Goal: Task Accomplishment & Management: Complete application form

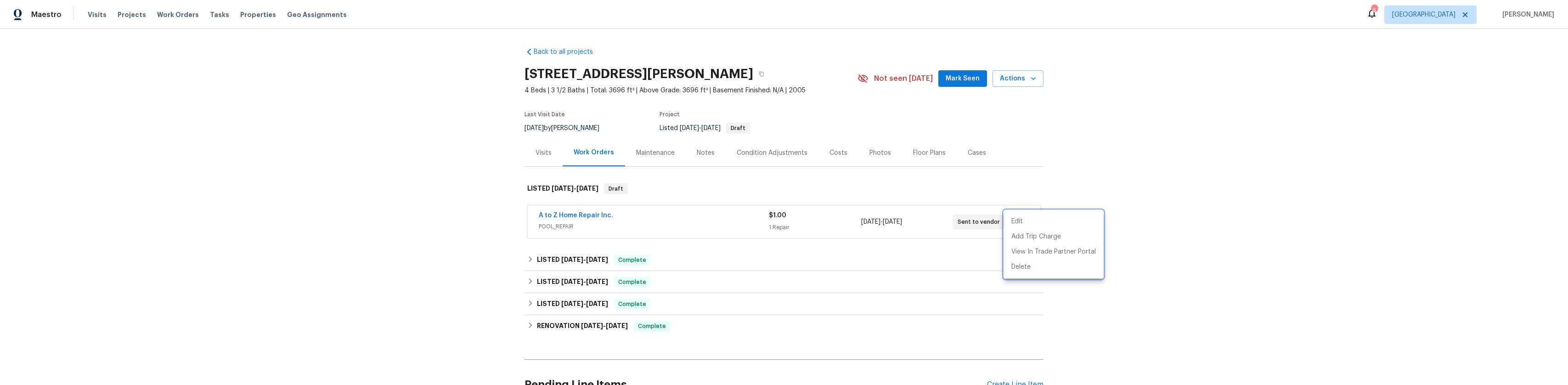
click at [535, 152] on div at bounding box center [784, 192] width 1568 height 385
click at [502, 158] on div "Back to all projects 1908 Hazel Nut Ct, Agoura Hills, CA 91301 4 Beds | 3 1/2 B…" at bounding box center [784, 207] width 1568 height 356
click at [546, 151] on div "Visits" at bounding box center [544, 153] width 16 height 9
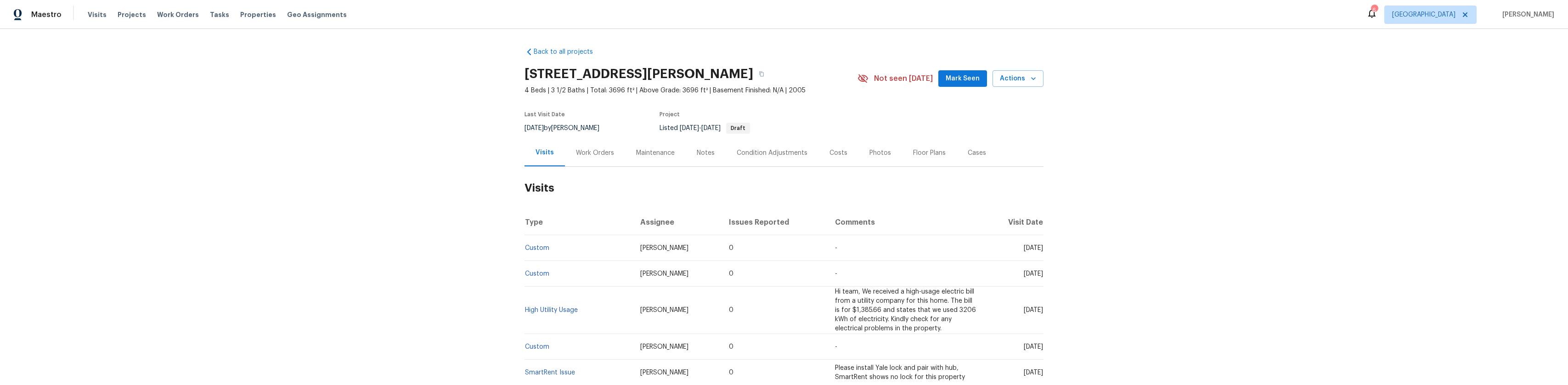
click at [590, 156] on div "Work Orders" at bounding box center [595, 153] width 38 height 9
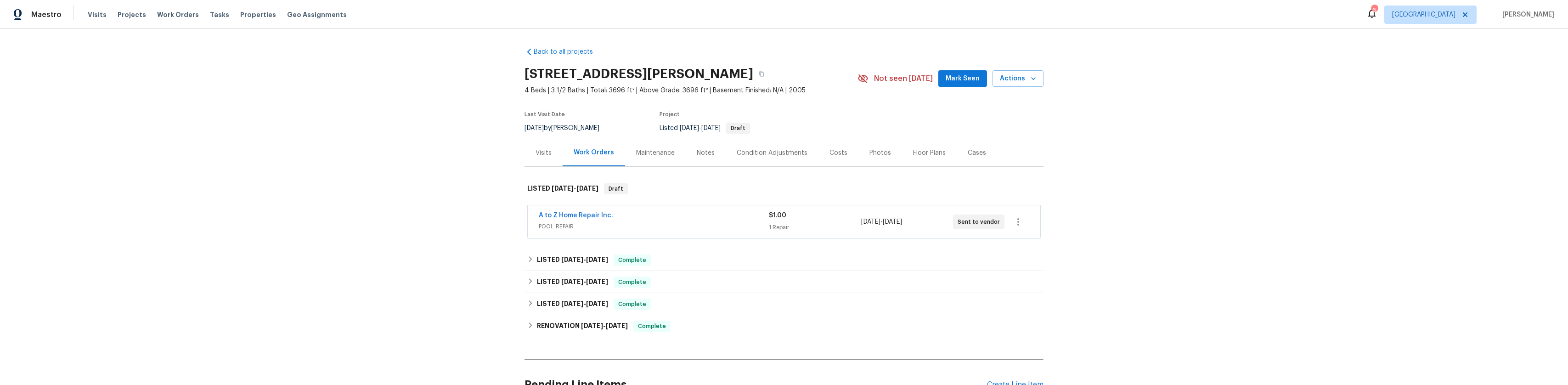
click at [656, 150] on div "Maintenance" at bounding box center [655, 153] width 38 height 9
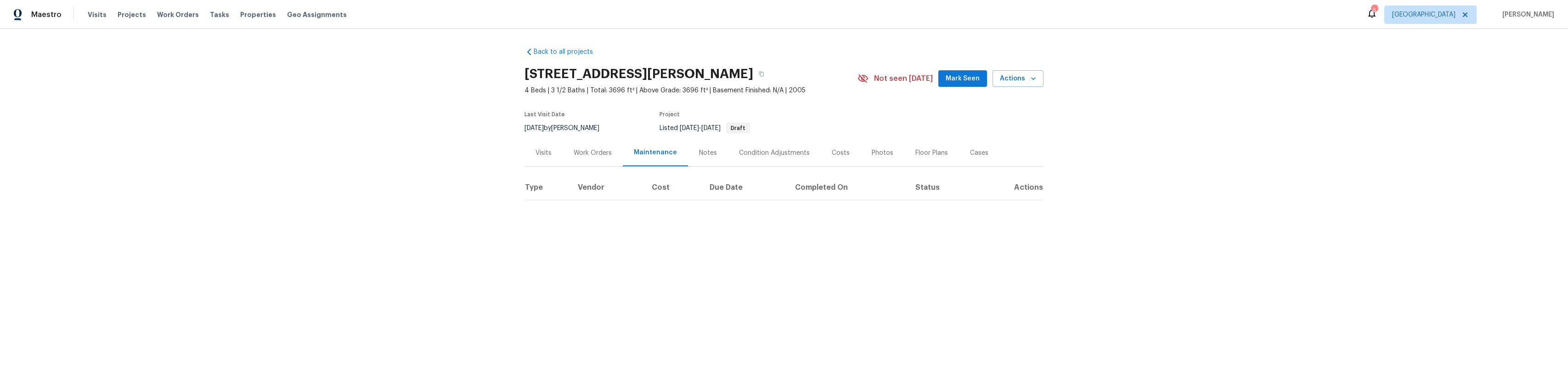
click at [590, 155] on div "Work Orders" at bounding box center [593, 153] width 38 height 9
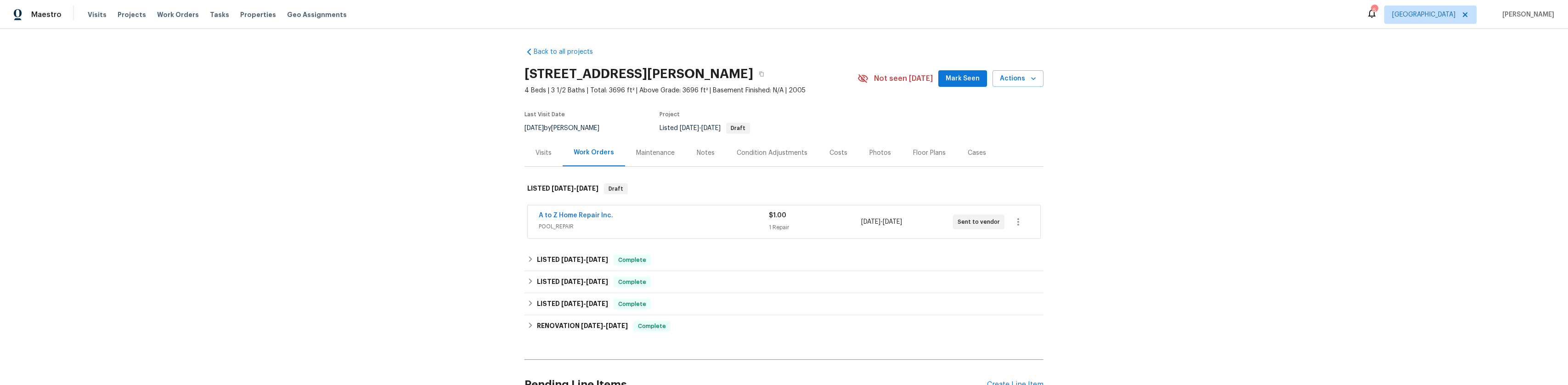
click at [636, 156] on div "Maintenance" at bounding box center [655, 153] width 38 height 9
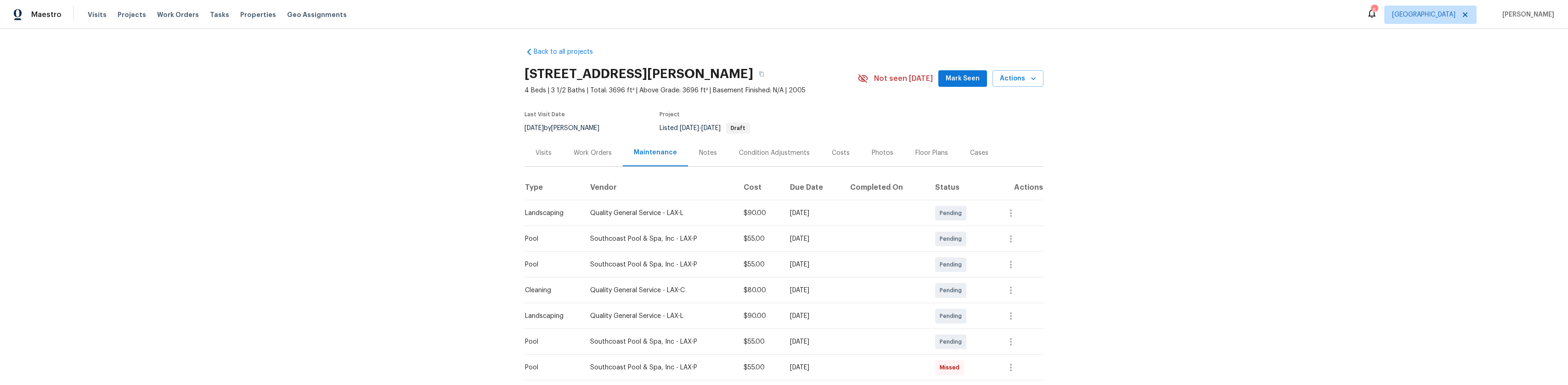
click at [584, 153] on div "Work Orders" at bounding box center [593, 153] width 38 height 9
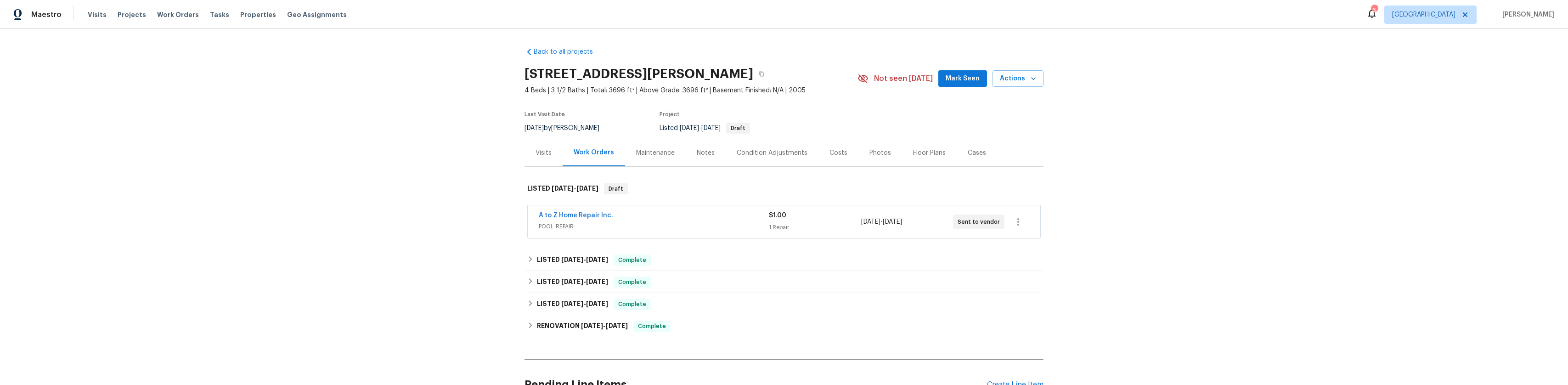
click at [645, 156] on div "Maintenance" at bounding box center [655, 153] width 38 height 9
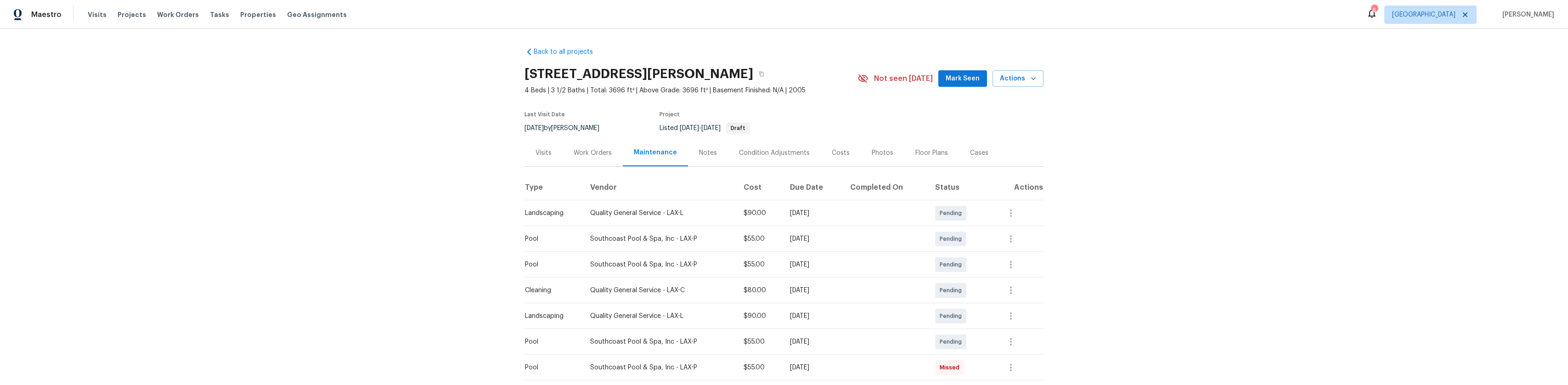
click at [590, 154] on div "Work Orders" at bounding box center [593, 153] width 38 height 9
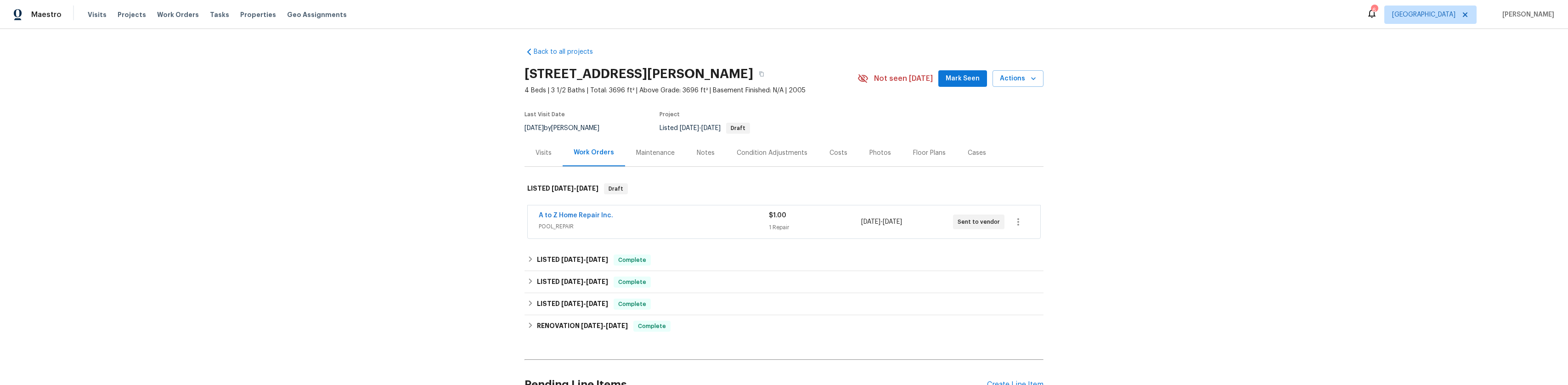
click at [528, 146] on div "Visits" at bounding box center [544, 153] width 38 height 27
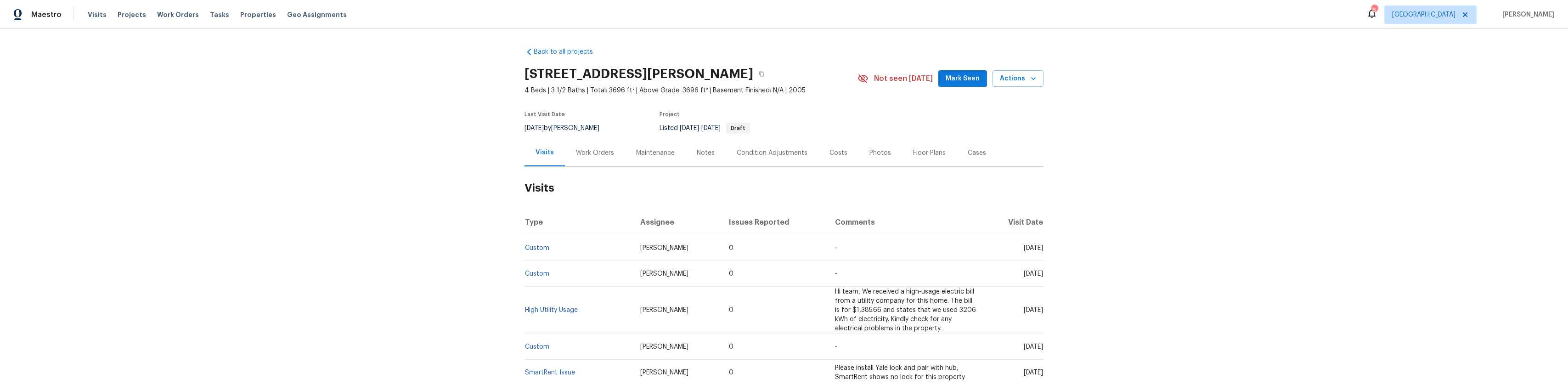
click at [603, 162] on div "Work Orders" at bounding box center [595, 153] width 60 height 27
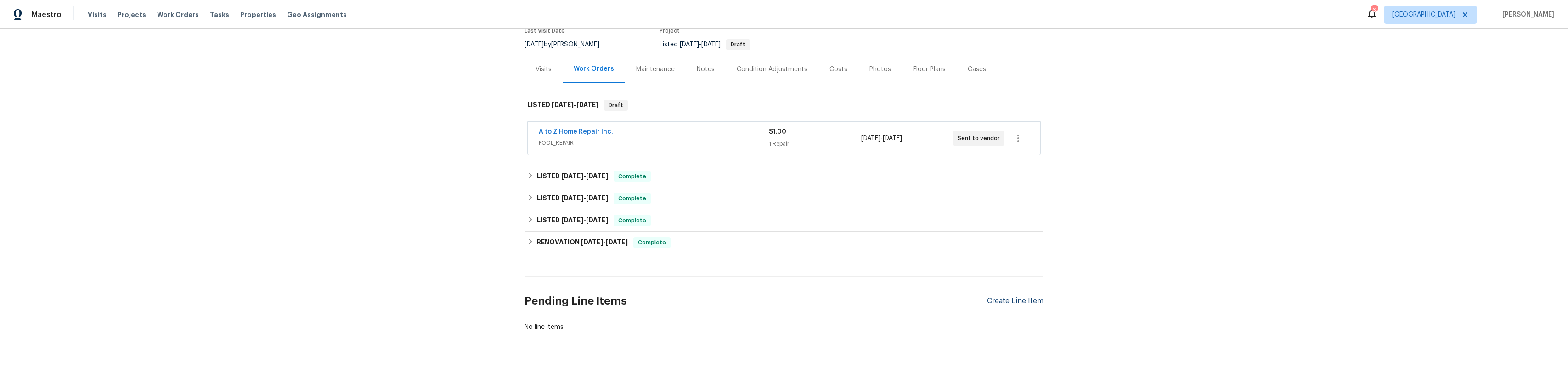
scroll to position [99, 0]
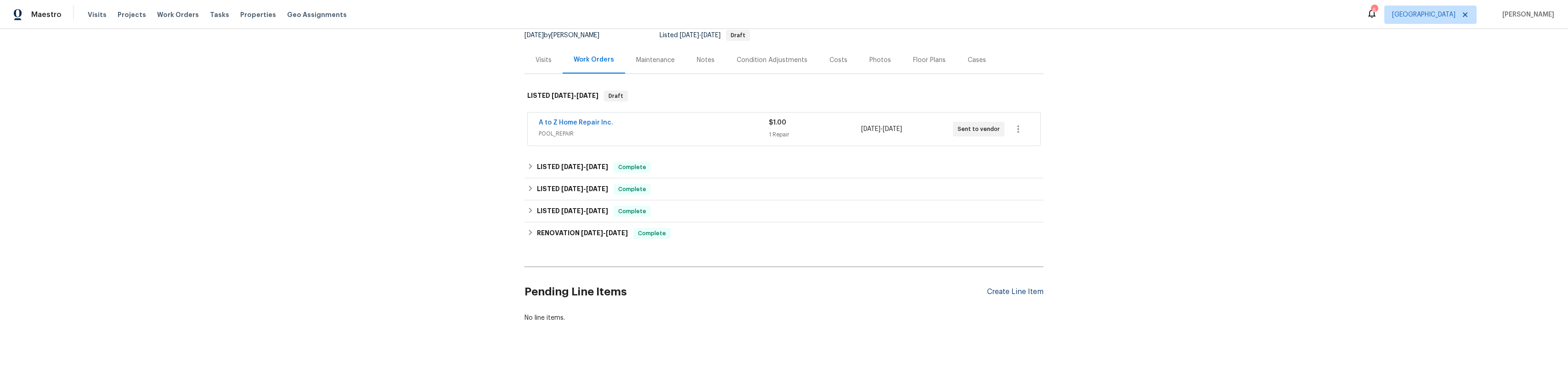
click at [1030, 288] on div "Create Line Item" at bounding box center [1015, 292] width 57 height 9
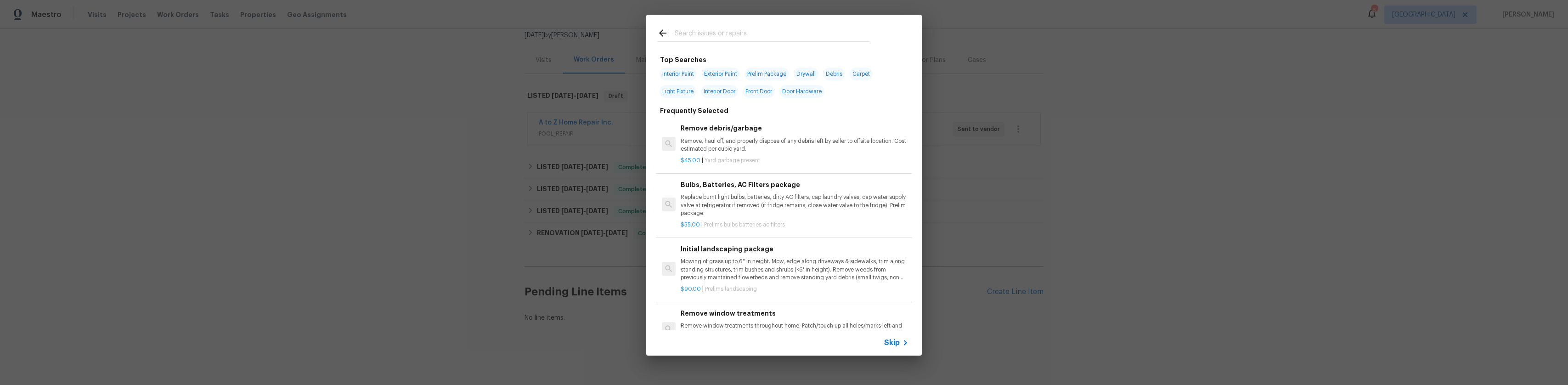
click at [703, 39] on input "text" at bounding box center [772, 34] width 195 height 14
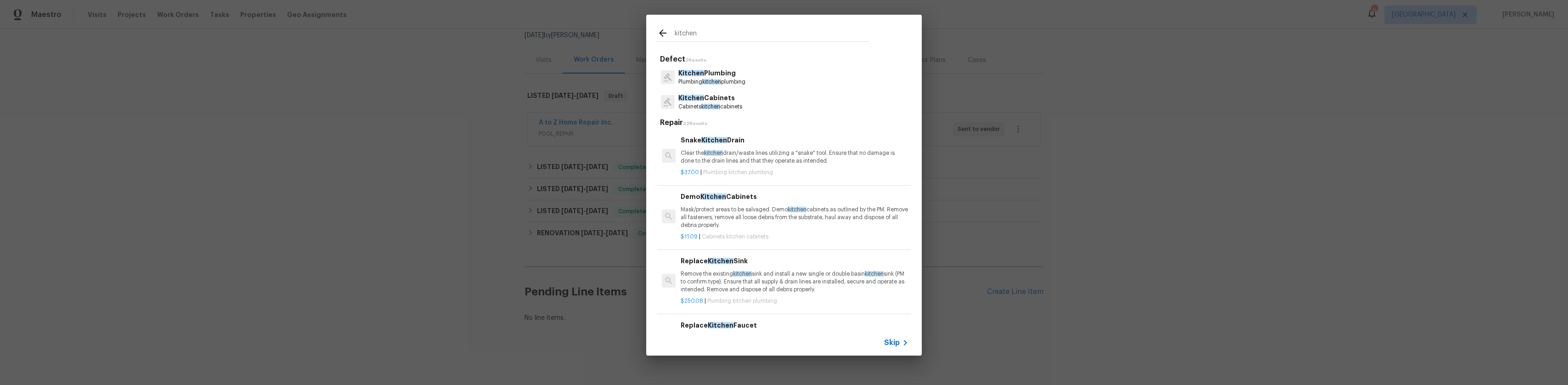
type input "kitchen"
click at [715, 95] on p "Kitchen Cabinets" at bounding box center [710, 97] width 64 height 10
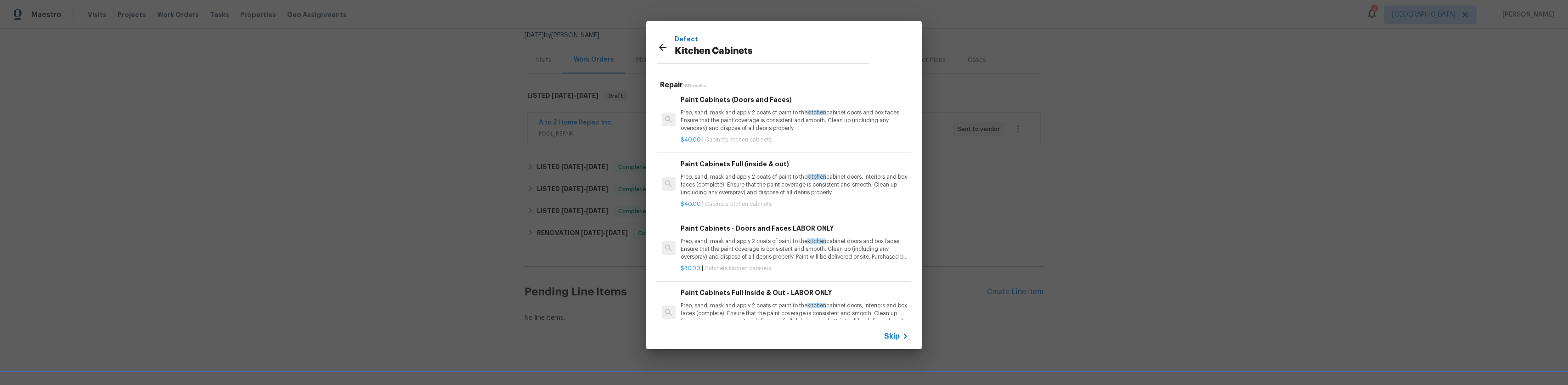
scroll to position [138, 0]
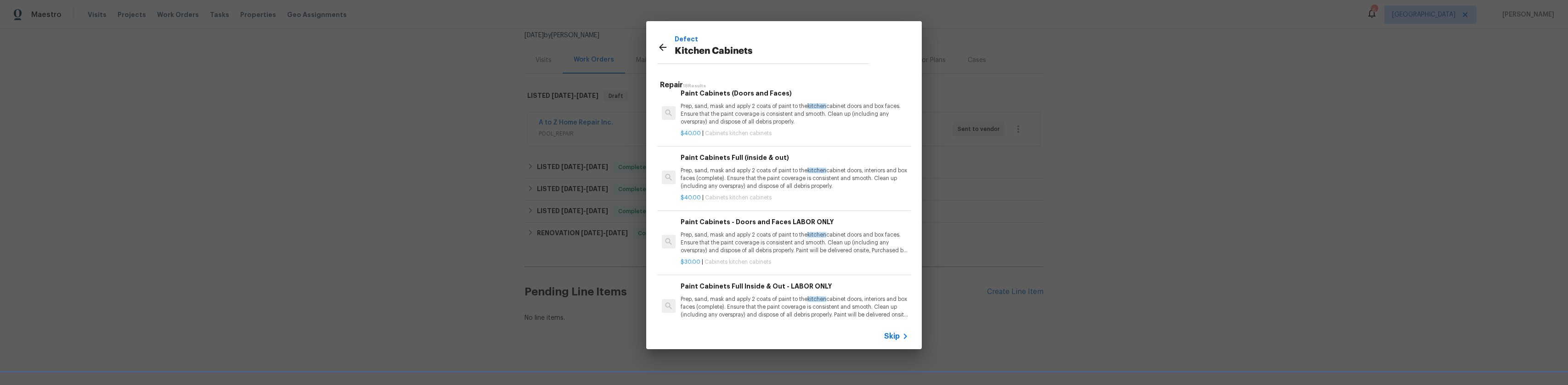
click at [746, 181] on p "Prep, sand, mask and apply 2 coats of paint to the kitchen cabinet doors, inter…" at bounding box center [794, 178] width 228 height 24
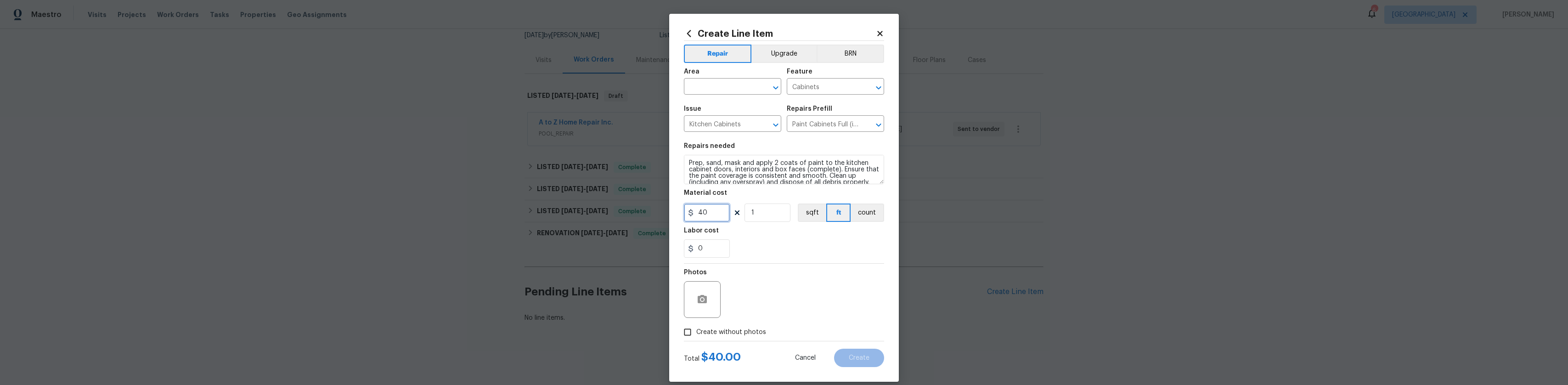
click at [712, 205] on input "40" at bounding box center [707, 212] width 46 height 18
type input "60"
click at [685, 162] on textarea "Prep, sand, mask and apply 2 coats of paint to the kitchen cabinet doors, inter…" at bounding box center [784, 170] width 201 height 30
type textarea "Bathroom and Kitchen Prep, sand, mask and apply 2 coats of paint to the kitchen…"
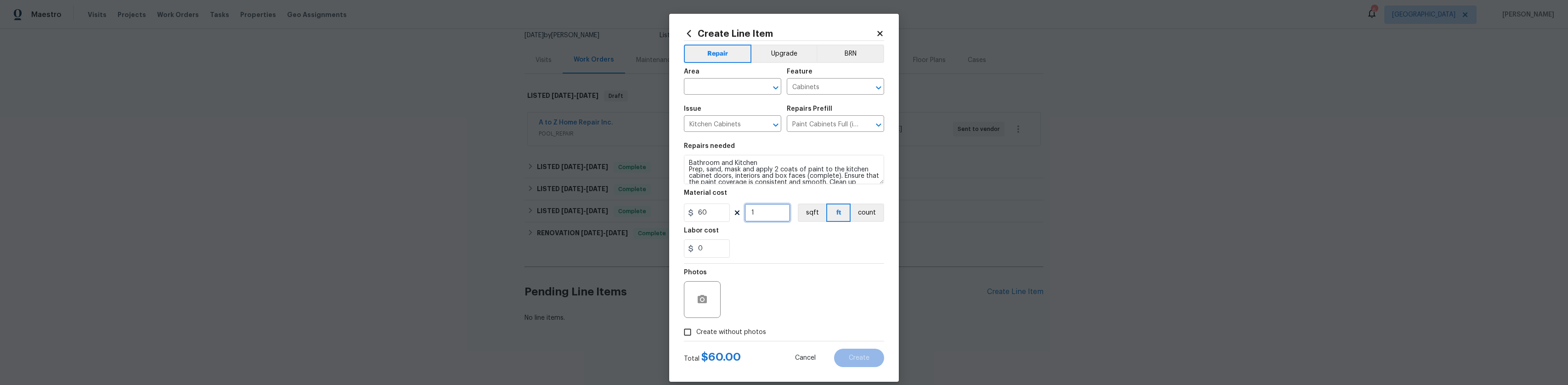
click at [749, 210] on input "1" at bounding box center [767, 212] width 46 height 18
type input "120"
click at [764, 241] on div "0" at bounding box center [784, 248] width 201 height 18
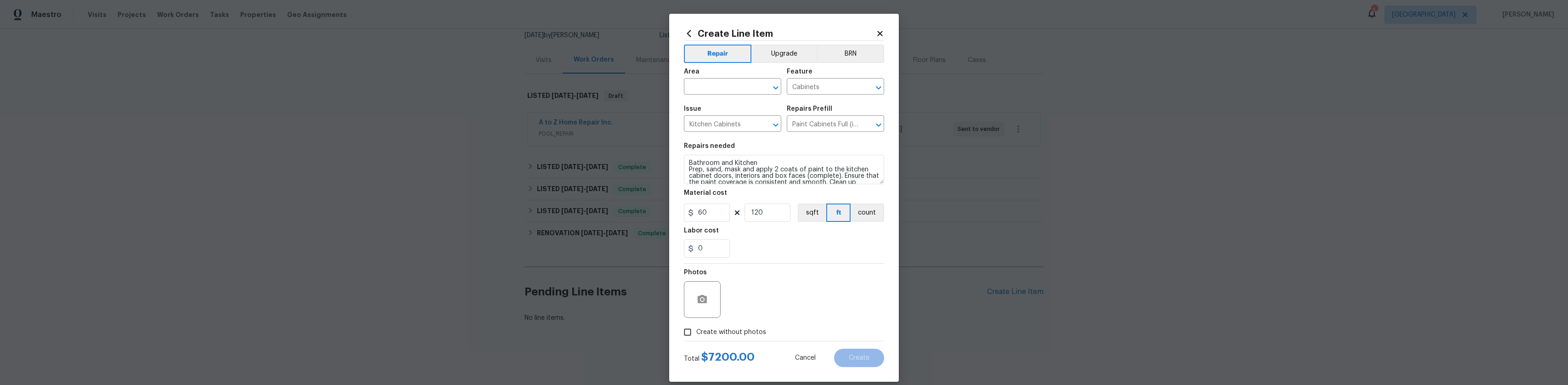
click at [708, 291] on div at bounding box center [702, 299] width 37 height 37
click at [700, 303] on icon "button" at bounding box center [702, 299] width 11 height 11
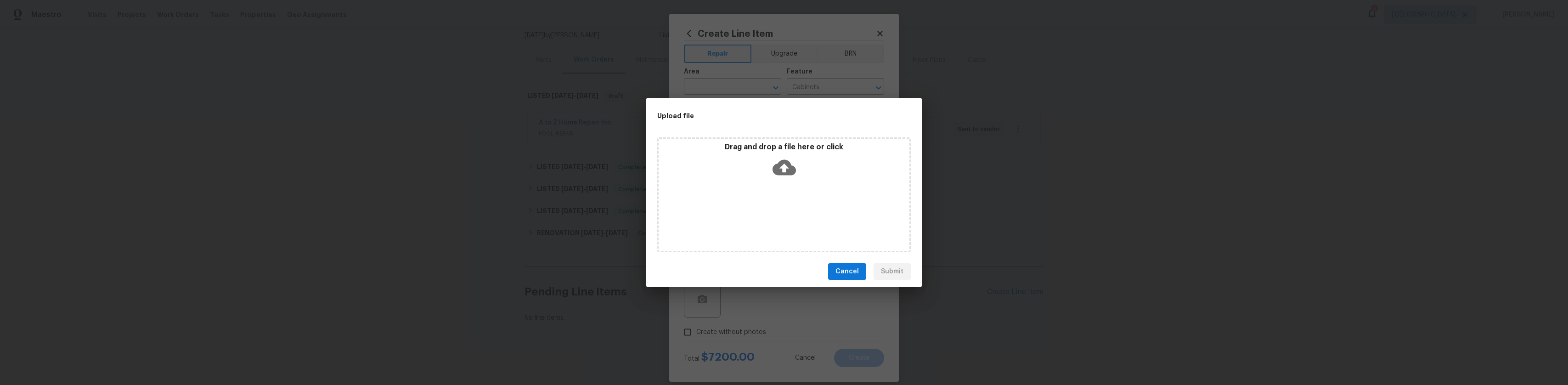
click at [767, 167] on div "Drag and drop a file here or click" at bounding box center [784, 162] width 251 height 40
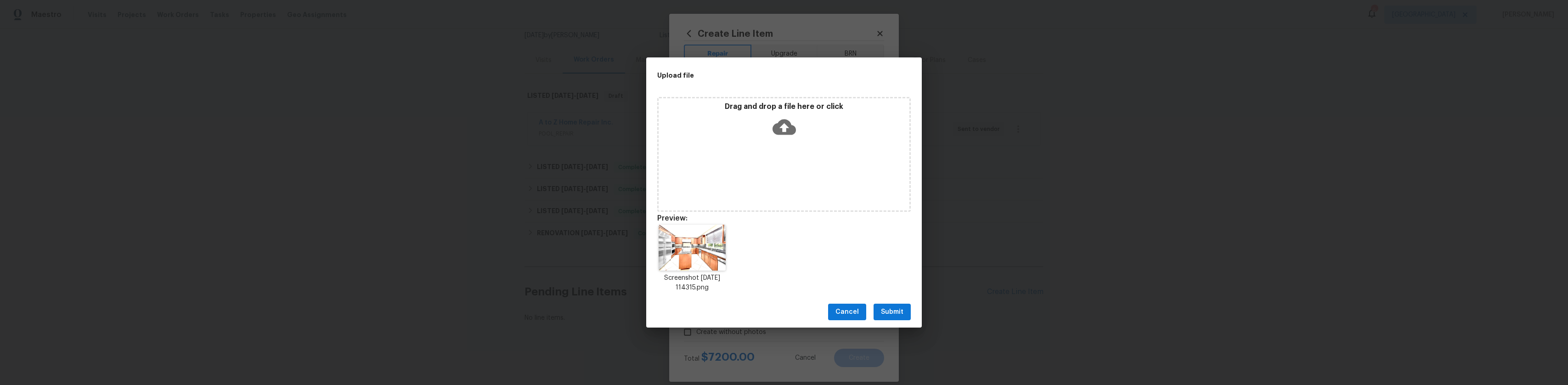
click at [792, 128] on div "Drag and drop a file here or click" at bounding box center [784, 122] width 251 height 40
click at [903, 315] on span "Submit" at bounding box center [892, 312] width 23 height 12
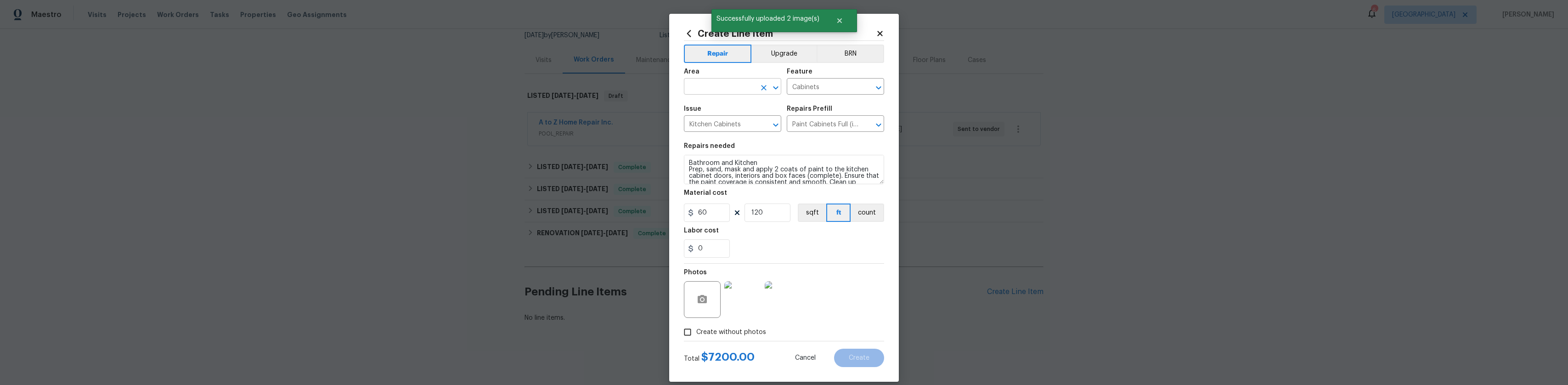
click at [742, 89] on input "text" at bounding box center [719, 87] width 72 height 14
click at [715, 124] on li "Interior Overall" at bounding box center [729, 122] width 97 height 15
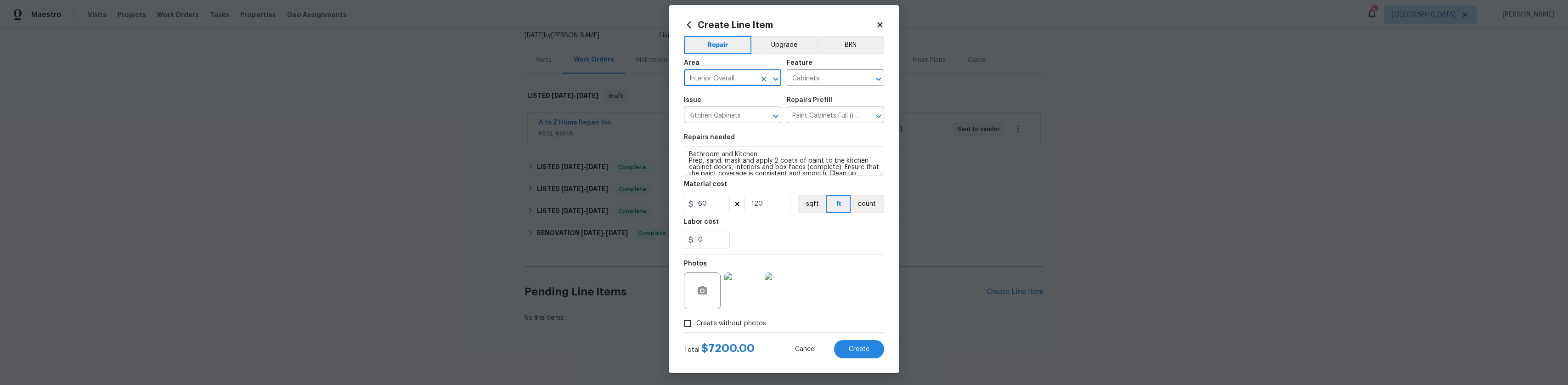
scroll to position [10, 0]
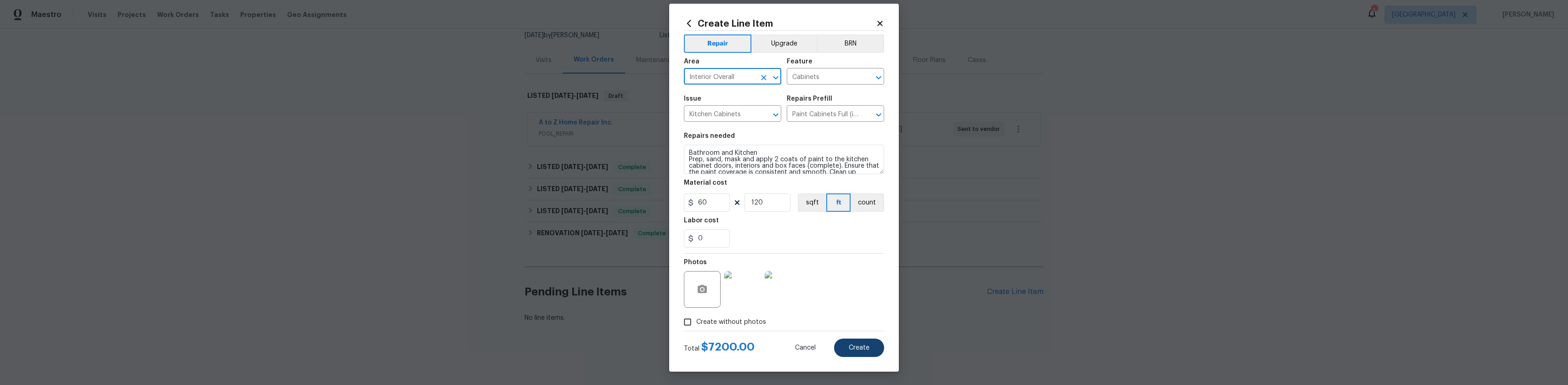
type input "Interior Overall"
click at [870, 345] on button "Create" at bounding box center [859, 347] width 50 height 18
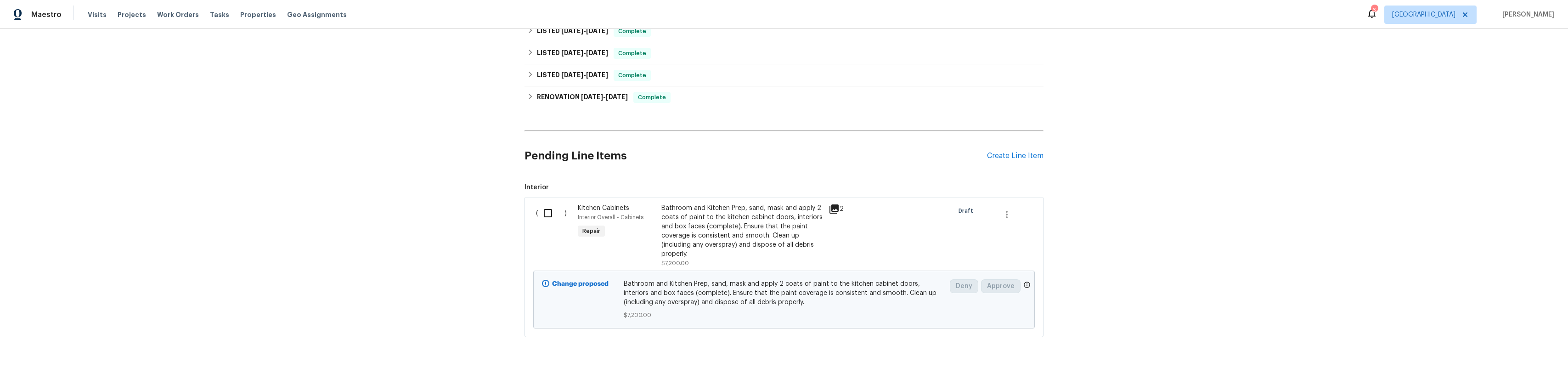
scroll to position [237, 0]
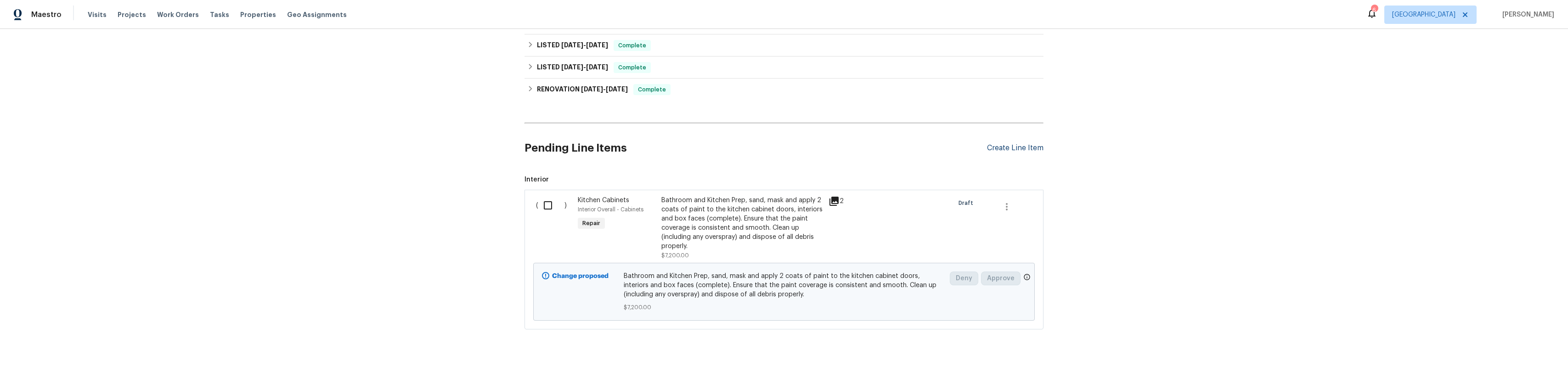
click at [1011, 145] on div "Create Line Item" at bounding box center [1015, 148] width 57 height 9
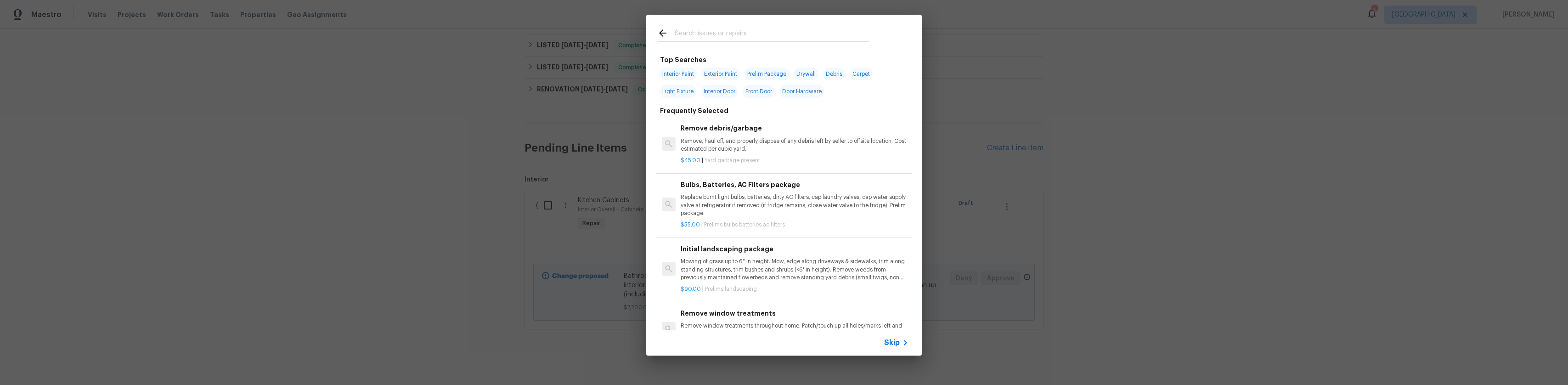
click at [715, 30] on input "text" at bounding box center [772, 34] width 195 height 14
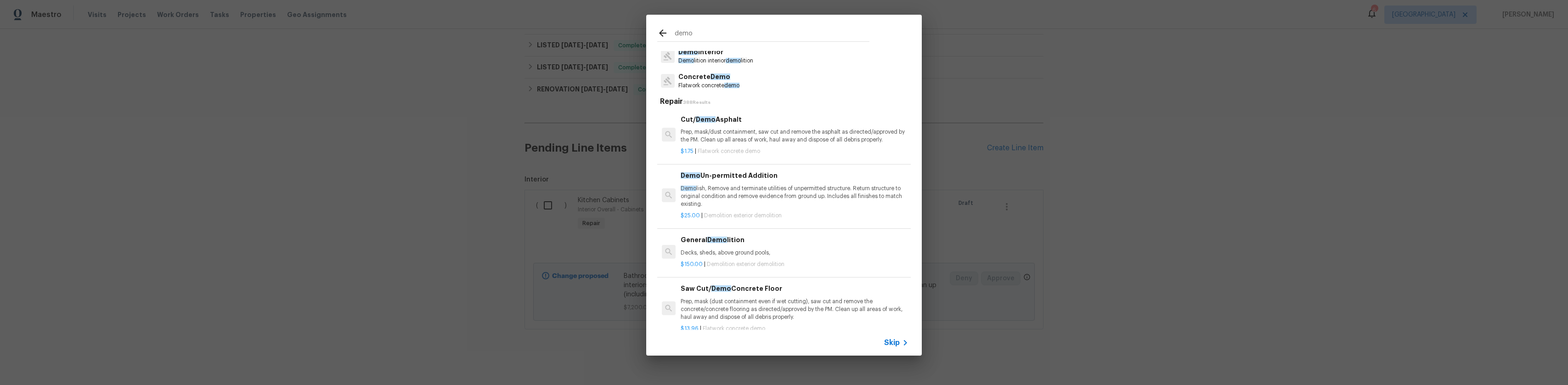
scroll to position [0, 0]
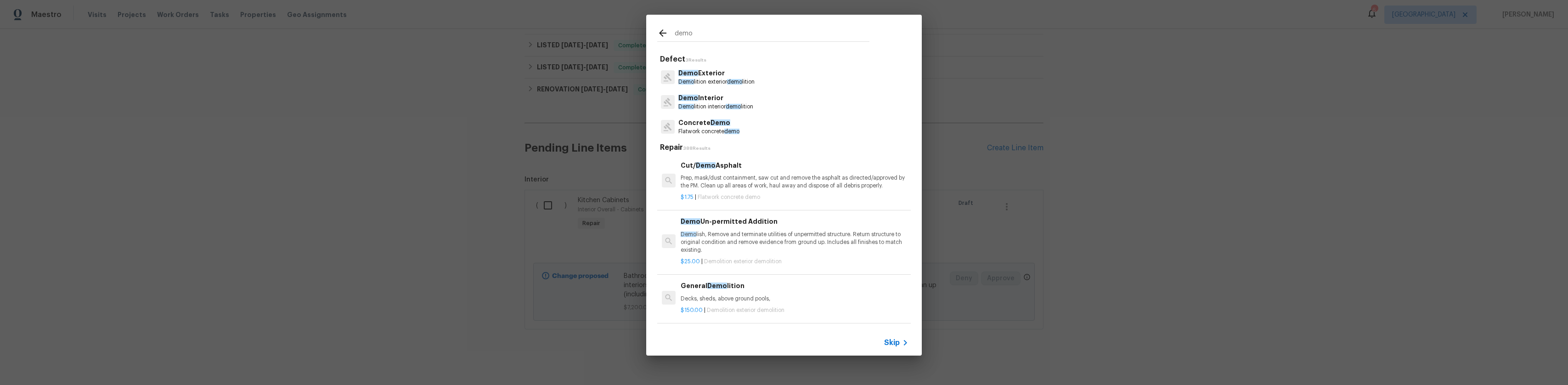
click at [716, 35] on input "demo" at bounding box center [772, 34] width 195 height 14
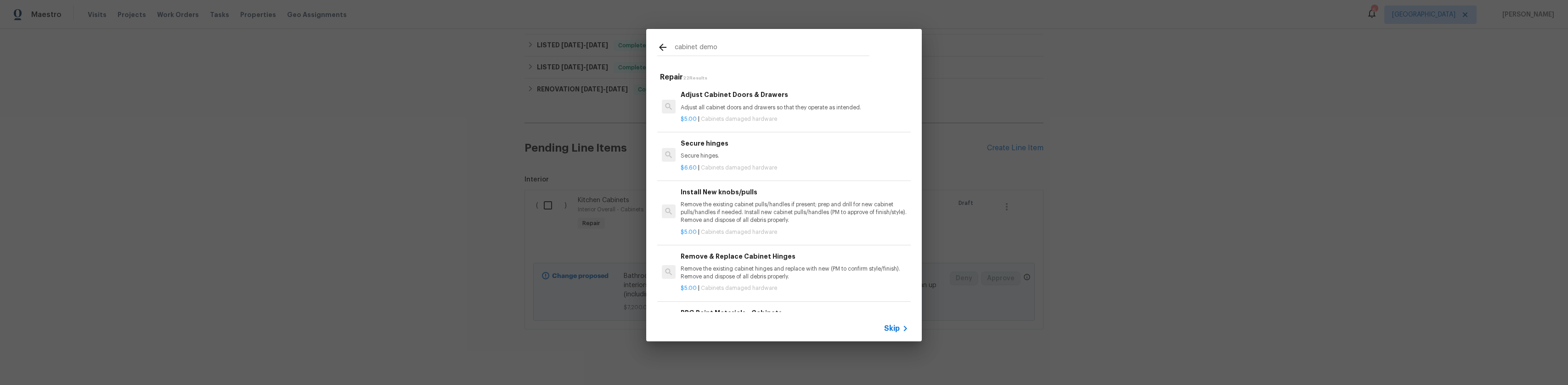
click at [736, 47] on input "cabinet demo" at bounding box center [772, 49] width 195 height 14
type input "cabinet demo"
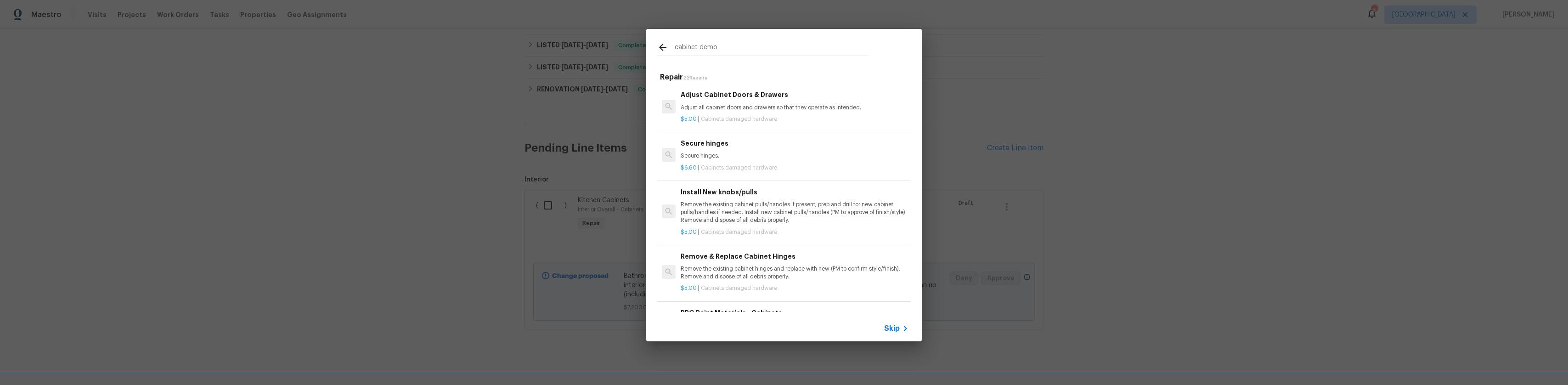
click at [764, 111] on div "$5.00 | Cabinets damaged hardware" at bounding box center [794, 117] width 228 height 12
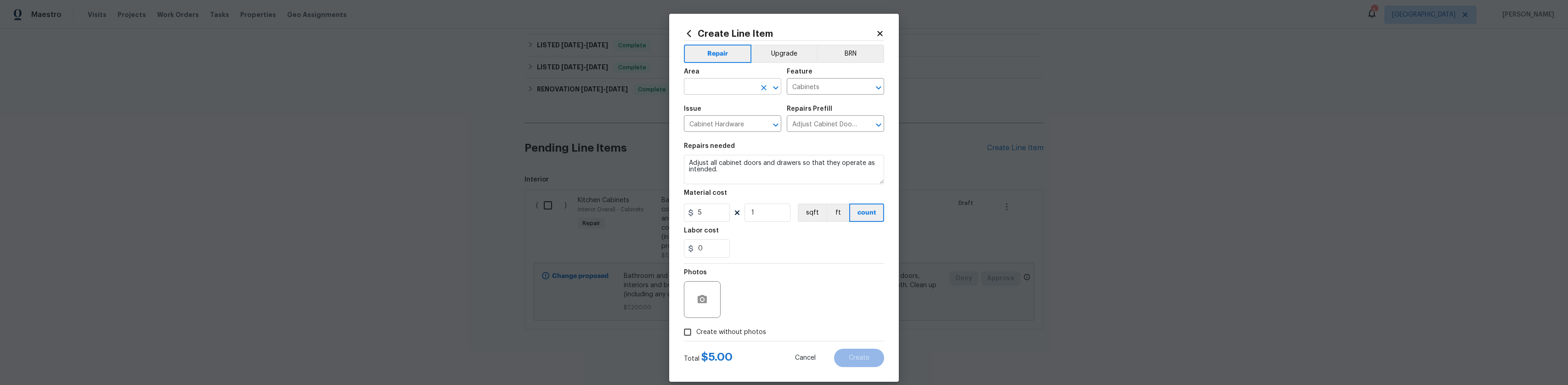
click at [731, 92] on input "text" at bounding box center [719, 87] width 72 height 14
click at [729, 118] on li "Interior Overall" at bounding box center [729, 122] width 97 height 15
type input "Interior Overall"
click at [732, 164] on textarea "Adjust all cabinet doors and drawers so that they operate as intended." at bounding box center [784, 170] width 201 height 30
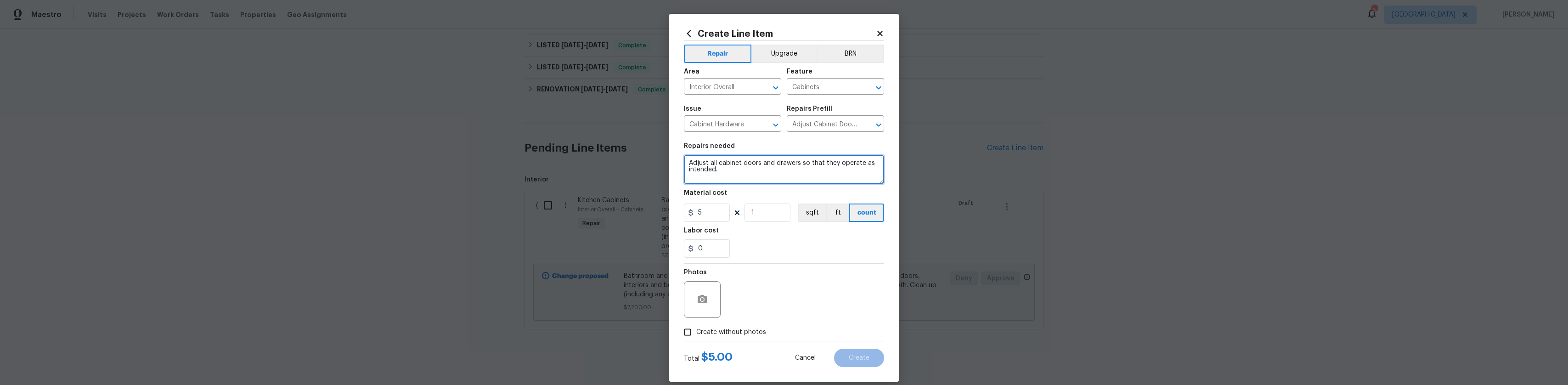
click at [732, 164] on textarea "Adjust all cabinet doors and drawers so that they operate as intended." at bounding box center [784, 170] width 201 height 30
paste textarea "Remove Desk, Patch & Paint walls"
type textarea "Remove Desk, Patch & Paint walls"
click at [719, 215] on input "5" at bounding box center [707, 212] width 46 height 18
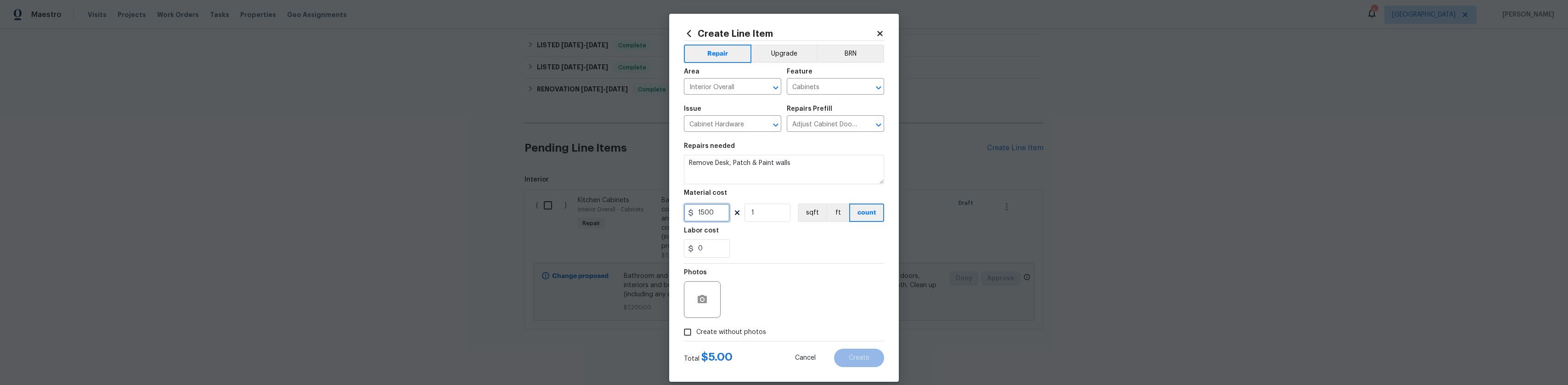
type input "1500"
drag, startPoint x: 714, startPoint y: 302, endPoint x: 719, endPoint y: 300, distance: 5.4
click at [714, 302] on div at bounding box center [702, 299] width 37 height 37
click at [699, 302] on icon "button" at bounding box center [702, 299] width 9 height 8
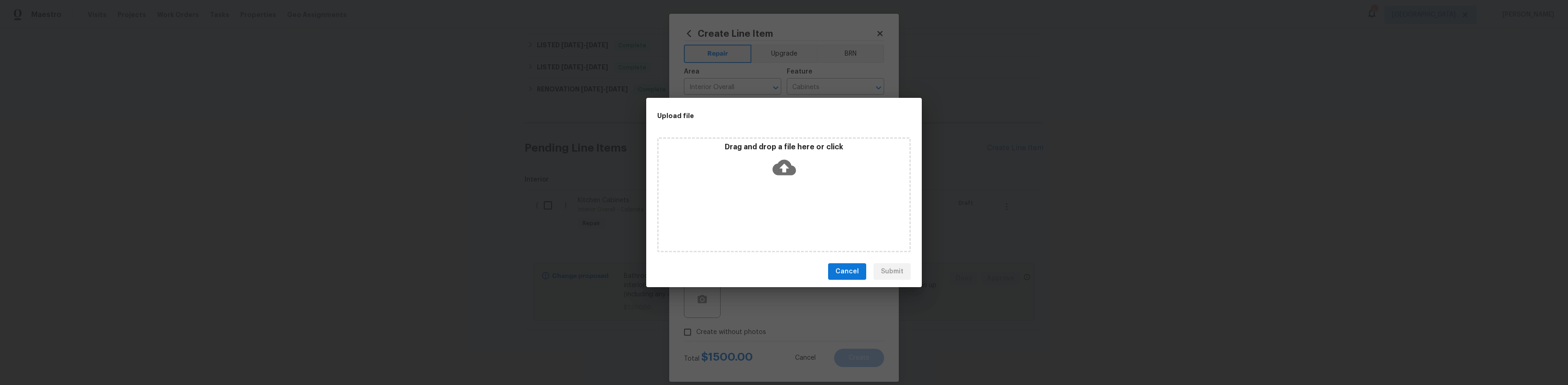
click at [793, 156] on icon at bounding box center [784, 167] width 24 height 24
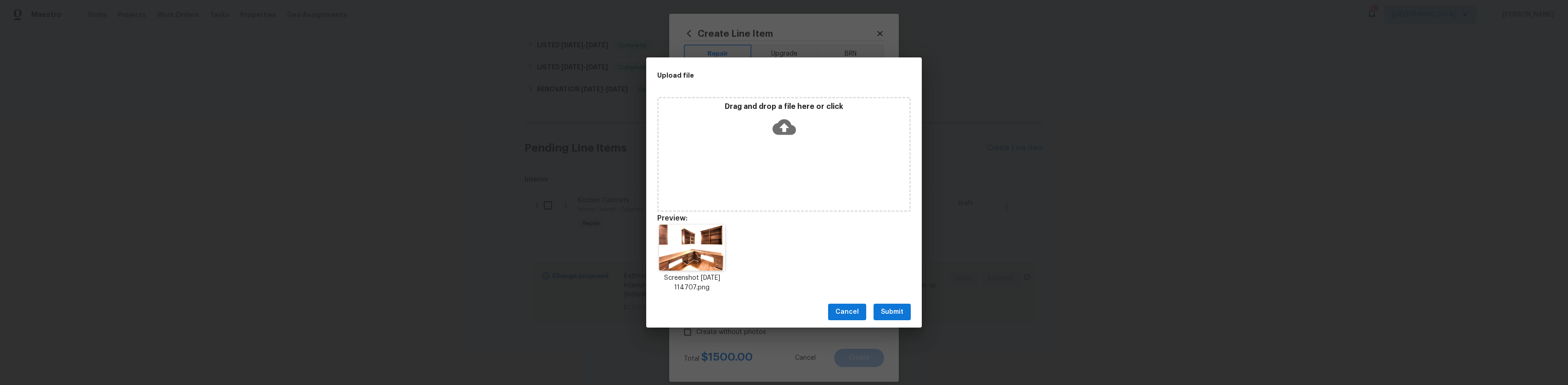
click at [849, 311] on span "Cancel" at bounding box center [847, 312] width 24 height 12
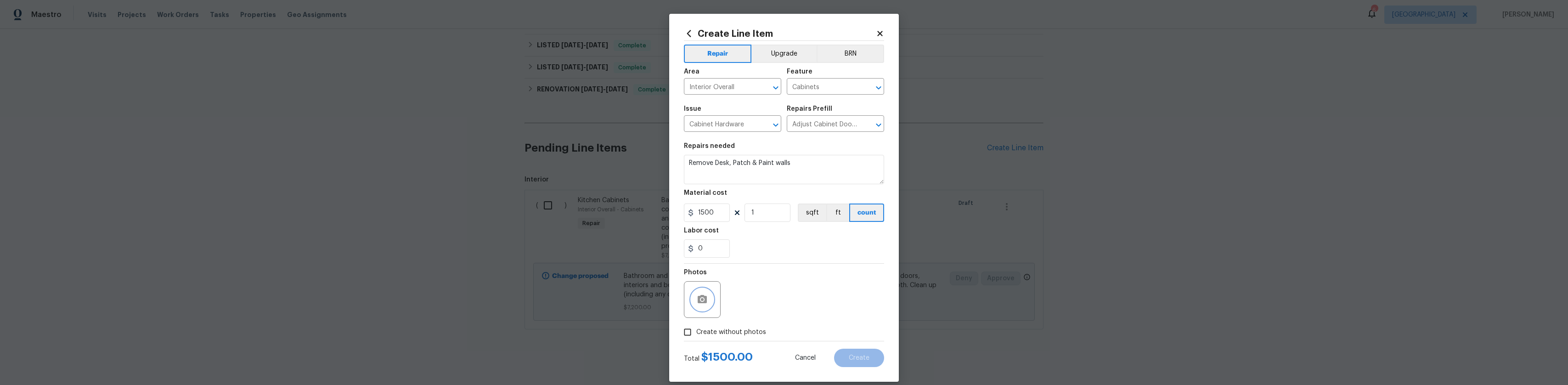
click at [691, 294] on button "button" at bounding box center [702, 299] width 22 height 22
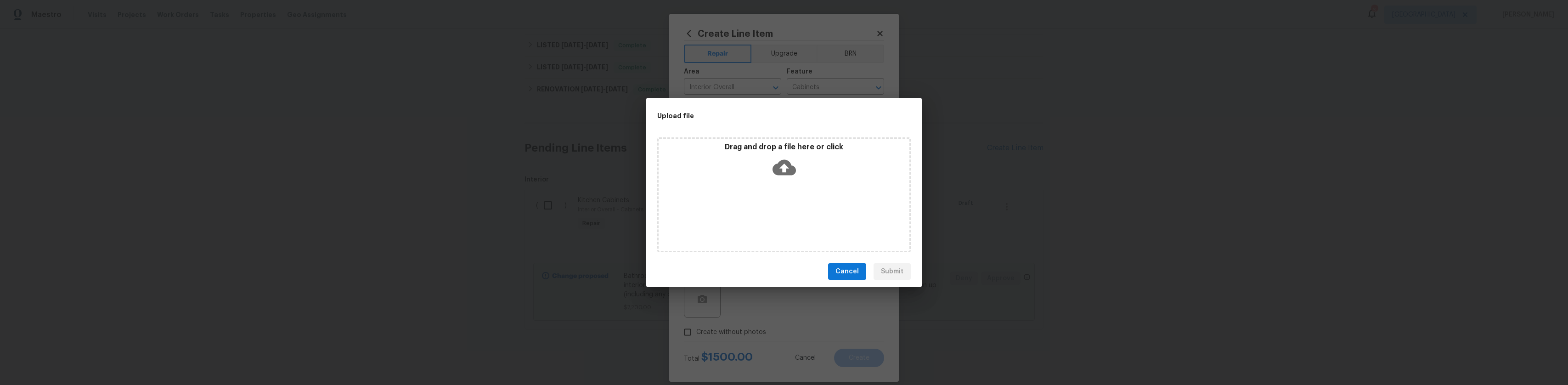
click at [763, 170] on div "Drag and drop a file here or click" at bounding box center [784, 162] width 251 height 40
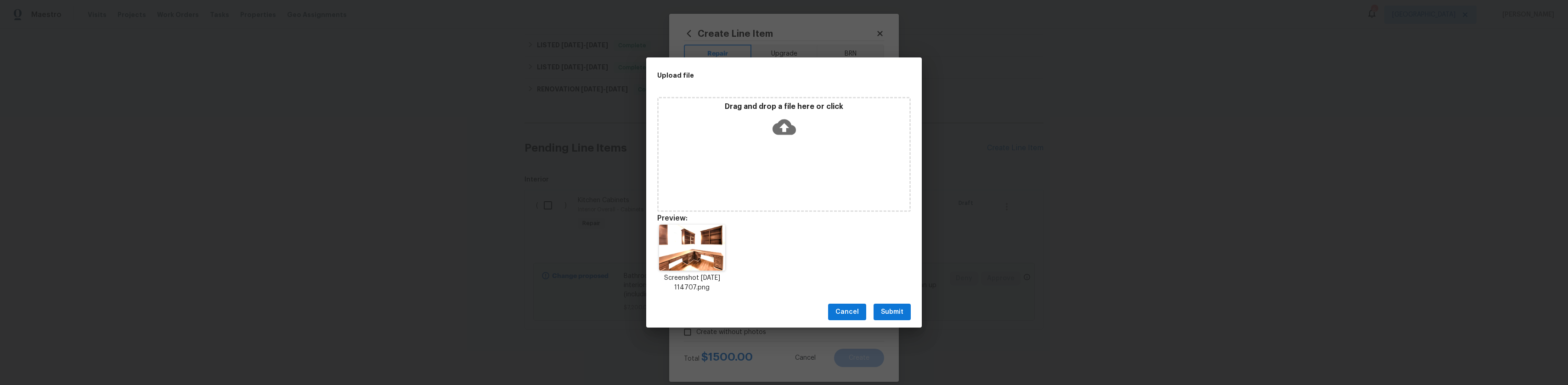
click at [910, 316] on button "Submit" at bounding box center [892, 312] width 37 height 17
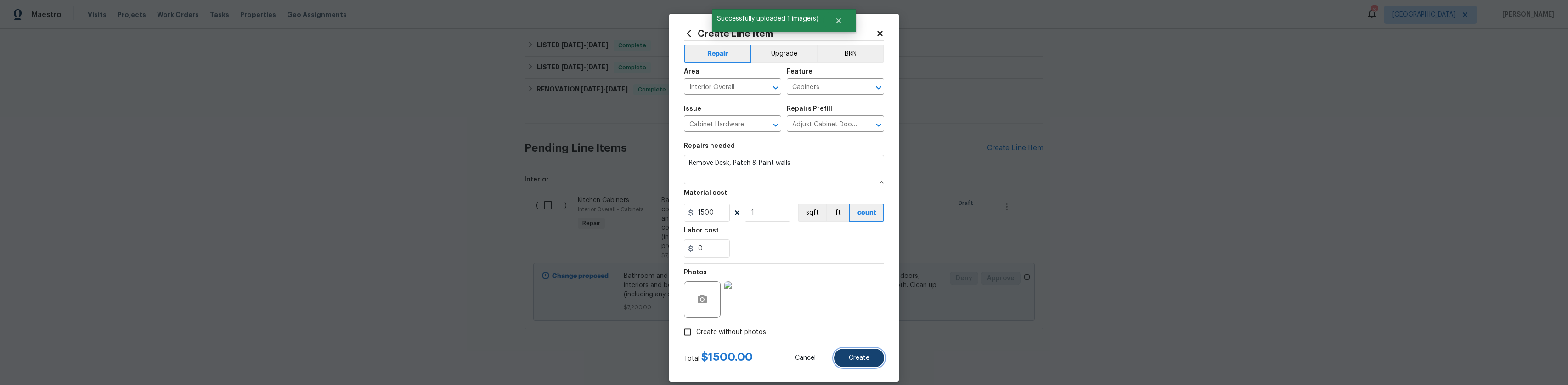
click at [859, 361] on button "Create" at bounding box center [859, 358] width 50 height 18
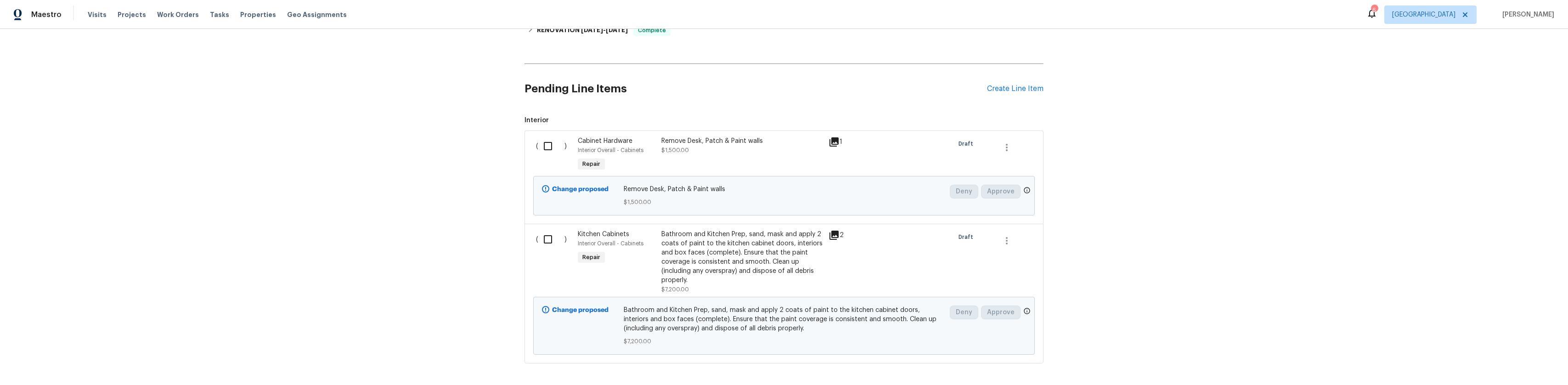
scroll to position [328, 0]
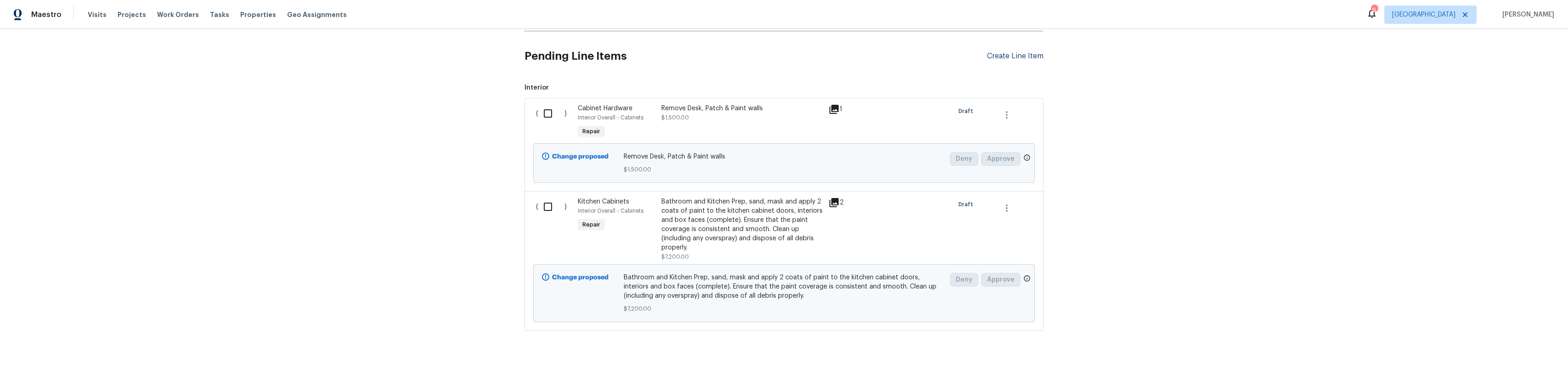
click at [1038, 57] on div "Create Line Item" at bounding box center [1015, 56] width 57 height 9
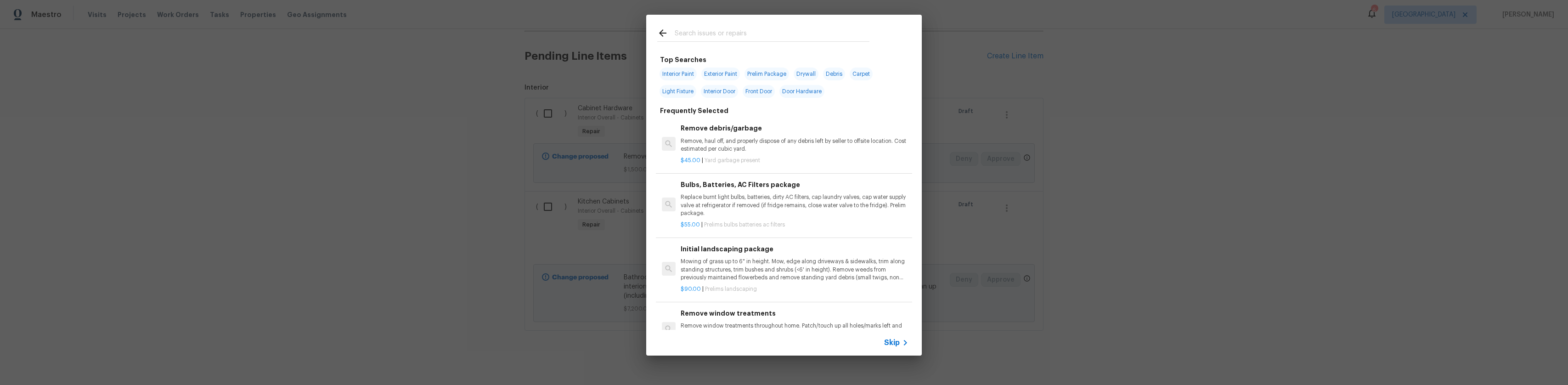
click at [721, 148] on p "Remove, haul off, and properly dispose of any debris left by seller to offsite …" at bounding box center [794, 145] width 228 height 15
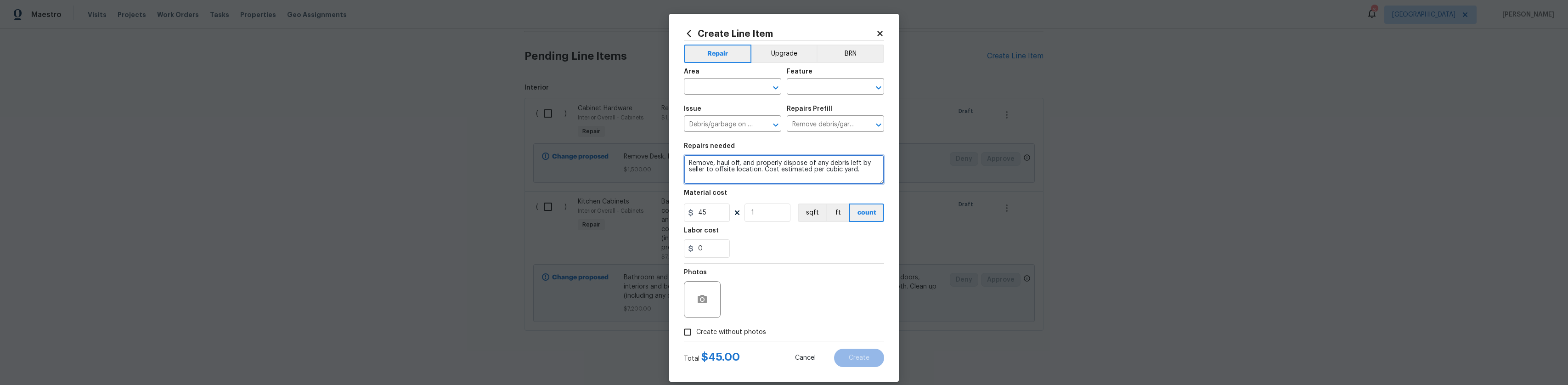
drag, startPoint x: 860, startPoint y: 170, endPoint x: 711, endPoint y: 162, distance: 149.2
click at [711, 162] on textarea "Remove, haul off, and properly dispose of any debris left by seller to offsite …" at bounding box center [784, 170] width 201 height 30
type textarea "Remove Brown blinds through out the home"
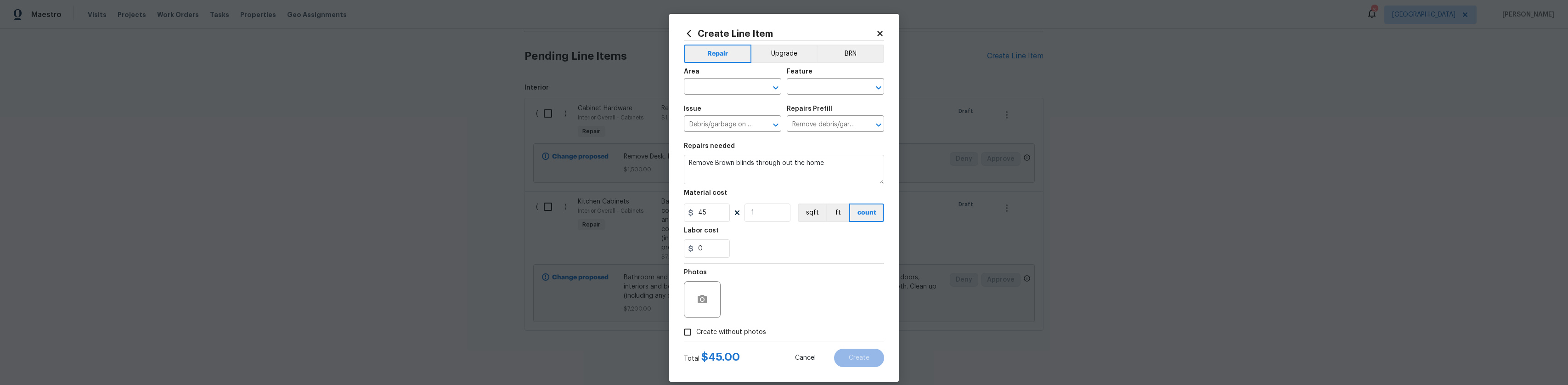
drag, startPoint x: 735, startPoint y: 74, endPoint x: 736, endPoint y: 100, distance: 26.0
click at [735, 74] on div "Area" at bounding box center [732, 74] width 97 height 12
click at [736, 100] on span "Issue Debris/garbage on site ​" at bounding box center [732, 119] width 97 height 37
click at [738, 89] on input "text" at bounding box center [719, 87] width 72 height 14
type input "inter"
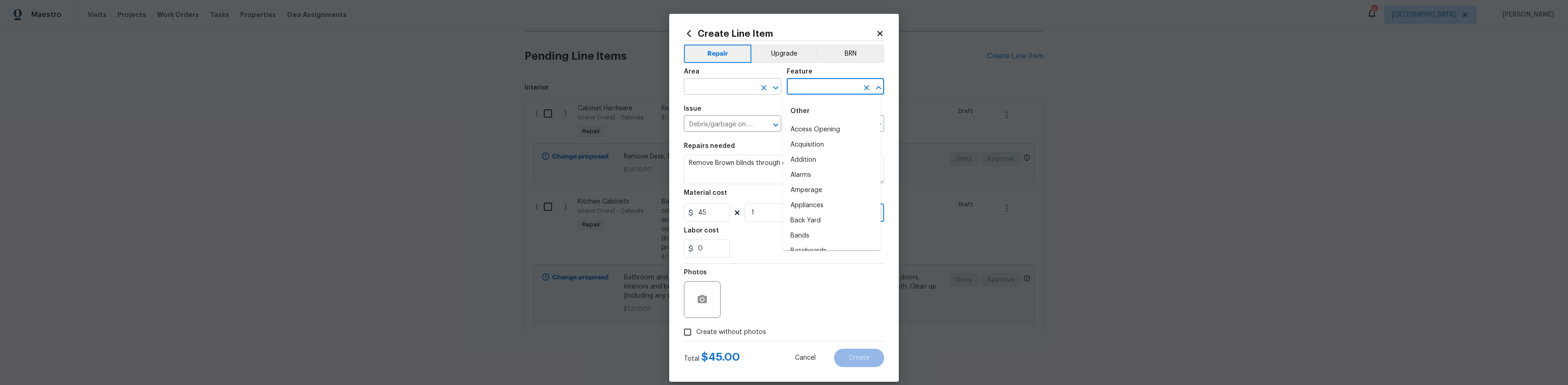
click at [740, 89] on input "text" at bounding box center [719, 87] width 72 height 14
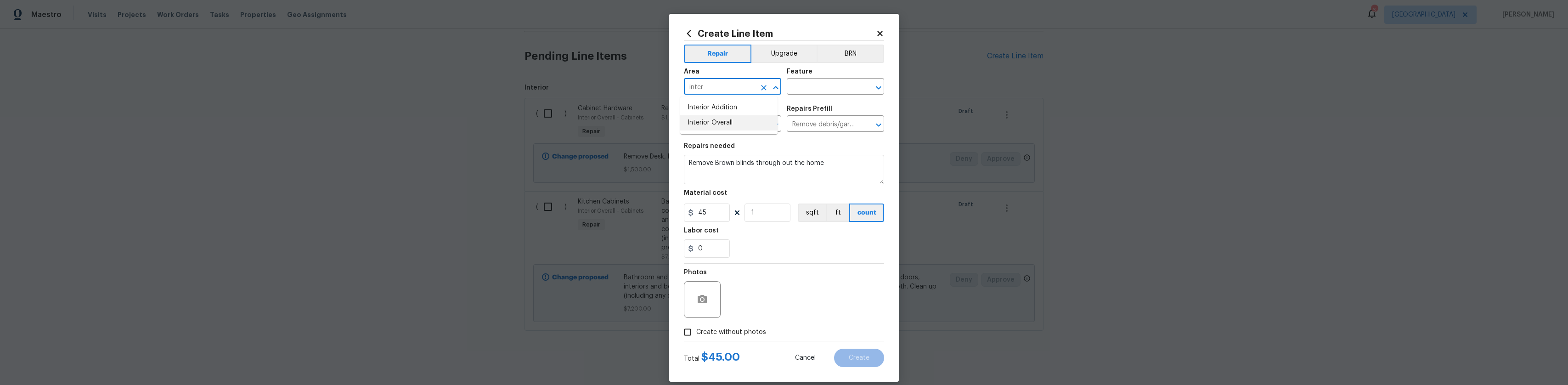
click at [729, 120] on li "Interior Overall" at bounding box center [729, 122] width 97 height 15
type input "Interior Overall"
click at [804, 89] on input "text" at bounding box center [822, 87] width 72 height 14
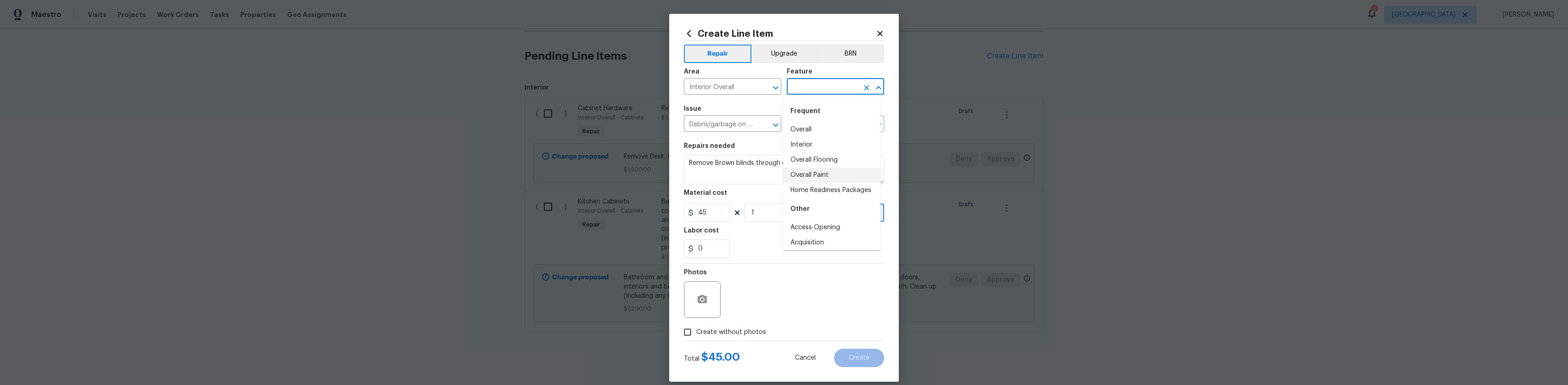
click at [808, 177] on li "Overall Paint" at bounding box center [832, 175] width 97 height 15
type input "Overall Paint"
click at [701, 223] on section "Repairs needed Remove Brown blinds through out the home Material cost 45 1 sqft…" at bounding box center [784, 200] width 201 height 126
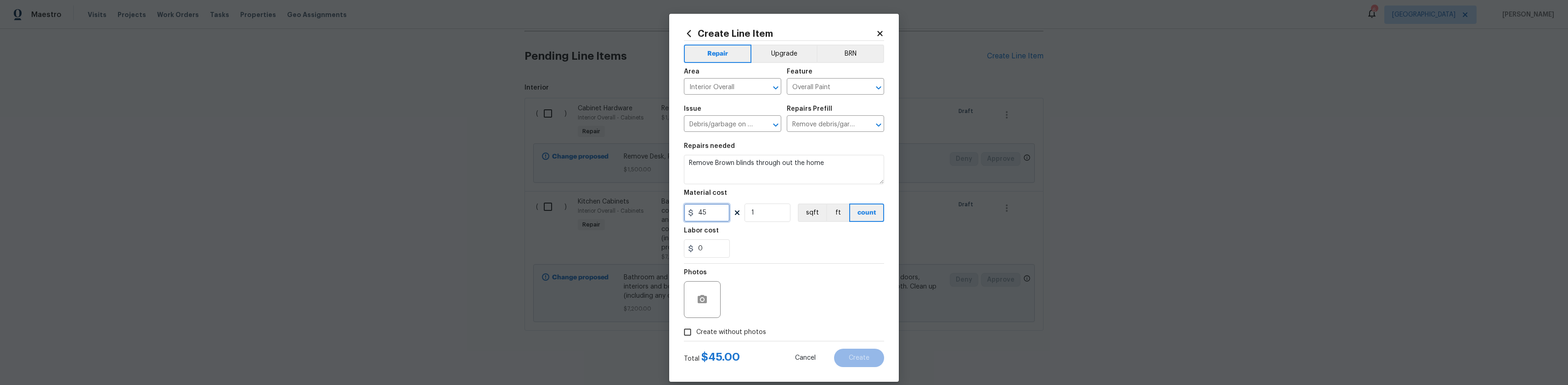
click at [702, 220] on input "45" at bounding box center [707, 212] width 46 height 18
click at [704, 218] on input "45" at bounding box center [707, 212] width 46 height 18
type input "150"
click at [703, 282] on div at bounding box center [702, 299] width 37 height 37
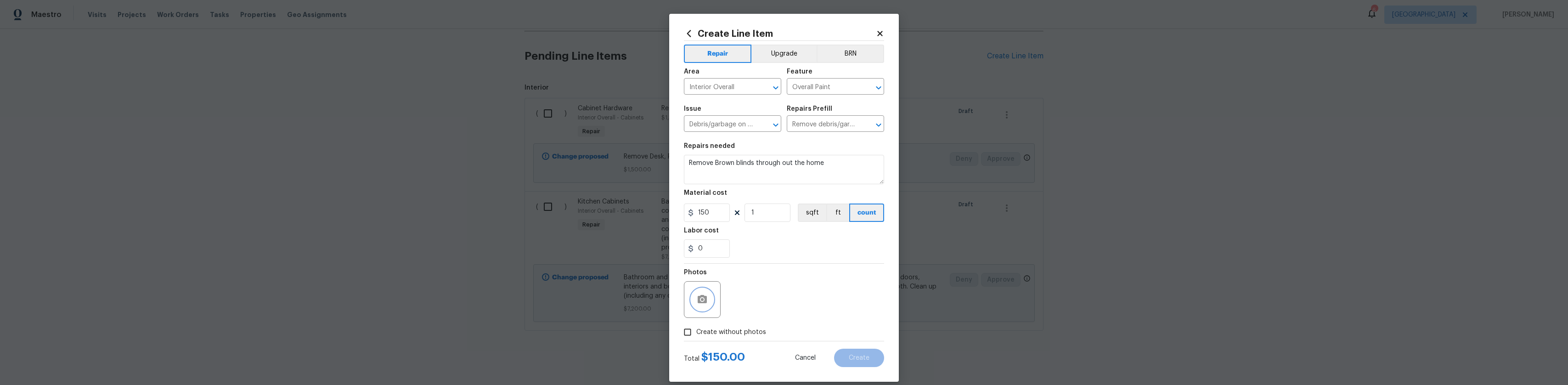
click at [703, 291] on button "button" at bounding box center [702, 299] width 22 height 22
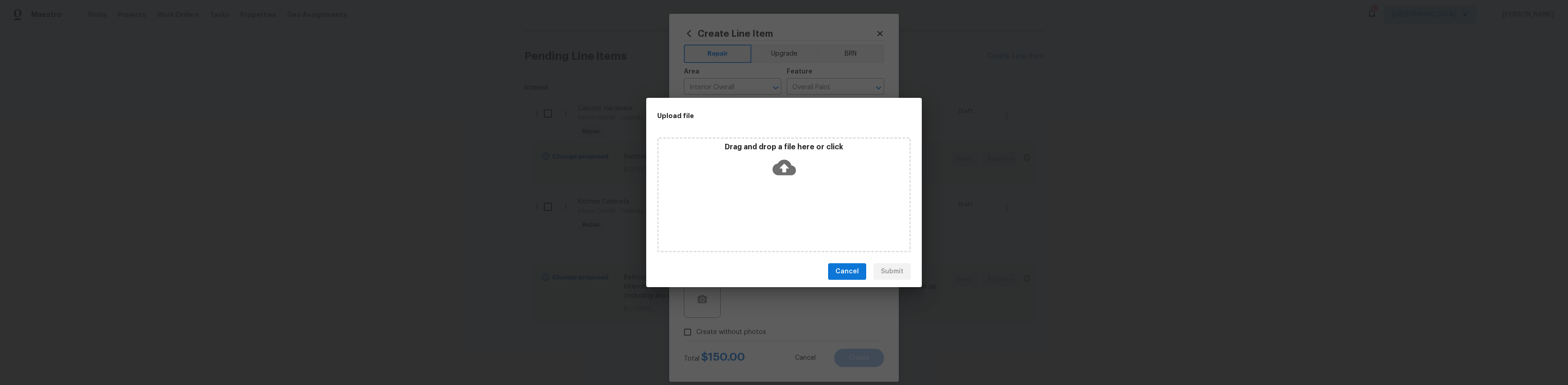
click at [777, 160] on icon at bounding box center [784, 167] width 24 height 24
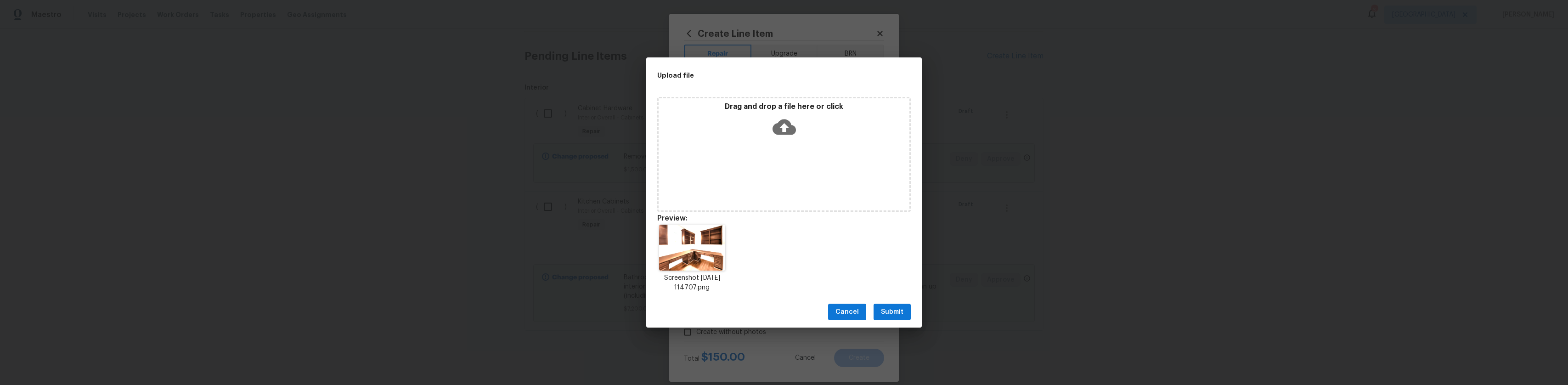
click at [859, 315] on button "Cancel" at bounding box center [847, 312] width 38 height 17
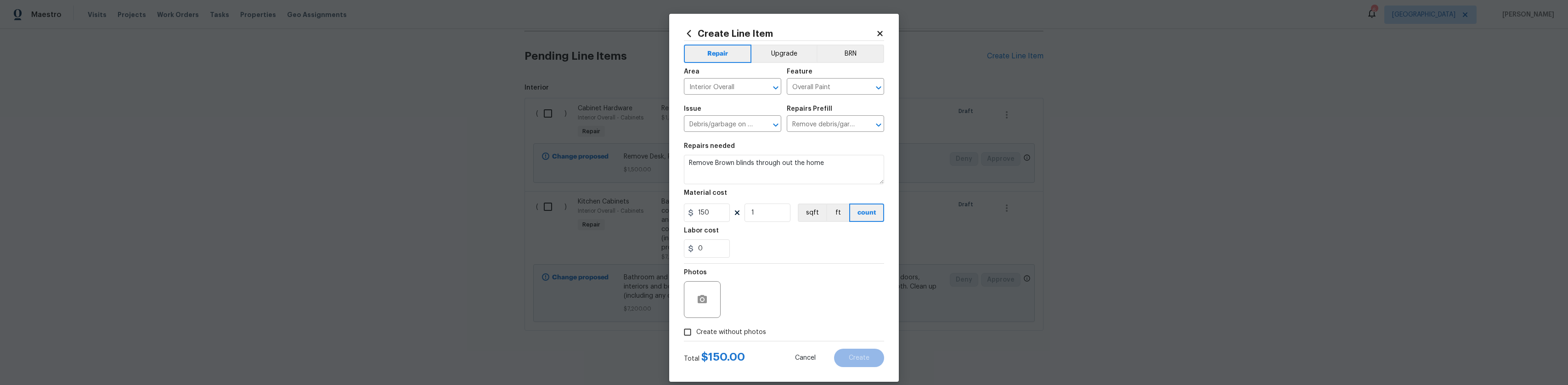
click at [740, 334] on span "Create without photos" at bounding box center [731, 332] width 70 height 10
click at [696, 334] on input "Create without photos" at bounding box center [687, 332] width 18 height 18
checkbox input "true"
click at [802, 291] on textarea at bounding box center [806, 299] width 156 height 37
type textarea "Interior photos"
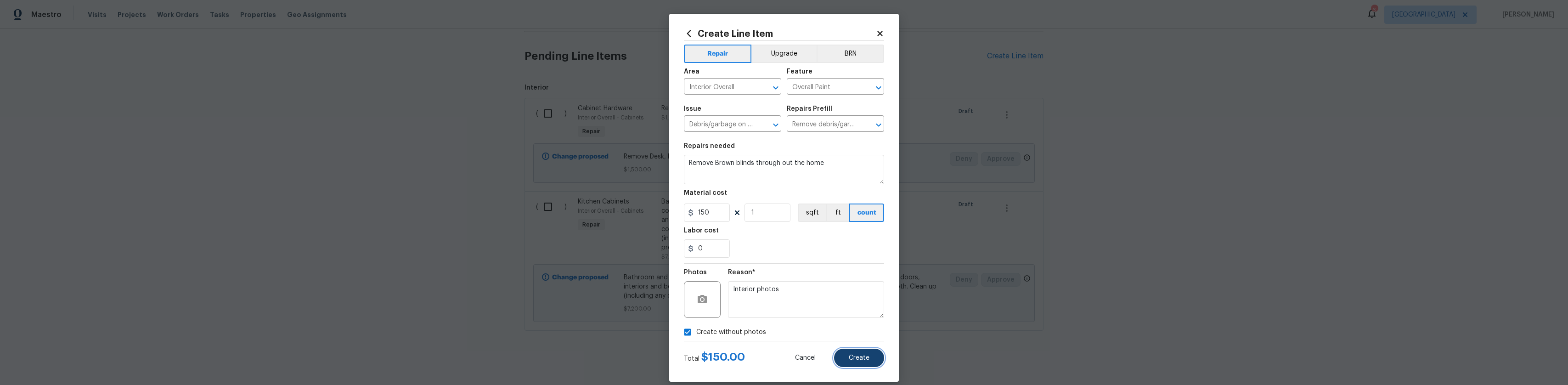
click at [845, 360] on button "Create" at bounding box center [859, 358] width 50 height 18
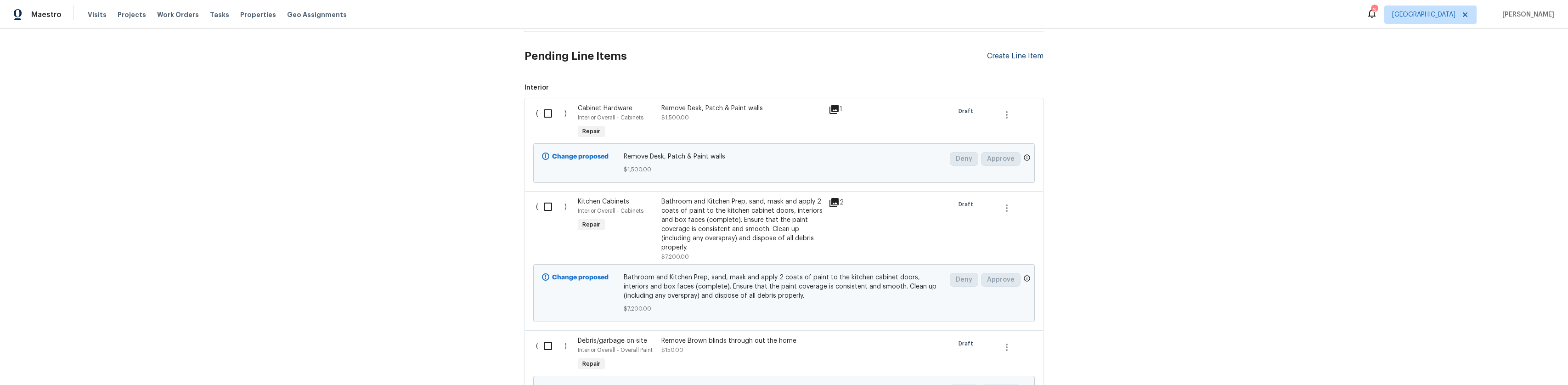
click at [987, 55] on div "Create Line Item" at bounding box center [1015, 56] width 57 height 9
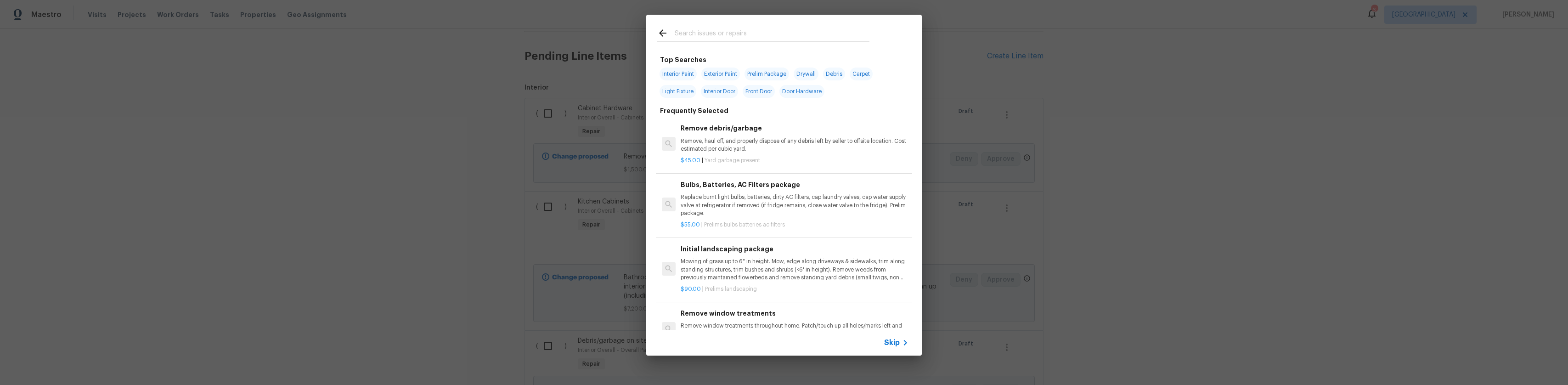
click at [729, 40] on input "text" at bounding box center [772, 34] width 195 height 14
type input "Smoke detectors"
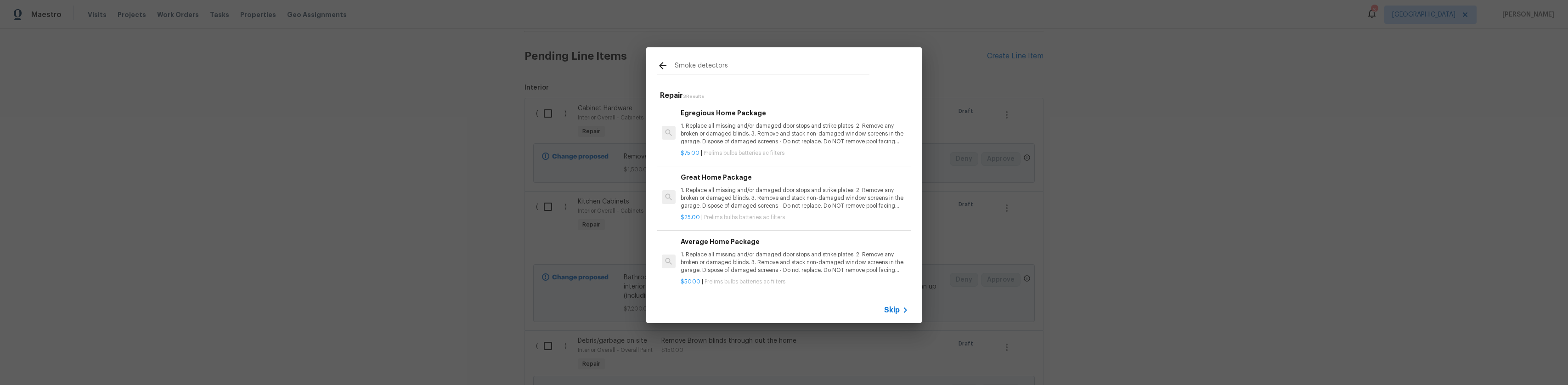
scroll to position [0, 0]
click at [738, 128] on p "1. Replace all missing and/or damaged door stops and strike plates. 2. Remove a…" at bounding box center [794, 134] width 228 height 24
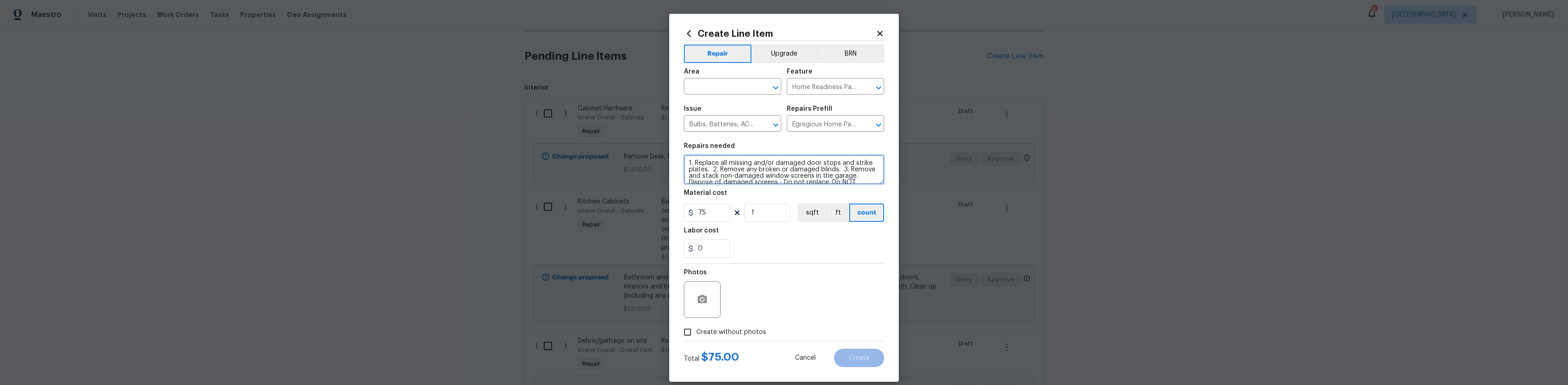
drag, startPoint x: 825, startPoint y: 178, endPoint x: 639, endPoint y: 156, distance: 187.3
click at [639, 156] on div "Create Line Item Repair Upgrade BRN Area ​ Feature Home Readiness Packages ​ Is…" at bounding box center [784, 192] width 1568 height 385
type textarea "Replace all smoke detectors up to code"
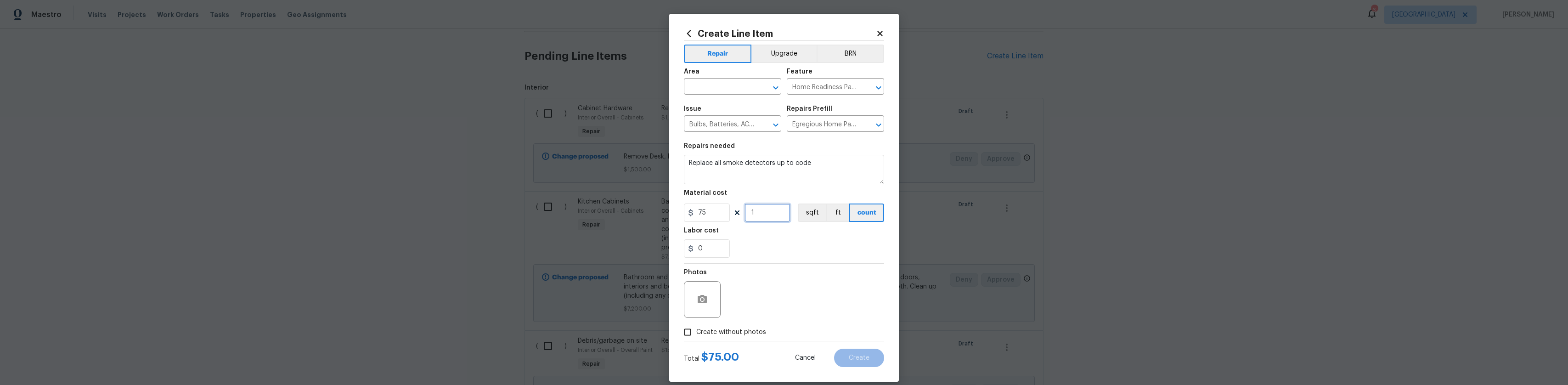
click at [744, 207] on input "1" at bounding box center [767, 212] width 46 height 18
click at [766, 207] on input "4" at bounding box center [767, 212] width 46 height 18
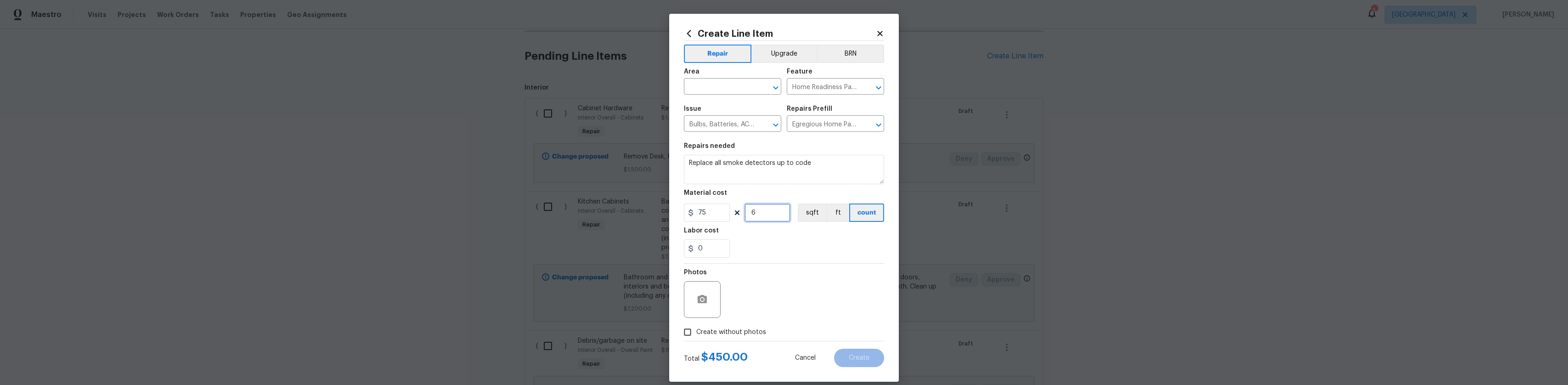
type input "6"
click at [791, 255] on div "0" at bounding box center [784, 248] width 201 height 18
click at [751, 211] on input "6" at bounding box center [767, 212] width 46 height 18
click at [787, 260] on section "Repairs needed Replace all smoke detectors up to code Material cost 75 6 sqft f…" at bounding box center [784, 200] width 201 height 126
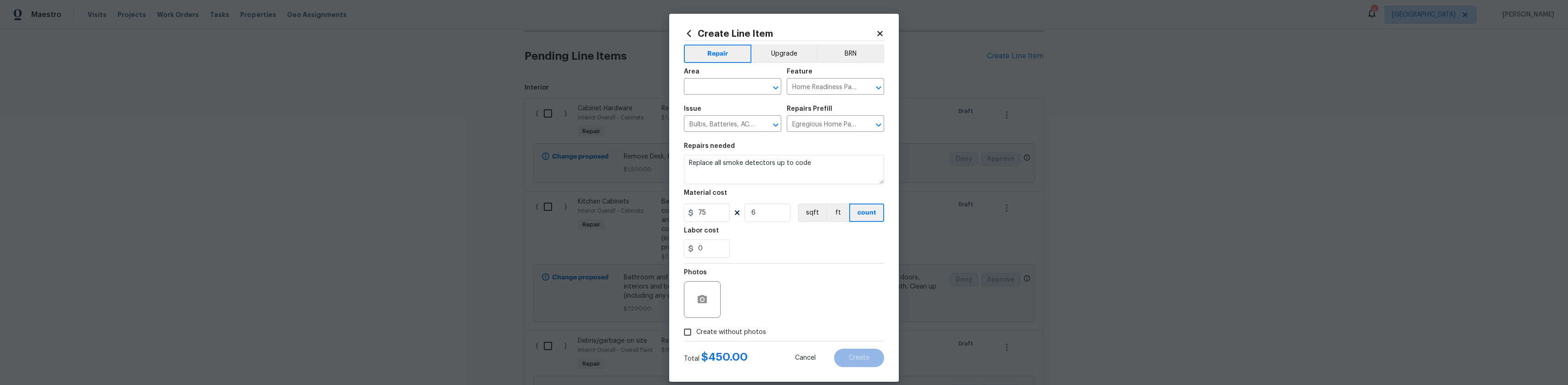
click at [715, 78] on div "Area" at bounding box center [732, 74] width 97 height 12
click at [718, 99] on span "Area ​" at bounding box center [732, 81] width 97 height 37
click at [727, 90] on input "text" at bounding box center [719, 87] width 72 height 14
drag, startPoint x: 712, startPoint y: 117, endPoint x: 724, endPoint y: 119, distance: 12.2
click at [712, 117] on li "Interior Overall" at bounding box center [729, 122] width 97 height 15
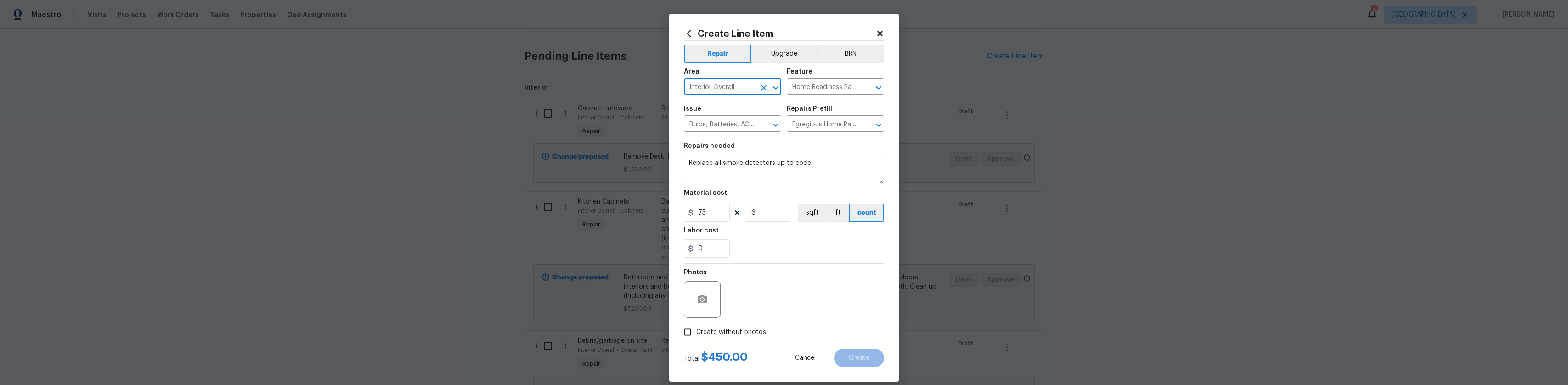
type input "Interior Overall"
click at [846, 254] on div "0" at bounding box center [784, 248] width 201 height 18
click at [691, 296] on button "button" at bounding box center [702, 299] width 22 height 22
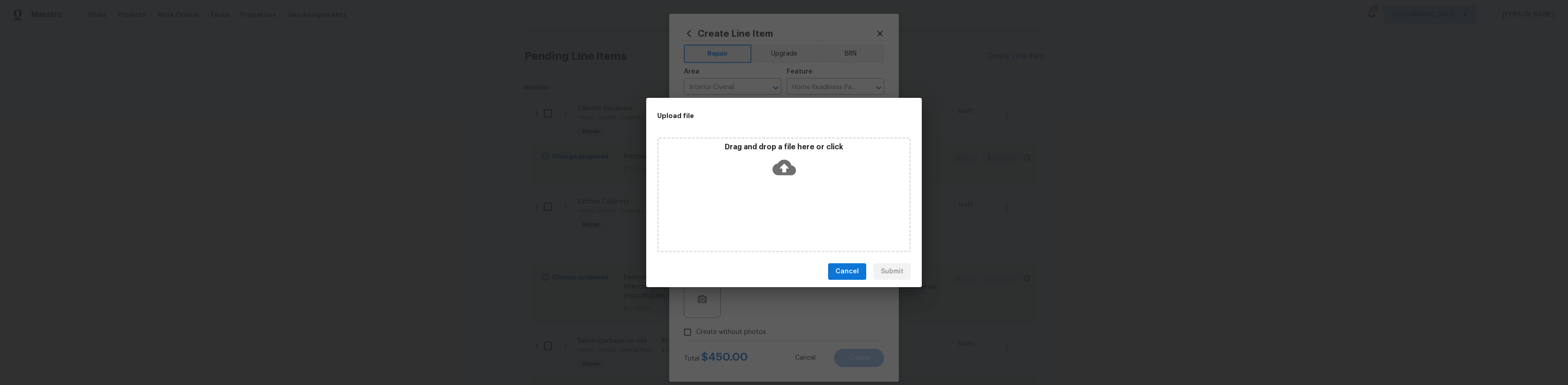
click at [783, 173] on icon at bounding box center [784, 167] width 24 height 15
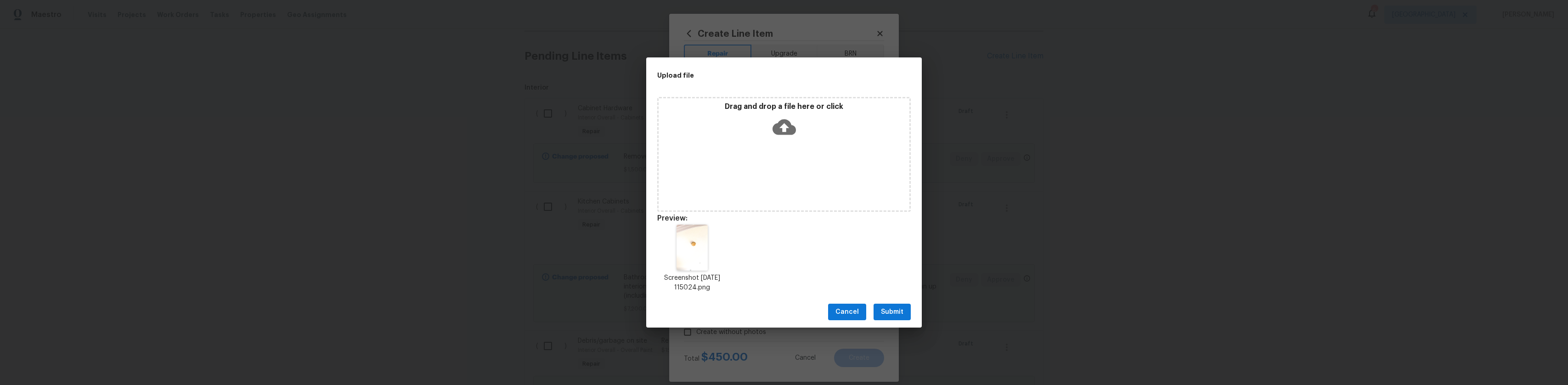
click at [909, 313] on button "Submit" at bounding box center [892, 312] width 37 height 17
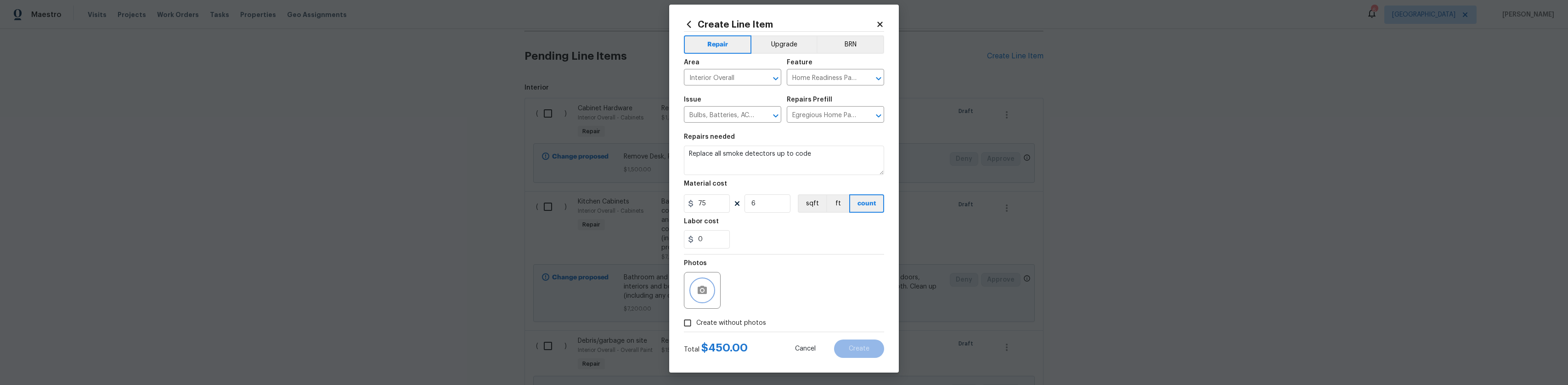
scroll to position [10, 0]
click at [852, 343] on button "Create" at bounding box center [859, 347] width 50 height 18
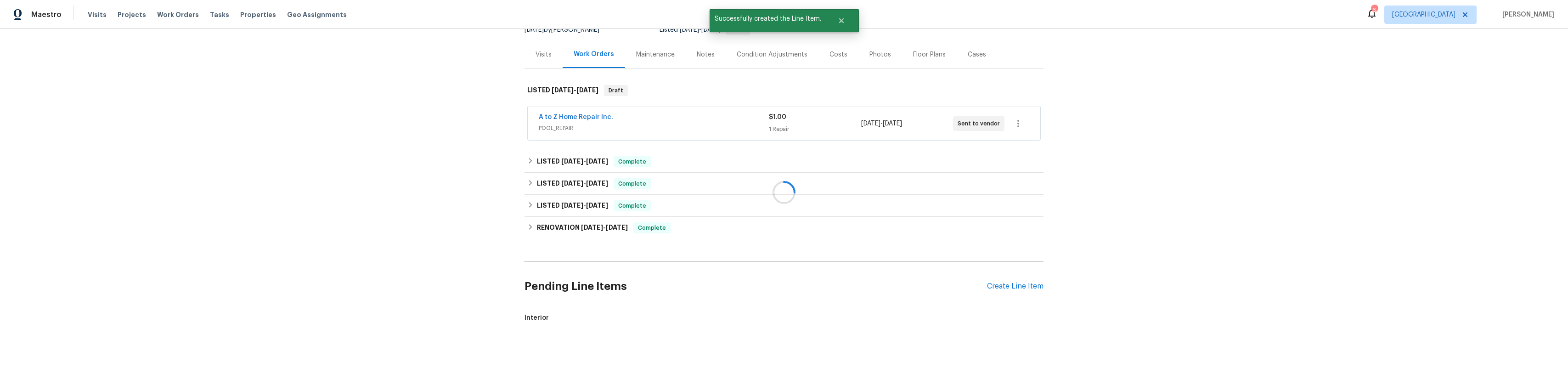
scroll to position [328, 0]
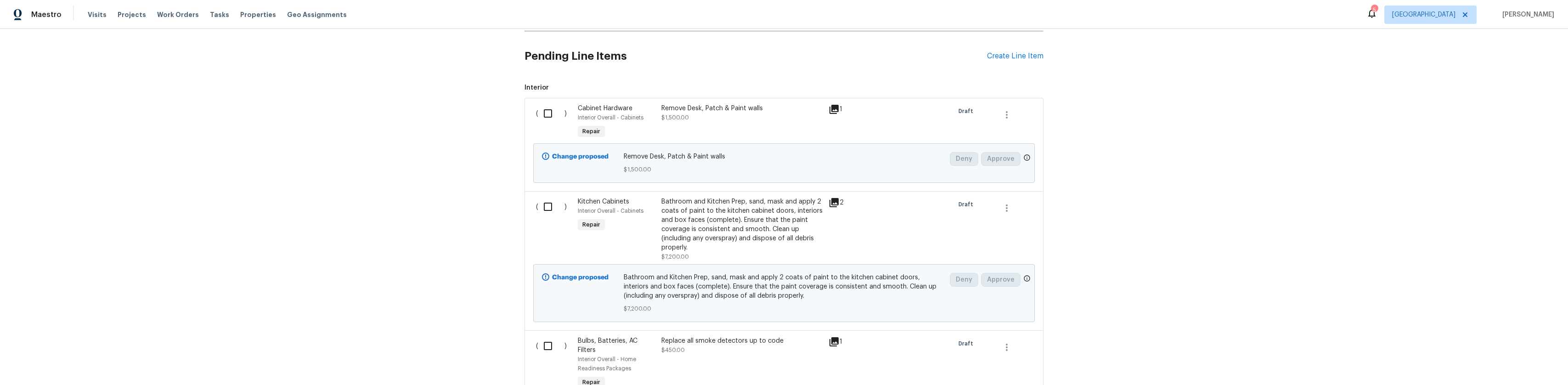
click at [983, 53] on h2 "Pending Line Items" at bounding box center [755, 56] width 462 height 43
click at [982, 57] on h2 "Pending Line Items" at bounding box center [755, 56] width 462 height 43
click at [991, 57] on div "Create Line Item" at bounding box center [1015, 56] width 57 height 9
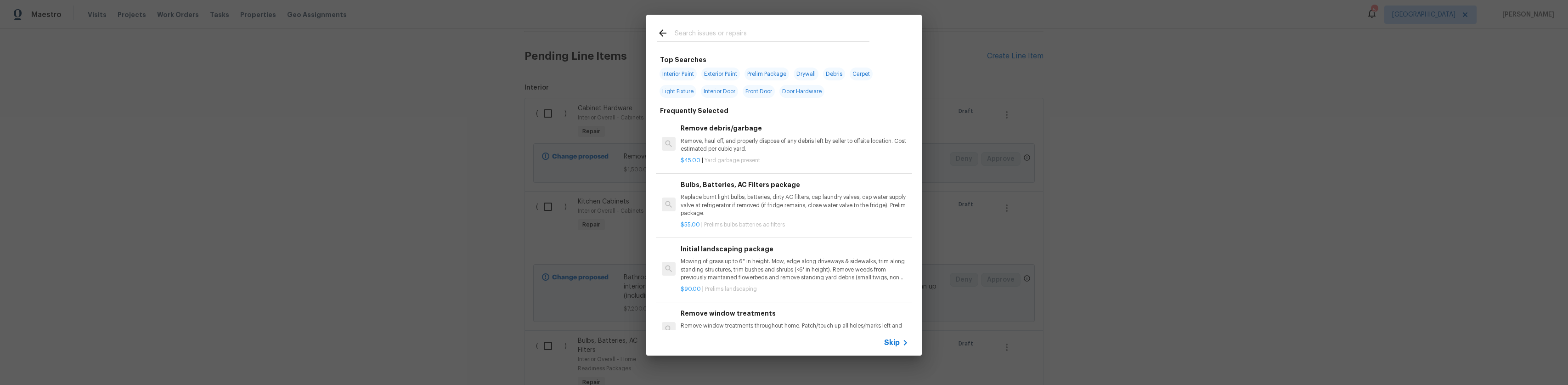
click at [712, 35] on input "text" at bounding box center [772, 34] width 195 height 14
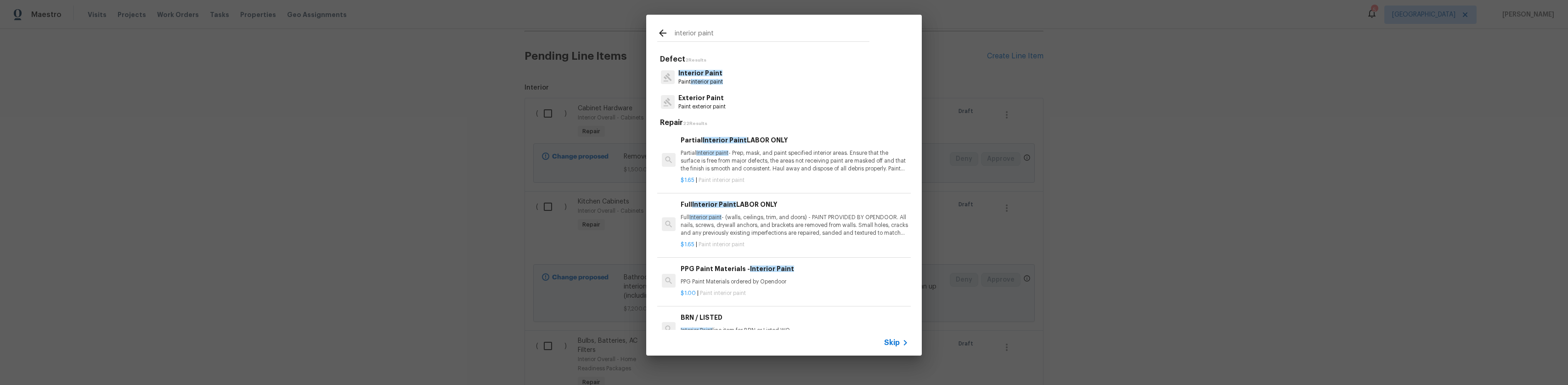
type input "interior paint"
click at [711, 77] on p "Interior Paint" at bounding box center [701, 73] width 44 height 10
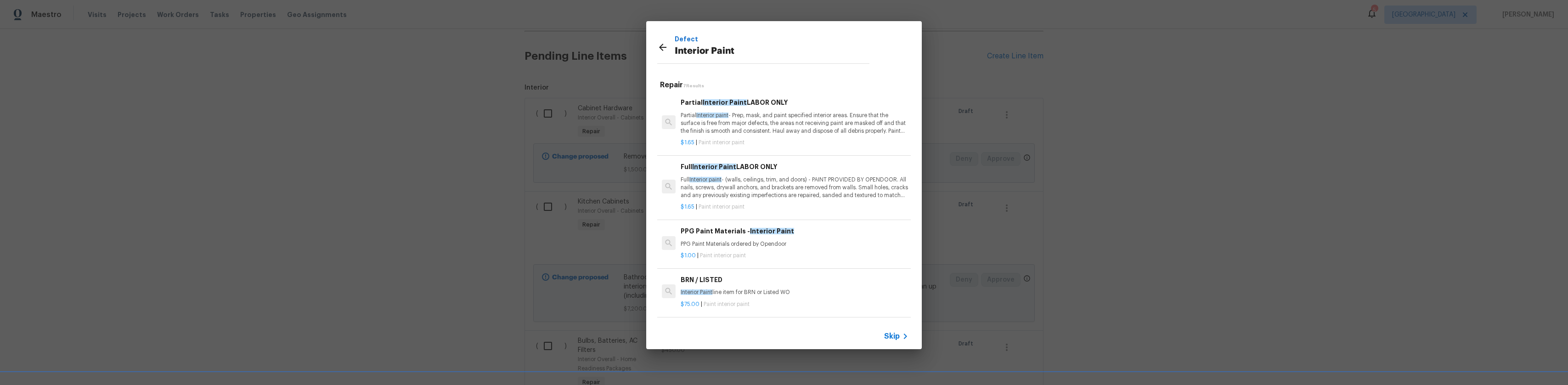
click at [763, 124] on p "Partial Interior paint - Prep, mask, and paint specified interior areas. Ensure…" at bounding box center [794, 123] width 228 height 24
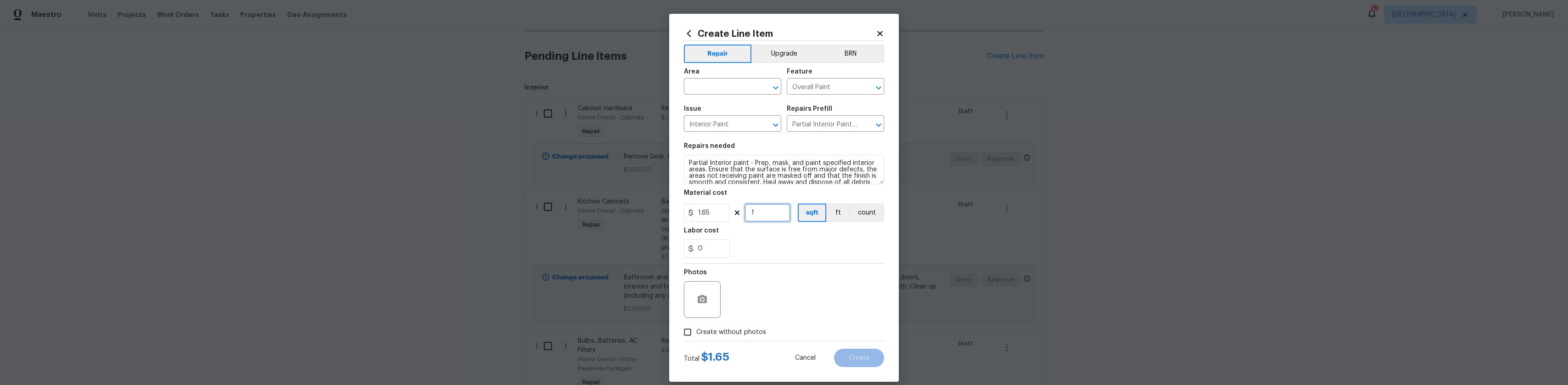
click at [747, 215] on input "1" at bounding box center [767, 212] width 46 height 18
click at [748, 215] on input "1" at bounding box center [767, 212] width 46 height 18
type input "200"
click at [735, 92] on input "text" at bounding box center [719, 87] width 72 height 14
click at [726, 117] on li "Interior Overall" at bounding box center [729, 122] width 97 height 15
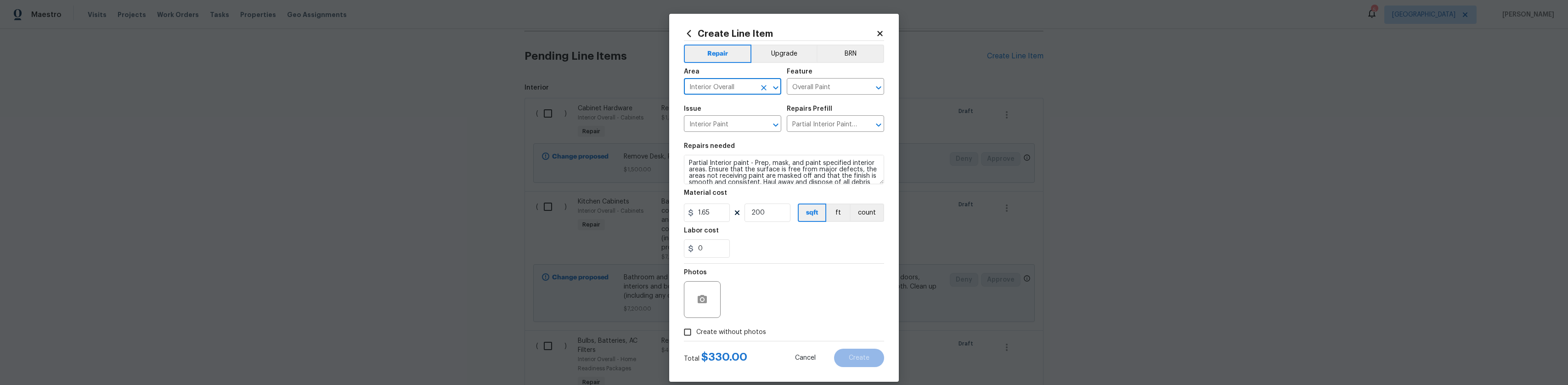
type input "Interior Overall"
click at [700, 293] on button "button" at bounding box center [702, 299] width 22 height 22
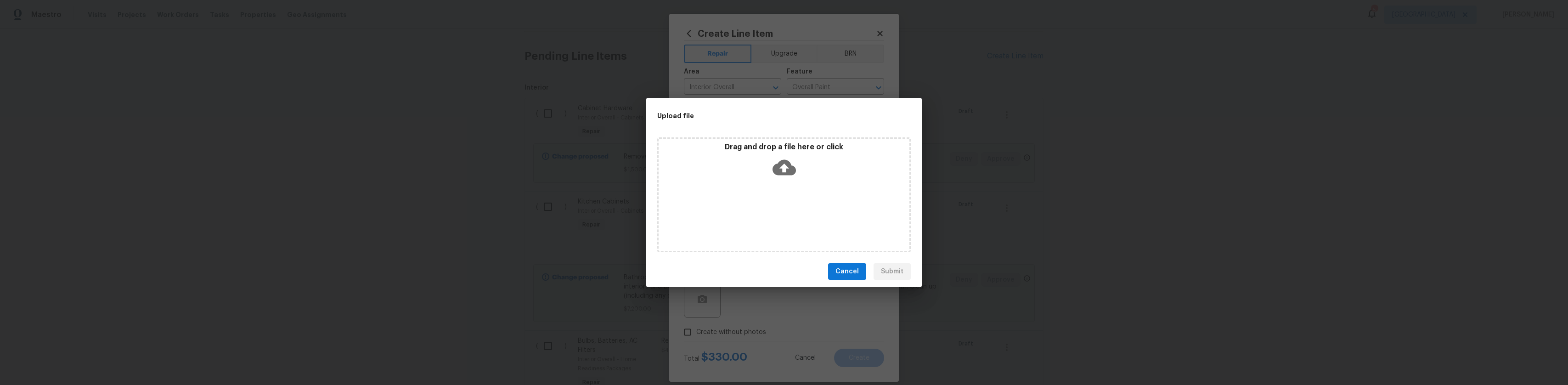
click at [797, 175] on div "Drag and drop a file here or click" at bounding box center [784, 162] width 251 height 40
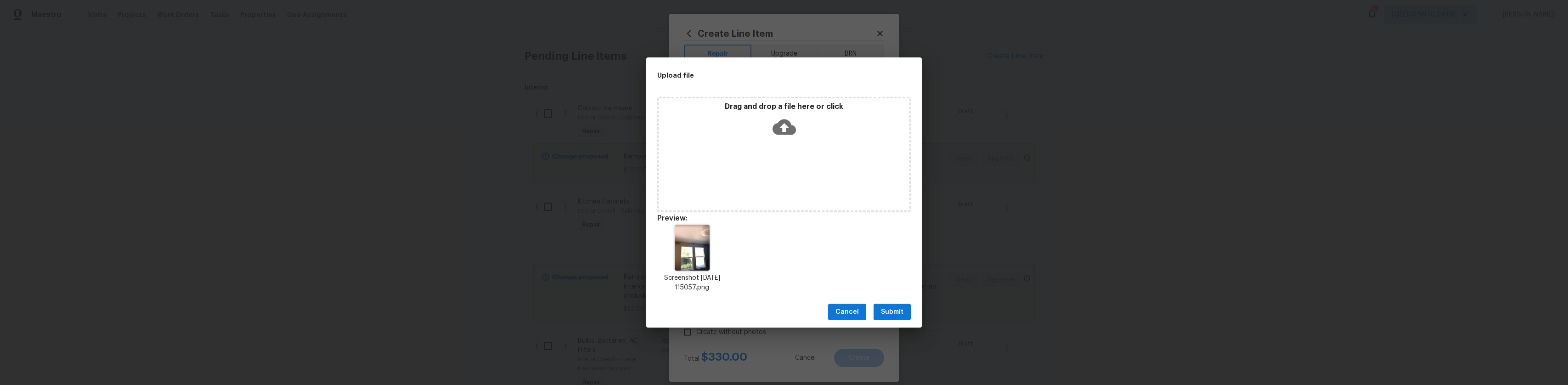
click at [891, 312] on span "Submit" at bounding box center [892, 312] width 23 height 12
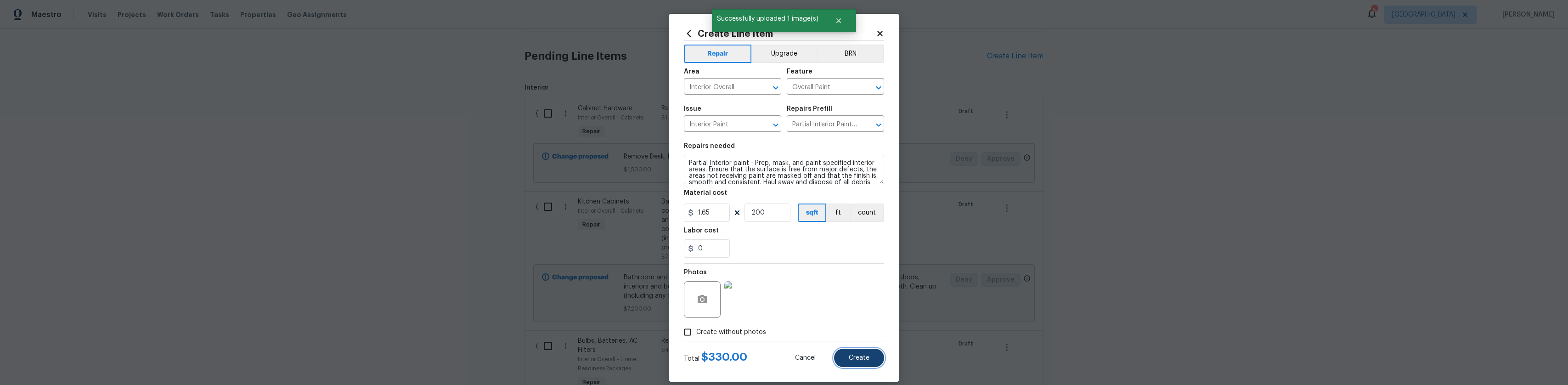
click at [857, 355] on span "Create" at bounding box center [859, 358] width 21 height 7
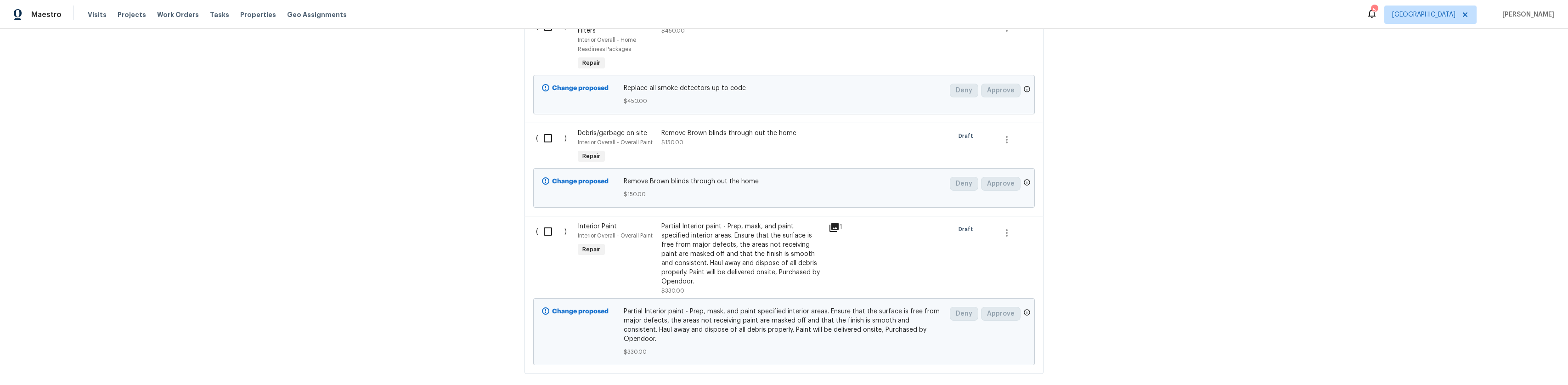
scroll to position [693, 0]
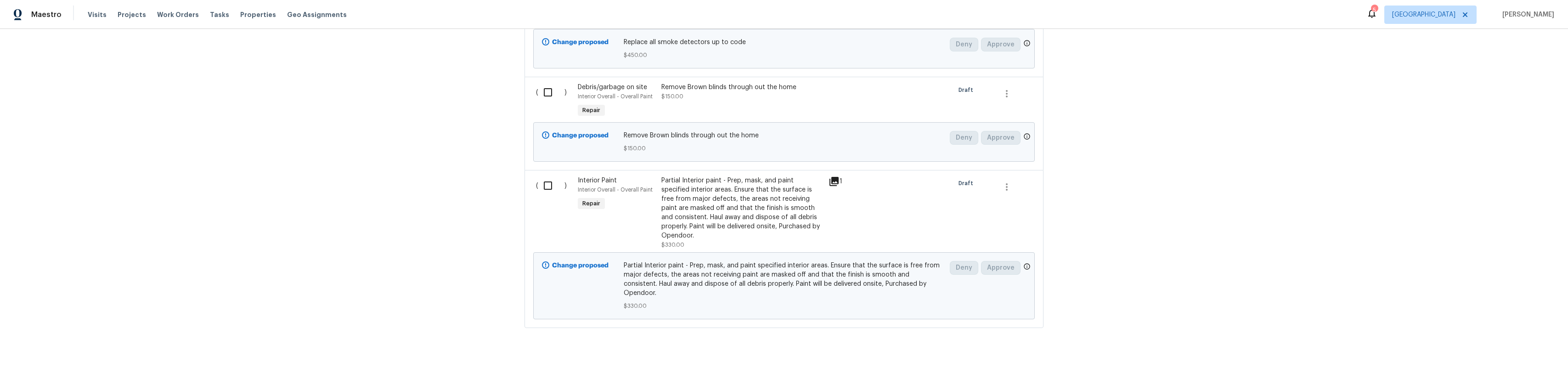
click at [545, 182] on input "checkbox" at bounding box center [551, 186] width 26 height 19
checkbox input "true"
click at [538, 92] on input "checkbox" at bounding box center [551, 92] width 26 height 19
checkbox input "true"
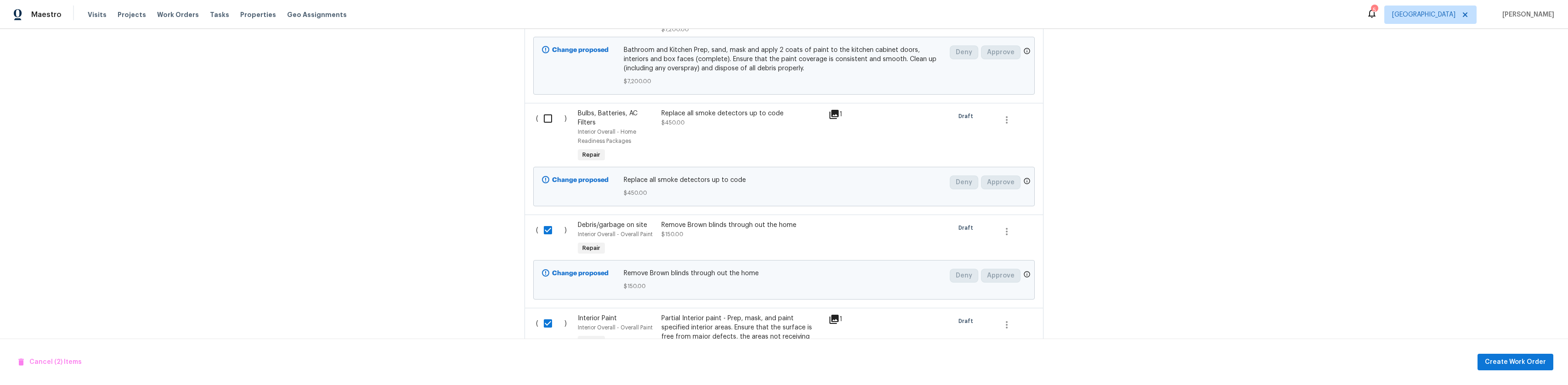
click at [549, 115] on input "checkbox" at bounding box center [551, 119] width 26 height 19
checkbox input "true"
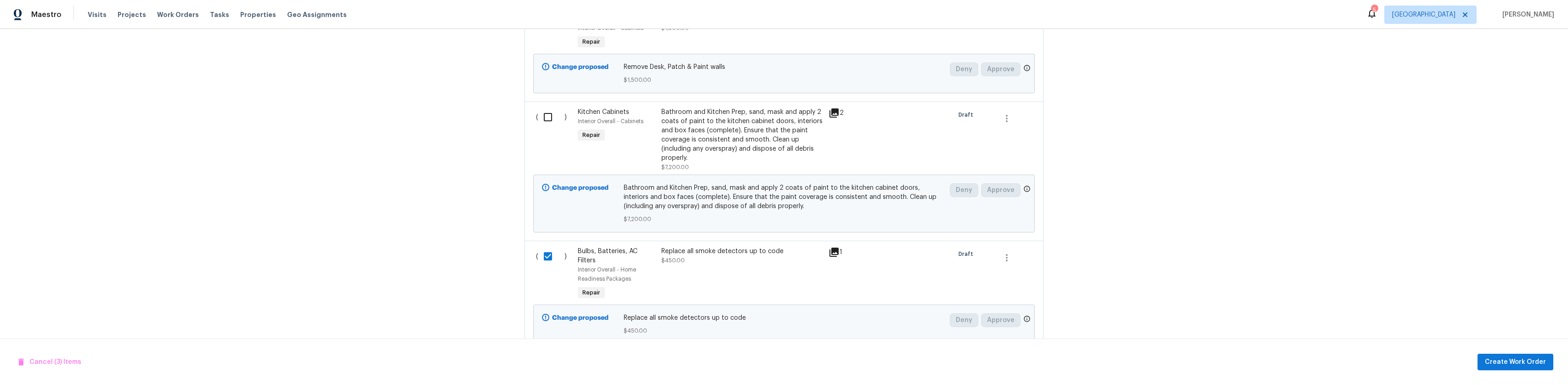
click at [544, 121] on input "checkbox" at bounding box center [551, 117] width 26 height 19
checkbox input "true"
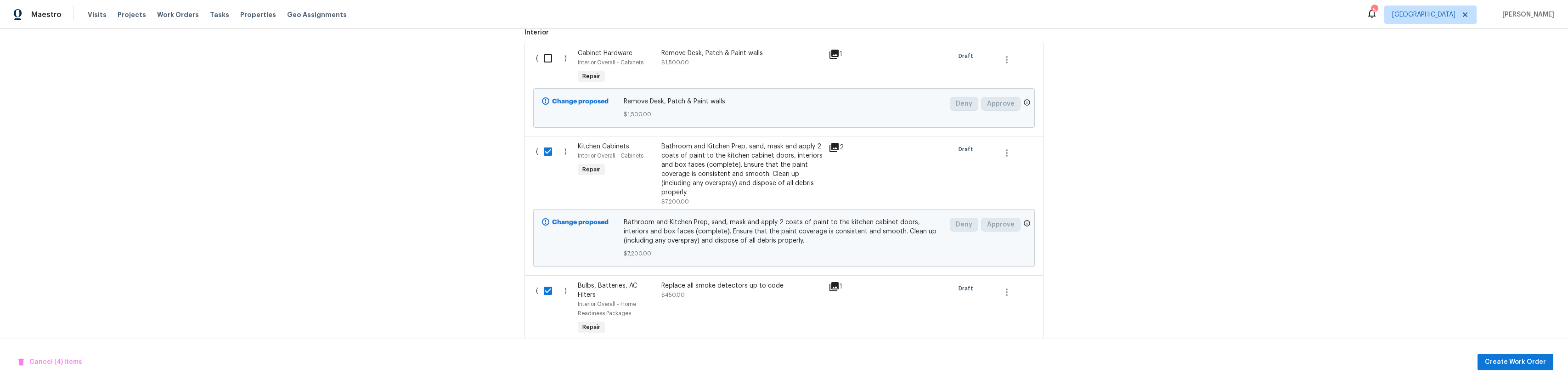
scroll to position [280, 0]
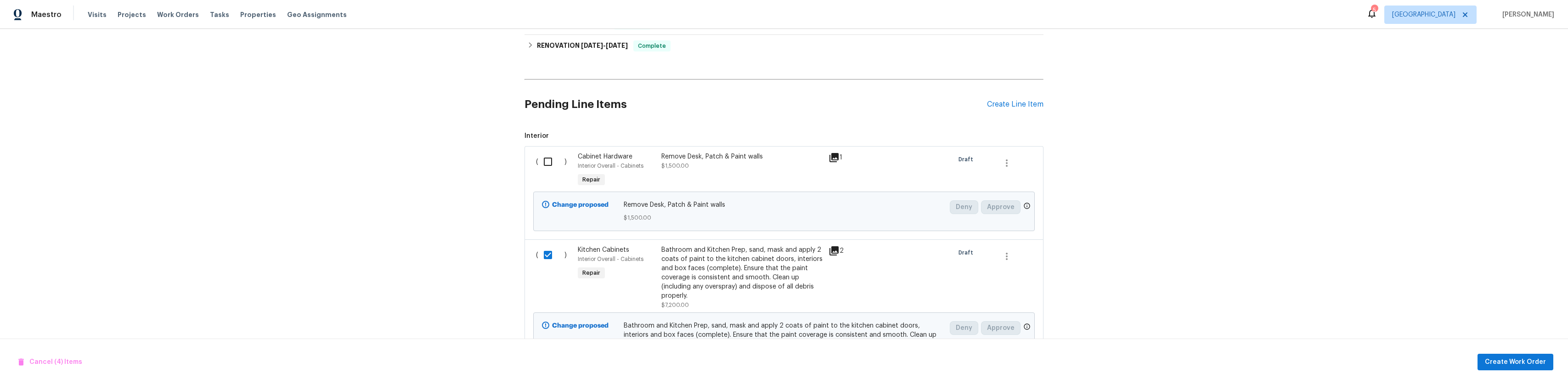
click at [547, 156] on input "checkbox" at bounding box center [551, 162] width 26 height 19
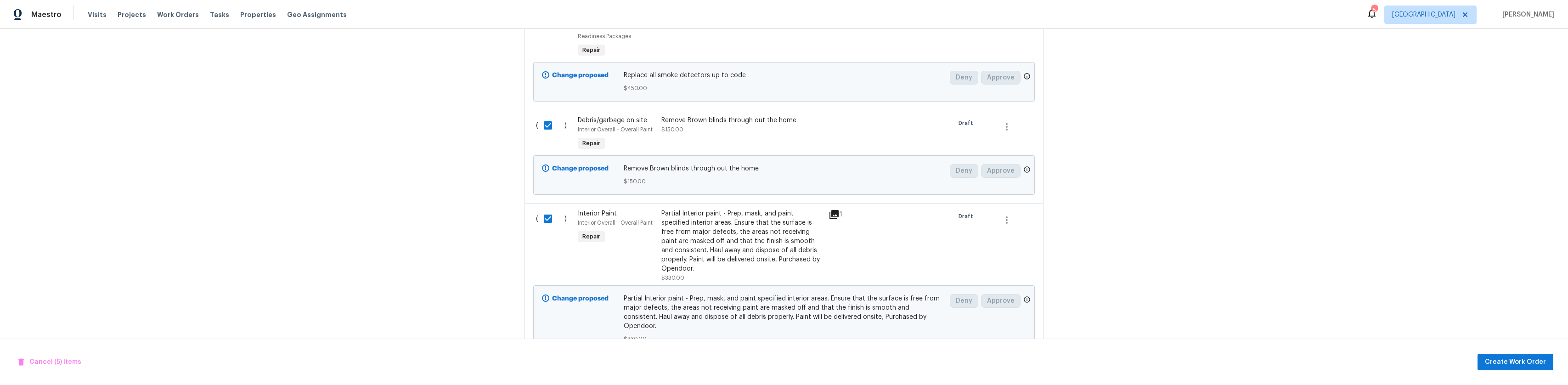
scroll to position [693, 0]
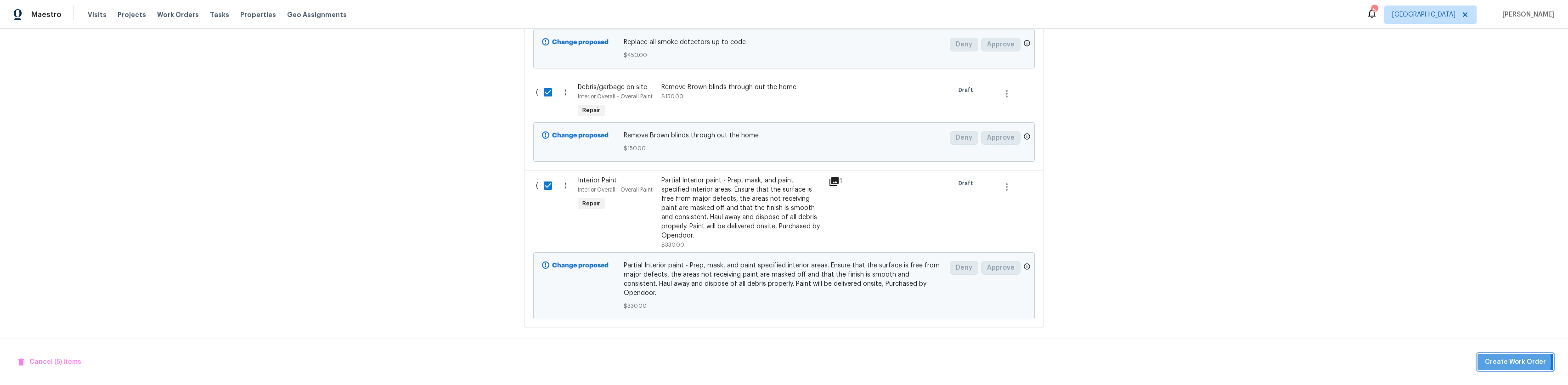
click at [1501, 361] on span "Create Work Order" at bounding box center [1515, 362] width 61 height 12
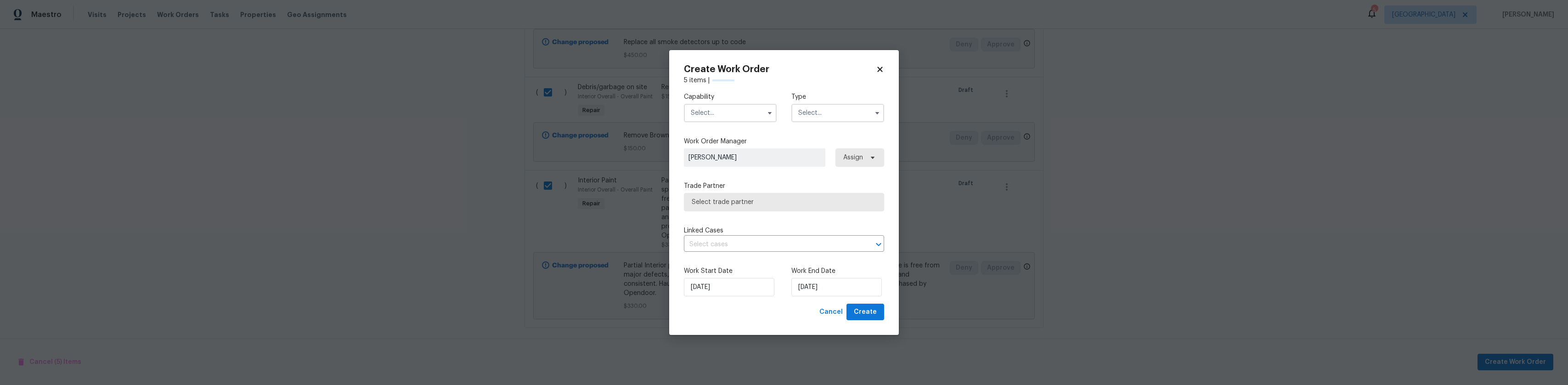
checkbox input "false"
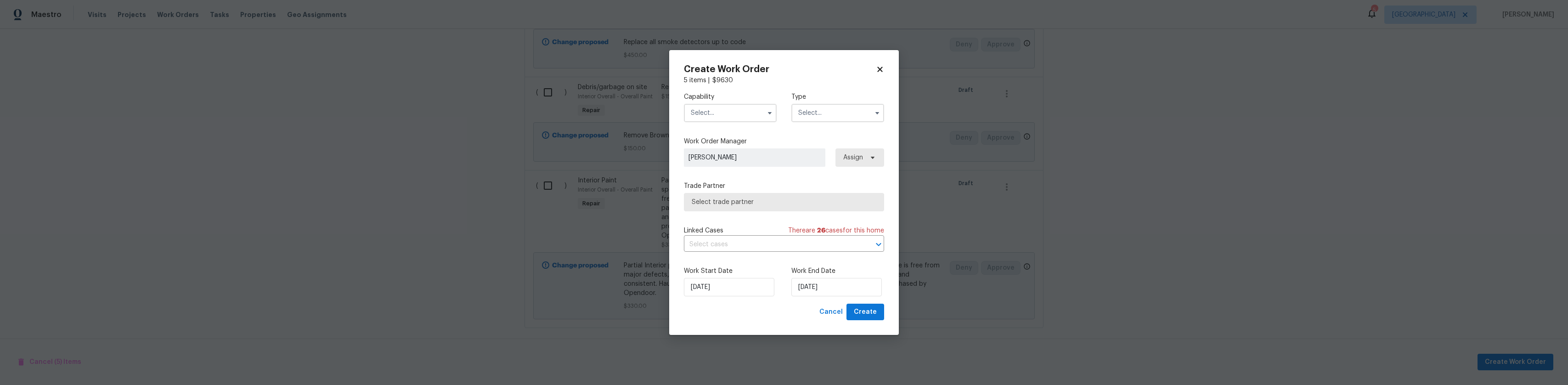
click at [732, 119] on input "text" at bounding box center [730, 113] width 93 height 18
click at [726, 162] on span "General Contractor" at bounding box center [723, 158] width 59 height 7
type input "General Contractor"
click at [828, 119] on input "text" at bounding box center [838, 113] width 93 height 18
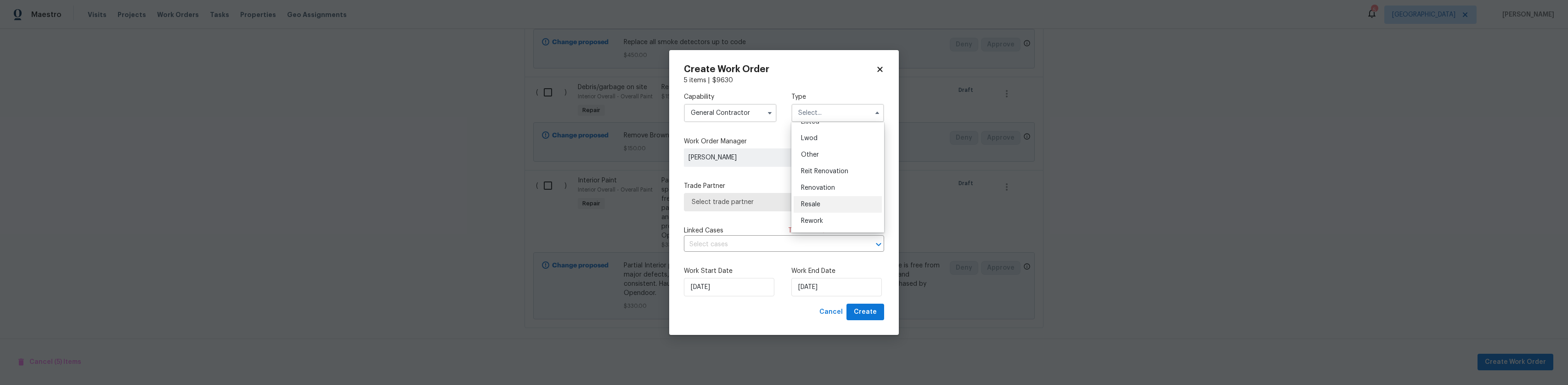
scroll to position [63, 0]
click at [817, 153] on span "Listed" at bounding box center [810, 152] width 18 height 7
type input "Listed"
click at [738, 199] on span "Select trade partner" at bounding box center [777, 202] width 171 height 9
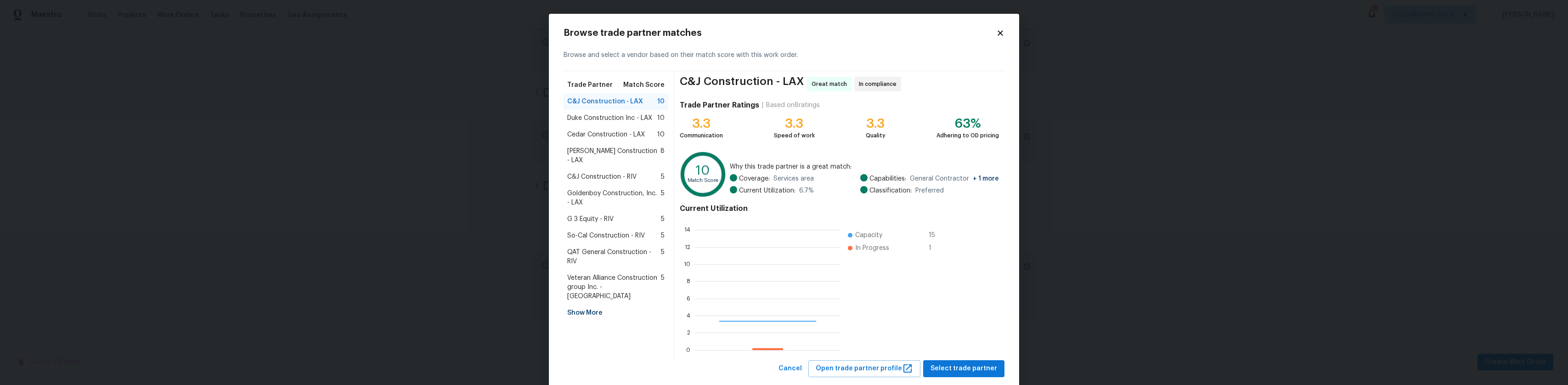
scroll to position [121, 138]
click at [613, 138] on span "Cedar Construction - LAX" at bounding box center [606, 134] width 77 height 9
click at [966, 367] on span "Select trade partner" at bounding box center [964, 369] width 66 height 12
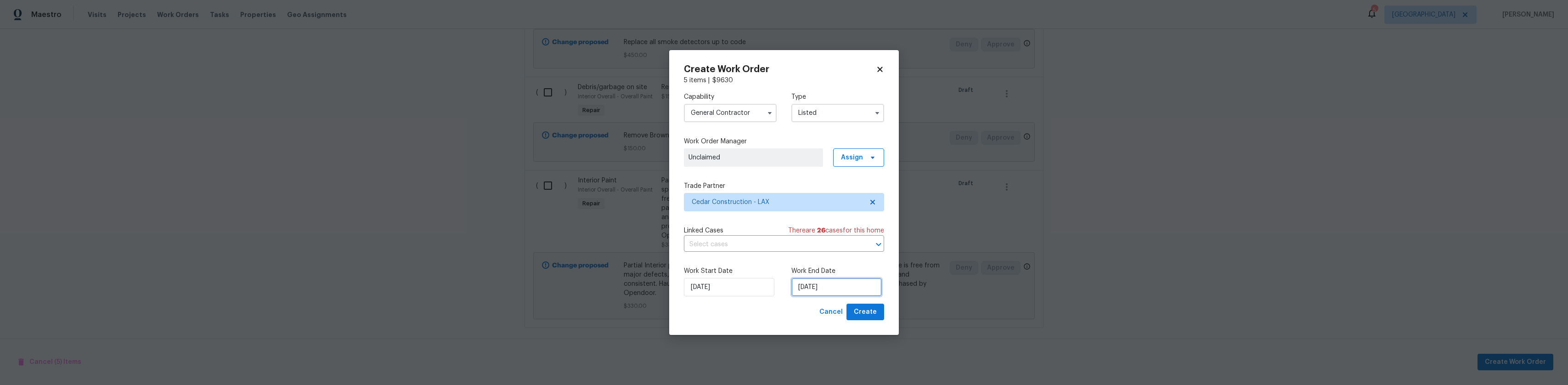
click at [832, 291] on input "[DATE]" at bounding box center [836, 287] width 91 height 18
click at [802, 222] on div "6" at bounding box center [806, 220] width 15 height 13
drag, startPoint x: 853, startPoint y: 294, endPoint x: 854, endPoint y: 274, distance: 20.0
click at [852, 294] on input "10/6/2025" at bounding box center [836, 287] width 91 height 18
click at [823, 218] on div "7" at bounding box center [821, 220] width 15 height 13
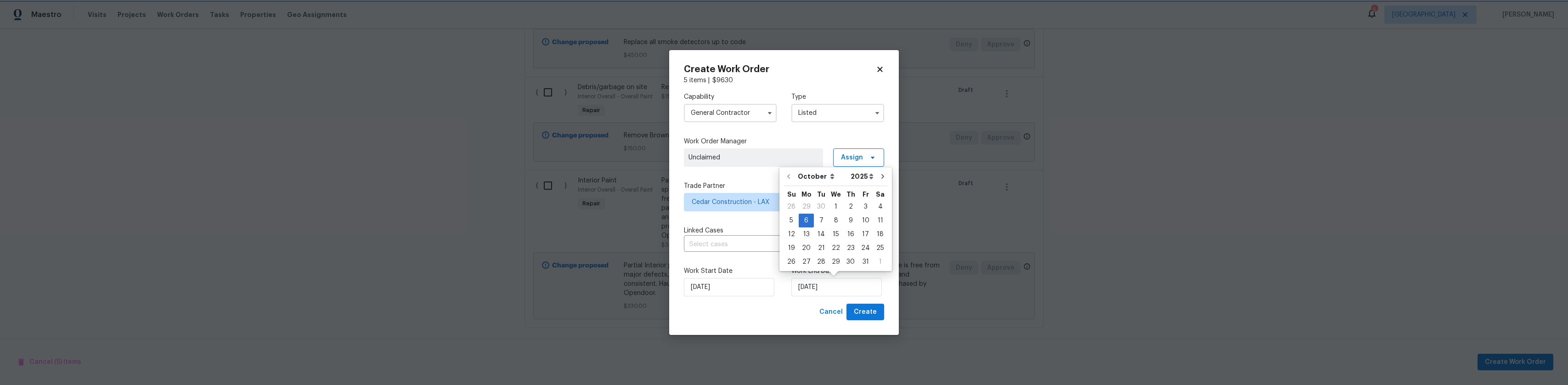
type input "[DATE]"
click at [862, 315] on span "Create" at bounding box center [865, 312] width 23 height 12
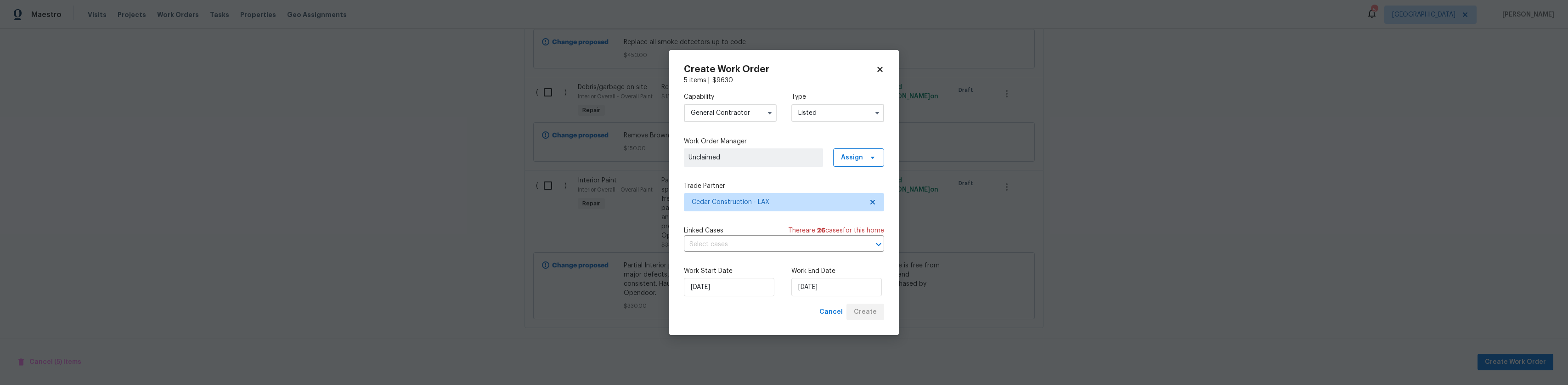
scroll to position [132, 0]
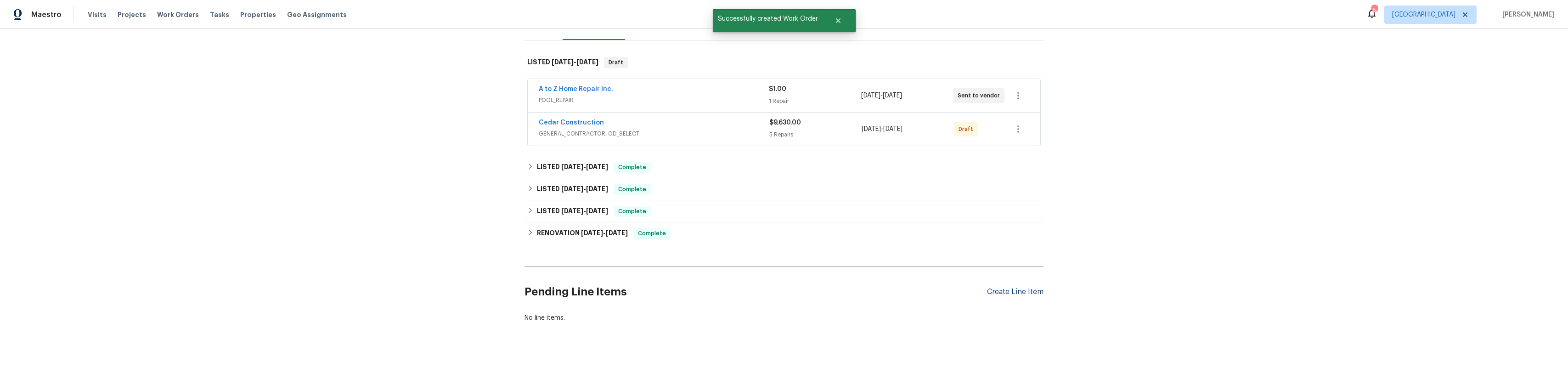
click at [992, 288] on div "Create Line Item" at bounding box center [1015, 292] width 57 height 9
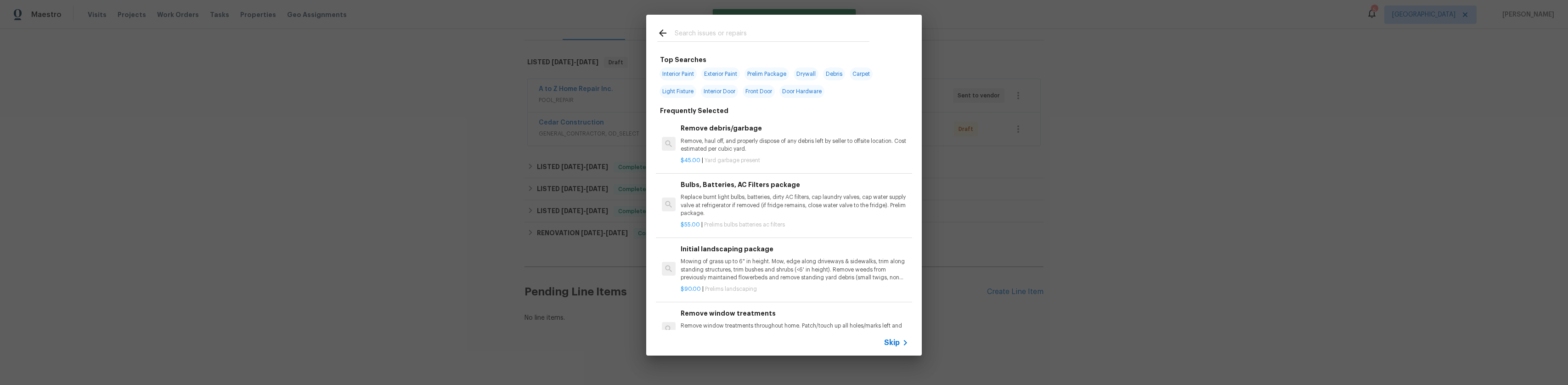
click at [723, 28] on input "text" at bounding box center [772, 34] width 195 height 14
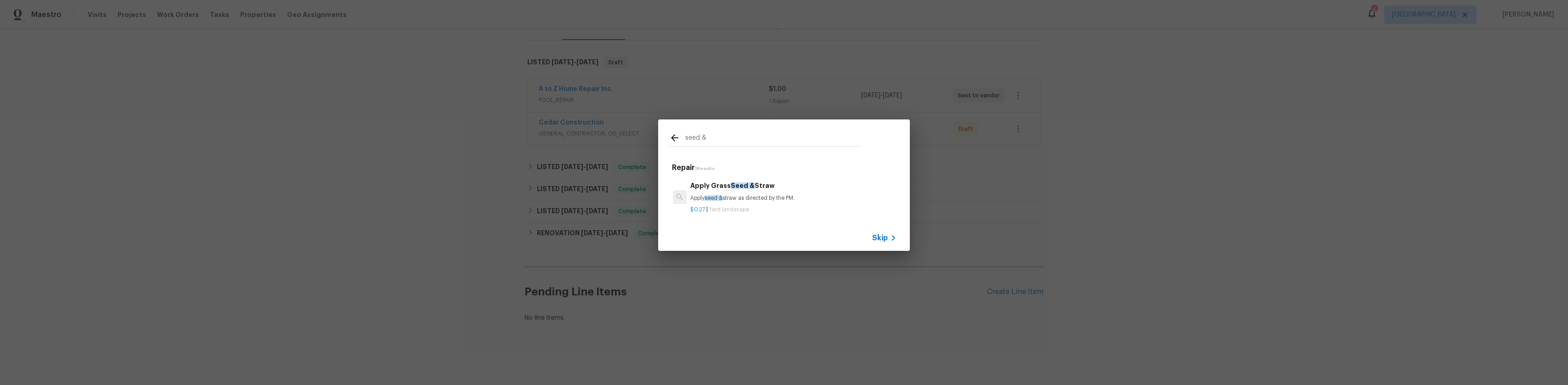
type input "seed &"
click at [729, 208] on span "Yard landscape" at bounding box center [729, 209] width 40 height 5
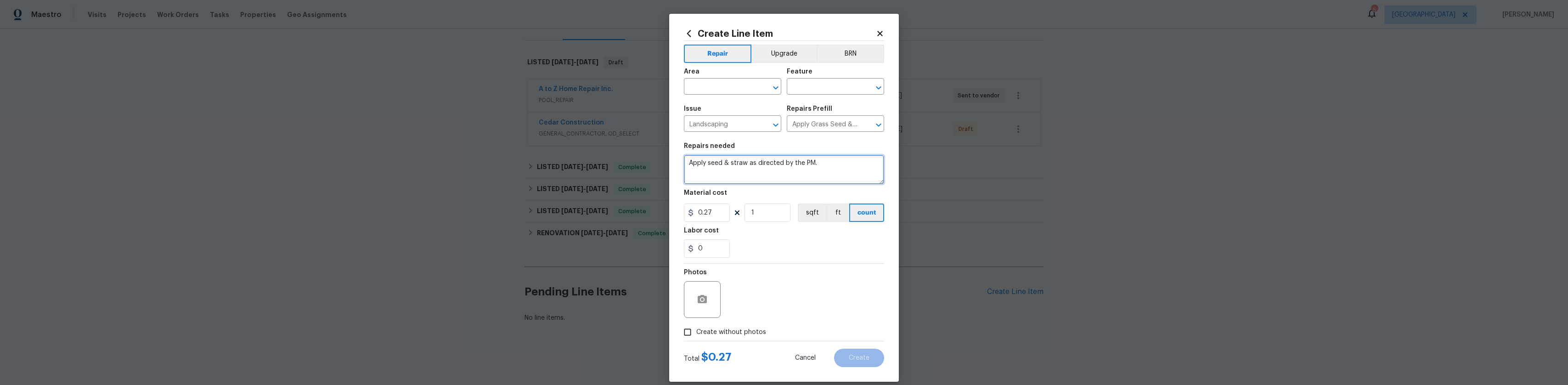
click at [737, 166] on textarea "Apply seed & straw as directed by the PM." at bounding box center [784, 170] width 201 height 30
type textarea "Apply seed & topper as directed by the PM."
click at [723, 89] on input "text" at bounding box center [719, 87] width 72 height 14
type input "l"
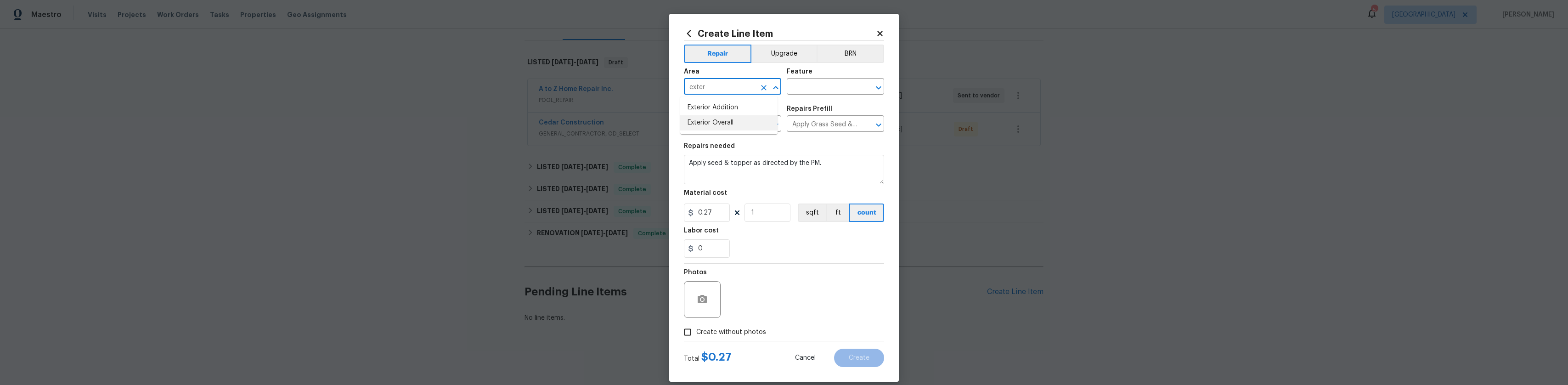
click at [710, 117] on li "Exterior Overall" at bounding box center [729, 122] width 97 height 15
type input "Exterior Overall"
click at [821, 82] on input "text" at bounding box center [822, 87] width 72 height 14
drag, startPoint x: 831, startPoint y: 132, endPoint x: 785, endPoint y: 150, distance: 49.4
click at [831, 132] on li "Landscaping" at bounding box center [832, 130] width 97 height 15
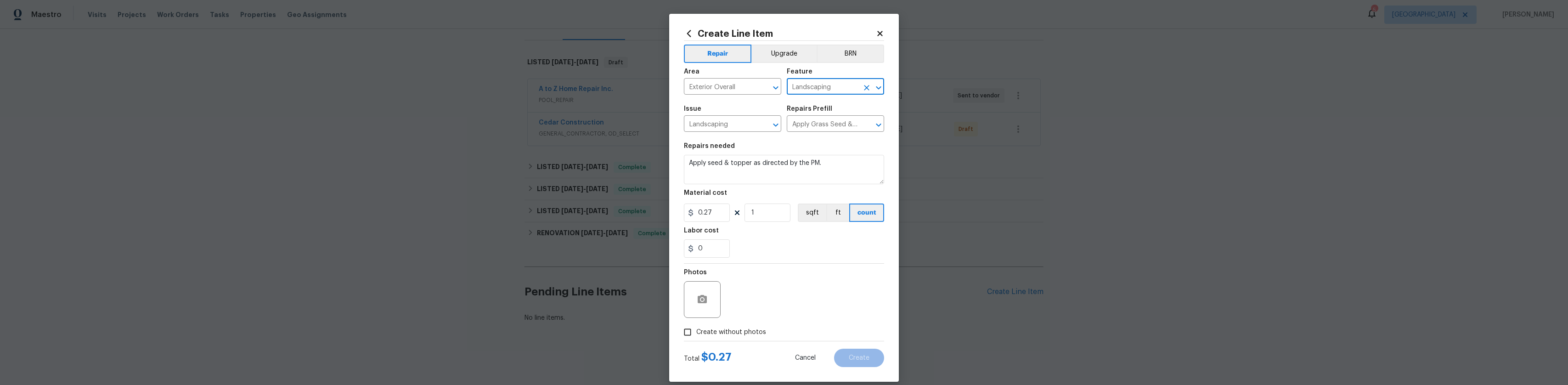
type input "Landscaping"
click at [704, 212] on input "0.27" at bounding box center [707, 212] width 46 height 18
click at [704, 211] on input "0.27" at bounding box center [707, 212] width 46 height 18
click at [706, 211] on input "0.27" at bounding box center [707, 212] width 46 height 18
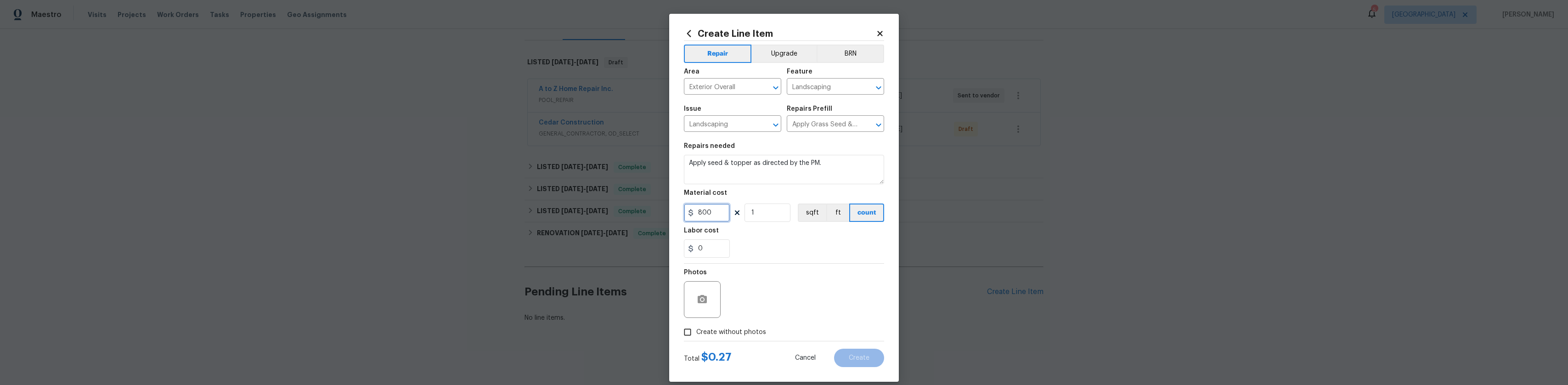
type input "800"
click at [748, 244] on div "0" at bounding box center [784, 248] width 201 height 18
click at [701, 302] on icon "button" at bounding box center [702, 299] width 9 height 8
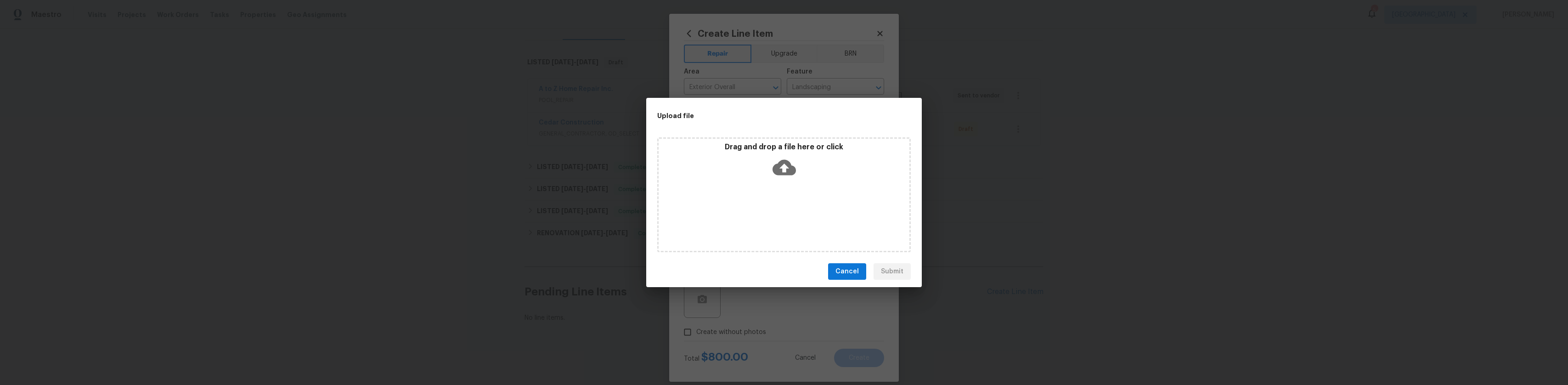
click at [794, 170] on icon at bounding box center [784, 167] width 24 height 15
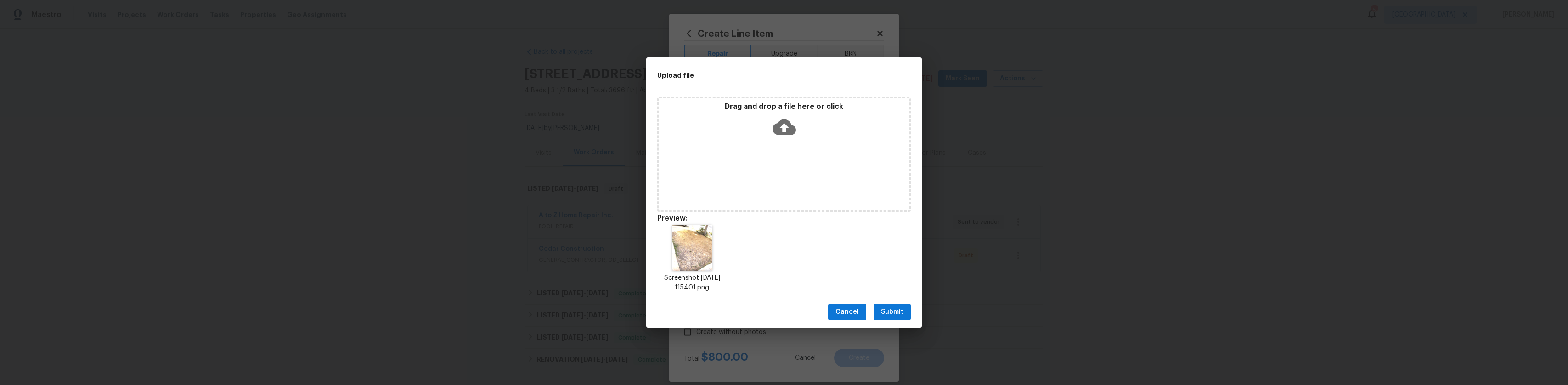
scroll to position [132, 0]
click at [886, 309] on span "Submit" at bounding box center [892, 312] width 23 height 12
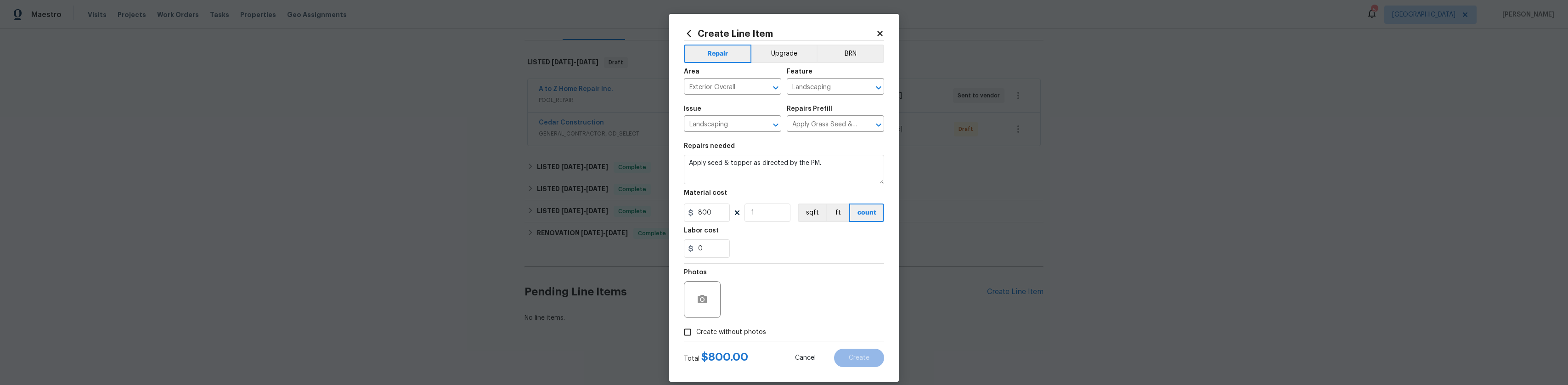
click at [838, 312] on div "Photos" at bounding box center [784, 293] width 201 height 60
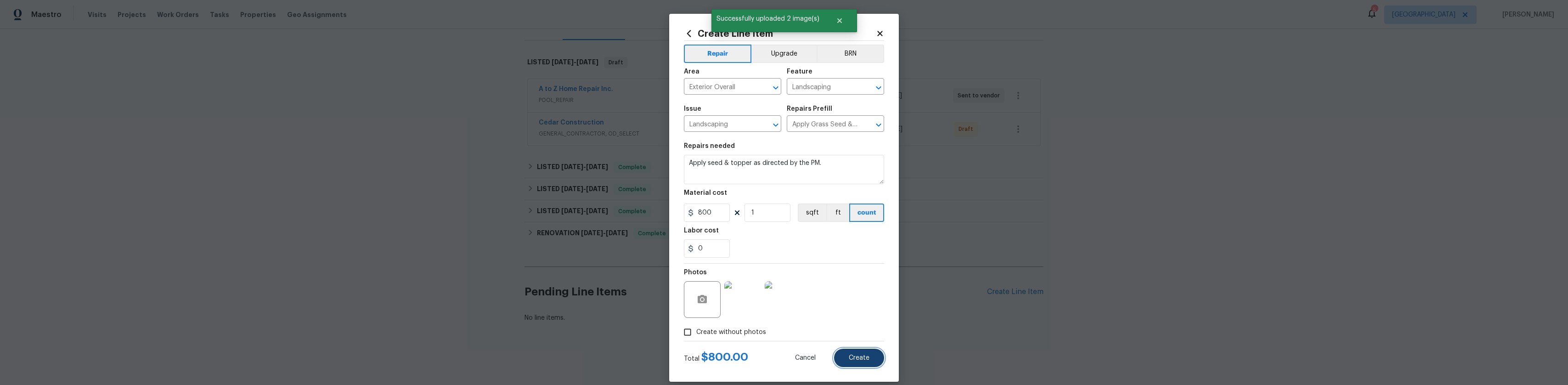
click at [873, 360] on button "Create" at bounding box center [859, 358] width 50 height 18
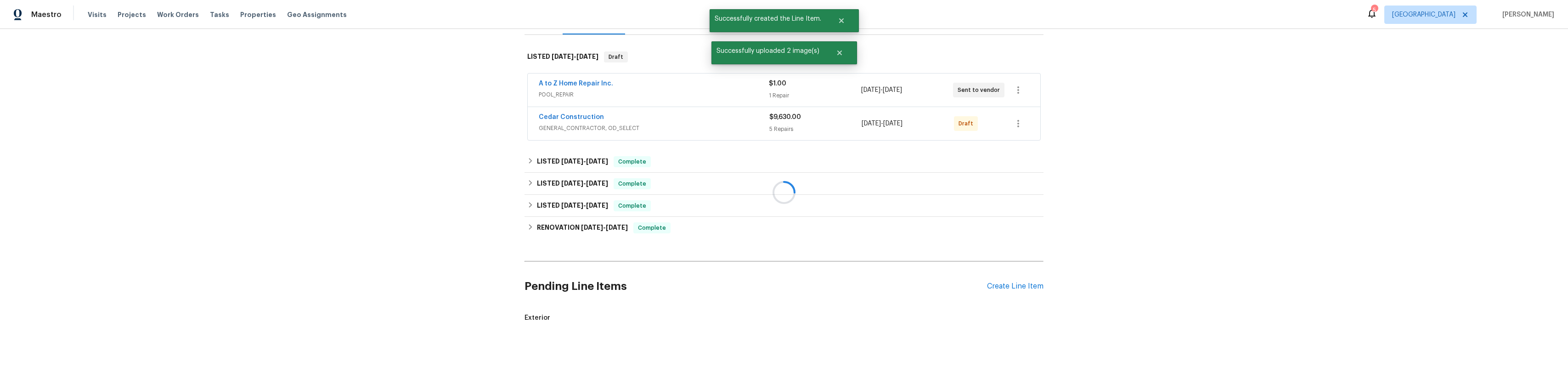
scroll to position [236, 0]
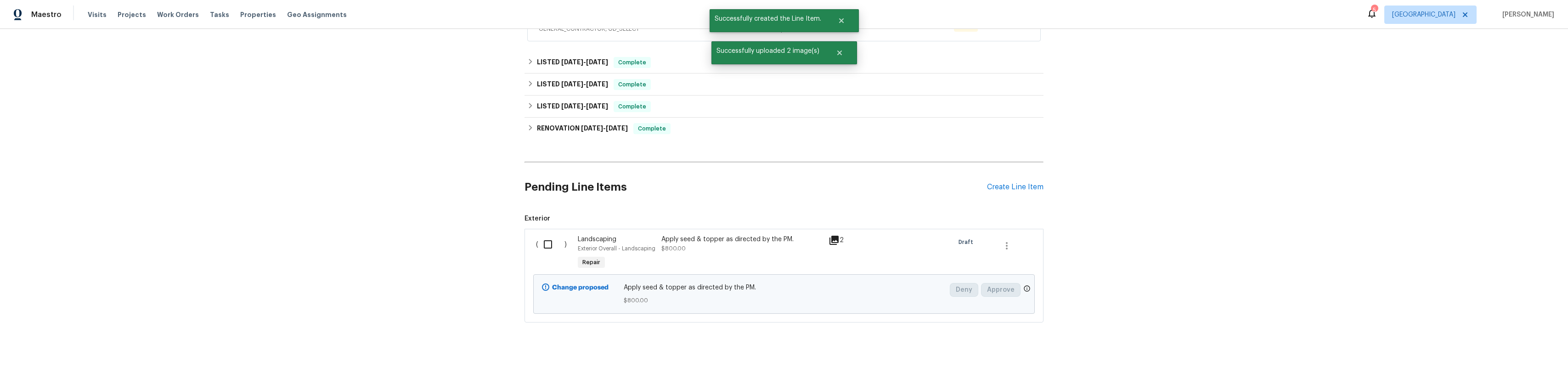
click at [547, 239] on input "checkbox" at bounding box center [551, 244] width 26 height 19
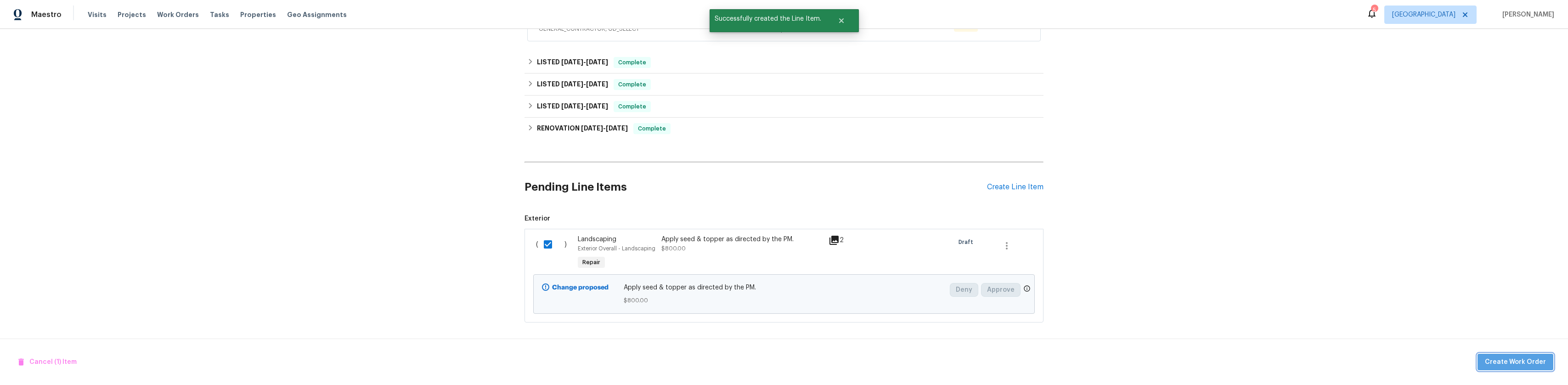
click at [1530, 362] on span "Create Work Order" at bounding box center [1515, 362] width 61 height 12
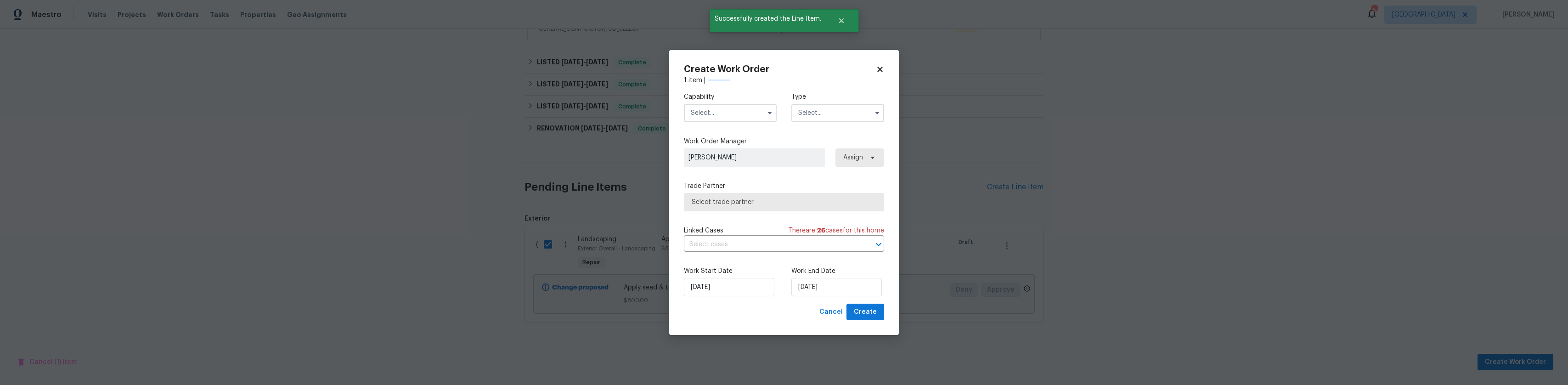
checkbox input "false"
click at [743, 114] on input "text" at bounding box center [730, 113] width 93 height 18
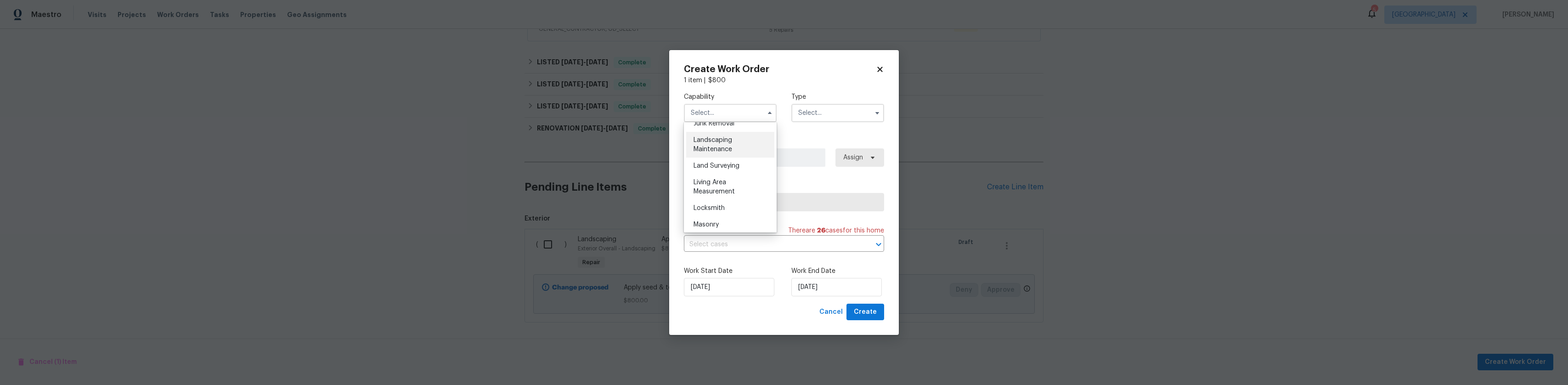
click at [719, 153] on span "Landscaping Maintenance" at bounding box center [712, 145] width 38 height 15
type input "Landscaping Maintenance"
click at [832, 113] on input "text" at bounding box center [838, 113] width 93 height 18
click at [836, 167] on div "Listed" at bounding box center [838, 170] width 89 height 16
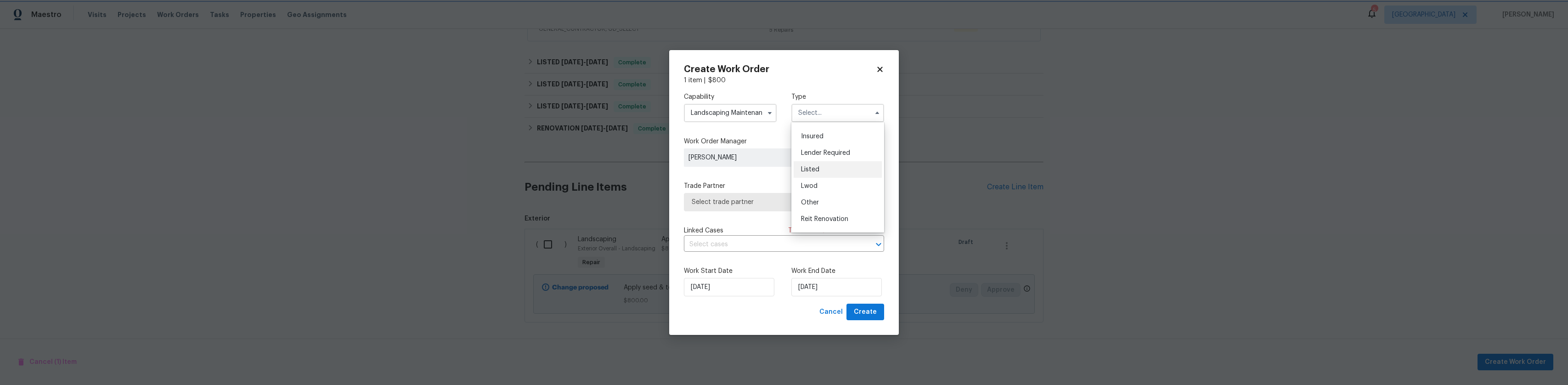
type input "Listed"
click at [787, 188] on label "Trade Partner" at bounding box center [784, 186] width 201 height 9
click at [766, 204] on span "Select trade partner" at bounding box center [777, 202] width 171 height 9
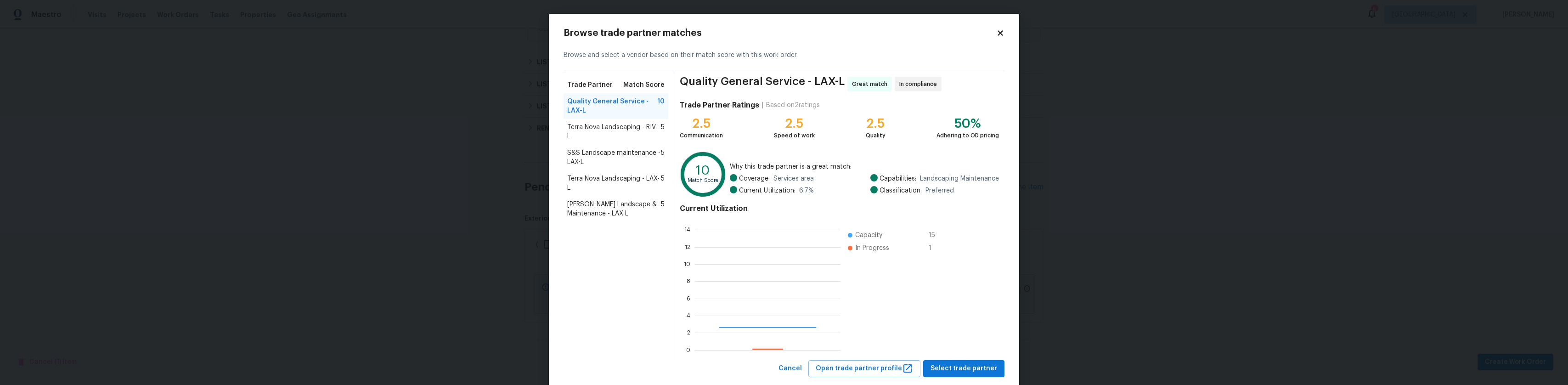
scroll to position [121, 138]
click at [965, 375] on button "Select trade partner" at bounding box center [964, 368] width 81 height 17
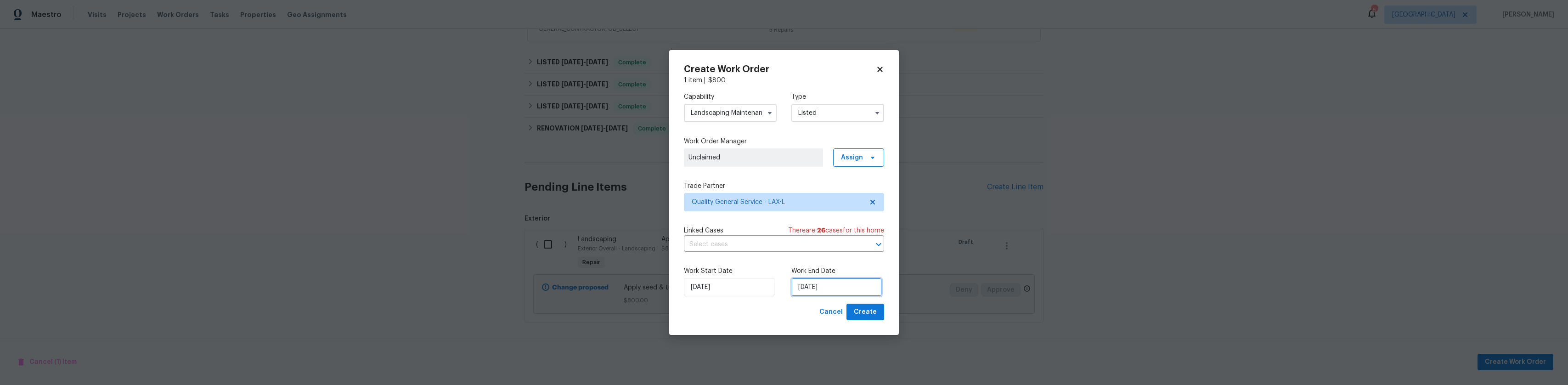
click at [839, 282] on input "[DATE]" at bounding box center [836, 287] width 91 height 18
click at [873, 205] on div "4" at bounding box center [880, 207] width 14 height 13
type input "[DATE]"
click at [872, 319] on button "Create" at bounding box center [865, 312] width 38 height 17
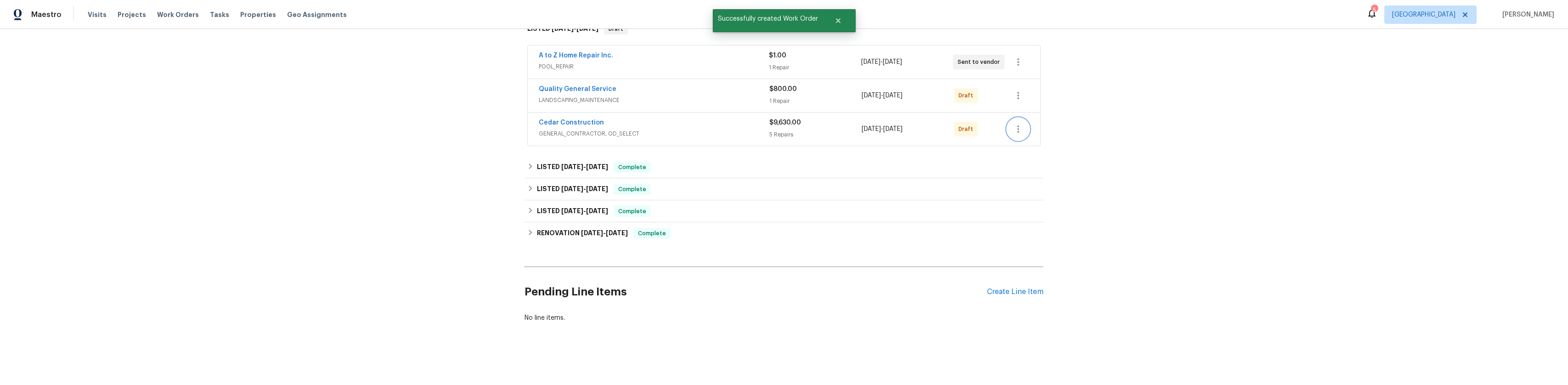
click at [1013, 124] on icon "button" at bounding box center [1018, 129] width 11 height 11
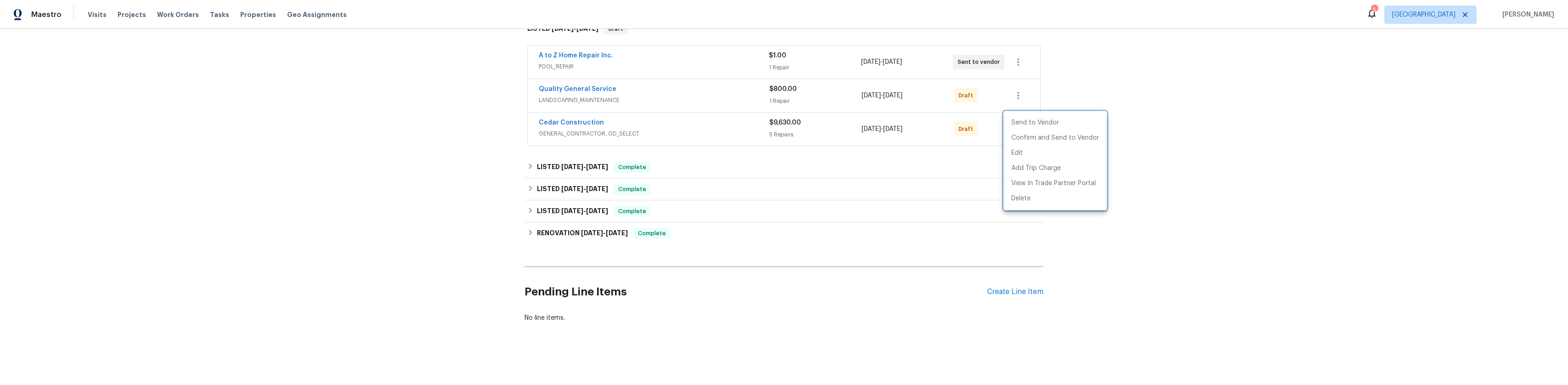
click at [591, 115] on div at bounding box center [784, 192] width 1568 height 385
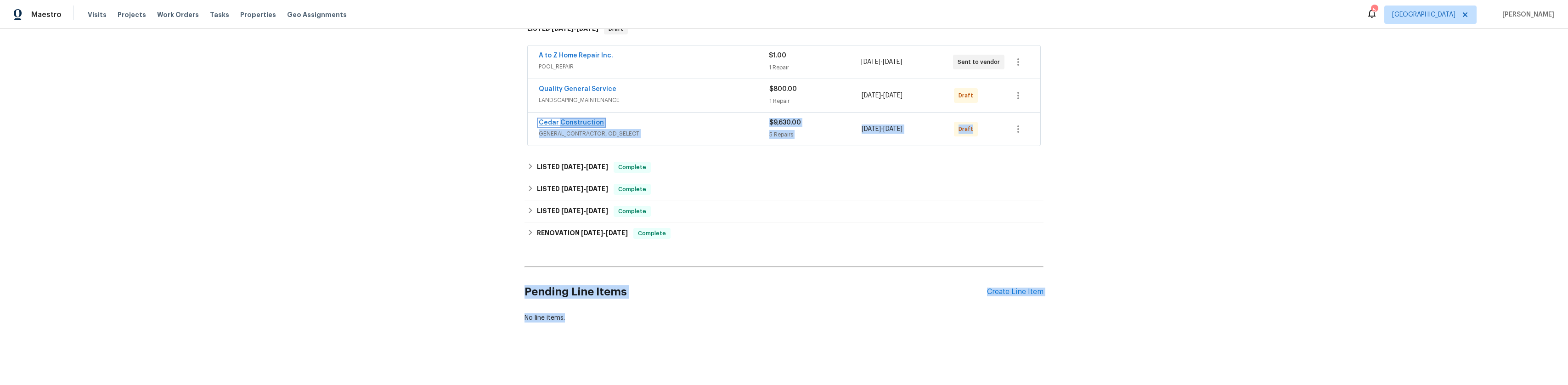
click at [591, 119] on link "Cedar Construction" at bounding box center [571, 122] width 65 height 7
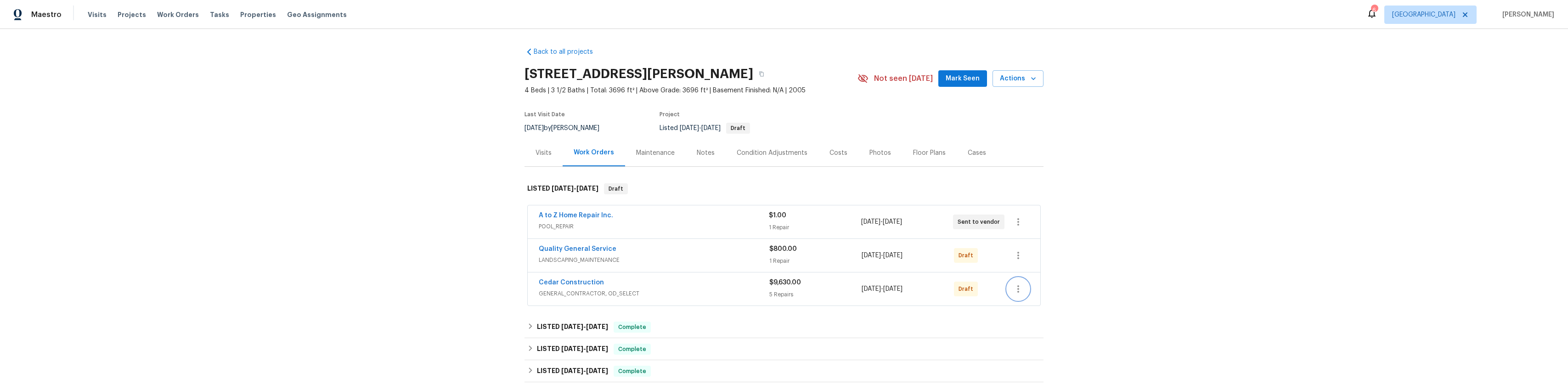
click at [1016, 292] on icon "button" at bounding box center [1018, 288] width 11 height 11
click at [1033, 287] on li "Send to Vendor" at bounding box center [1055, 288] width 103 height 15
click at [1232, 319] on div at bounding box center [784, 192] width 1568 height 385
click at [1017, 284] on icon "button" at bounding box center [1018, 288] width 11 height 11
click at [1037, 289] on li "Send to Vendor" at bounding box center [1055, 288] width 103 height 15
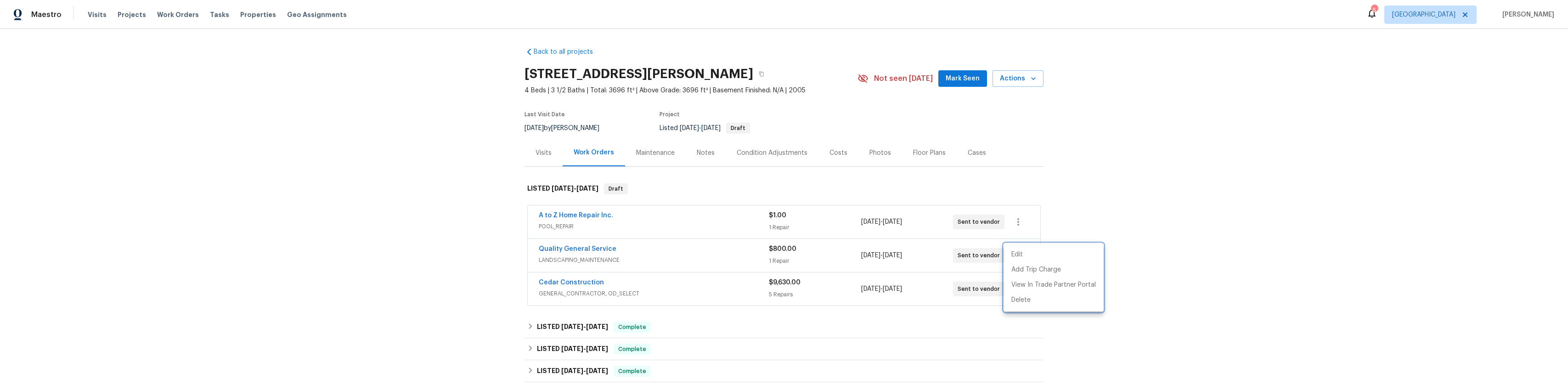
click at [1129, 237] on div at bounding box center [784, 192] width 1568 height 385
click at [530, 71] on h2 "[STREET_ADDRESS][PERSON_NAME]" at bounding box center [639, 74] width 229 height 9
drag, startPoint x: 530, startPoint y: 71, endPoint x: 746, endPoint y: 83, distance: 216.3
click at [746, 83] on div "[STREET_ADDRESS][PERSON_NAME]" at bounding box center [690, 74] width 333 height 24
copy h2 "[STREET_ADDRESS][PERSON_NAME]"
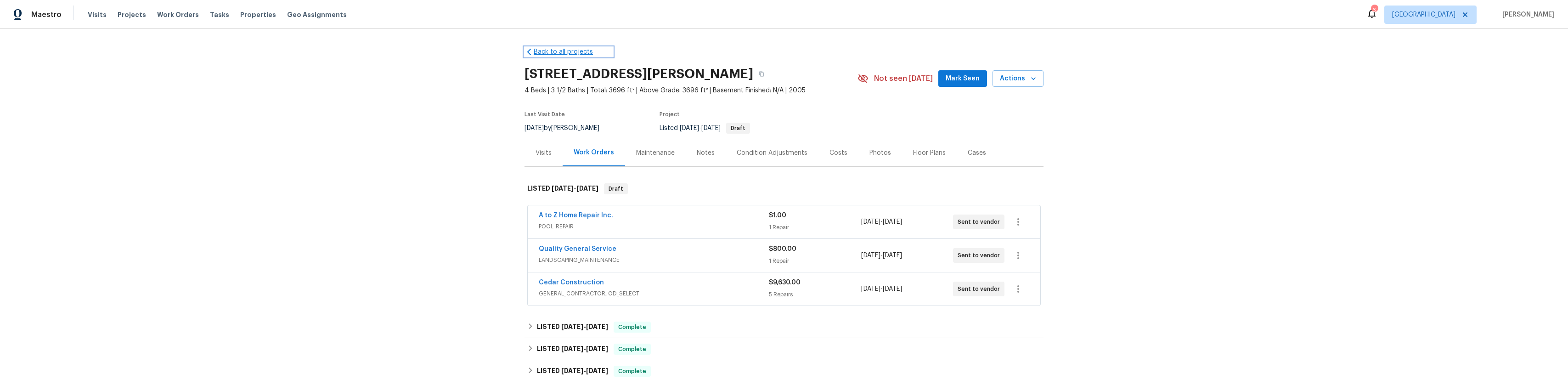
click at [535, 55] on link "Back to all projects" at bounding box center [569, 52] width 89 height 9
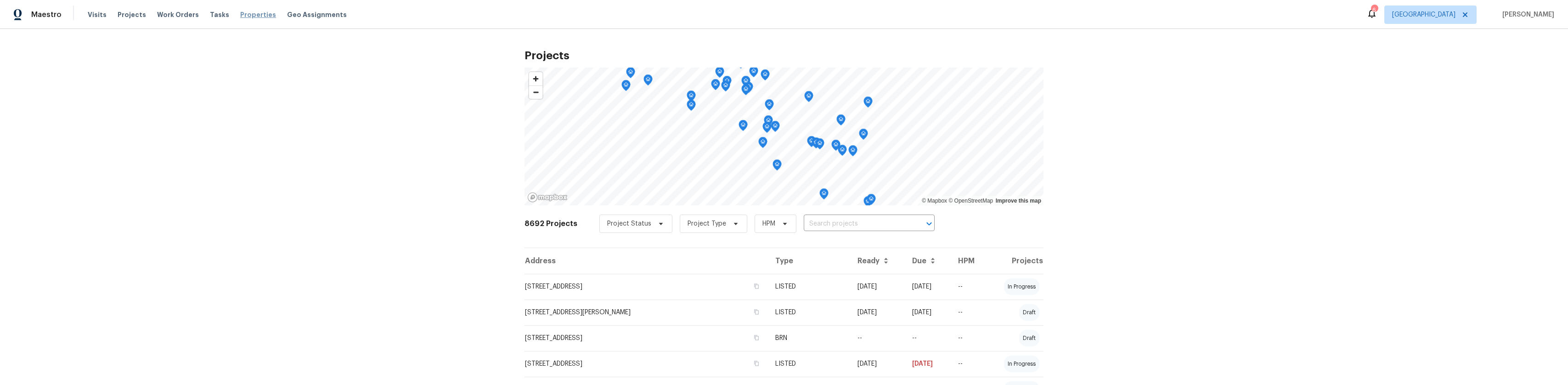
click at [251, 19] on span "Properties" at bounding box center [258, 15] width 36 height 9
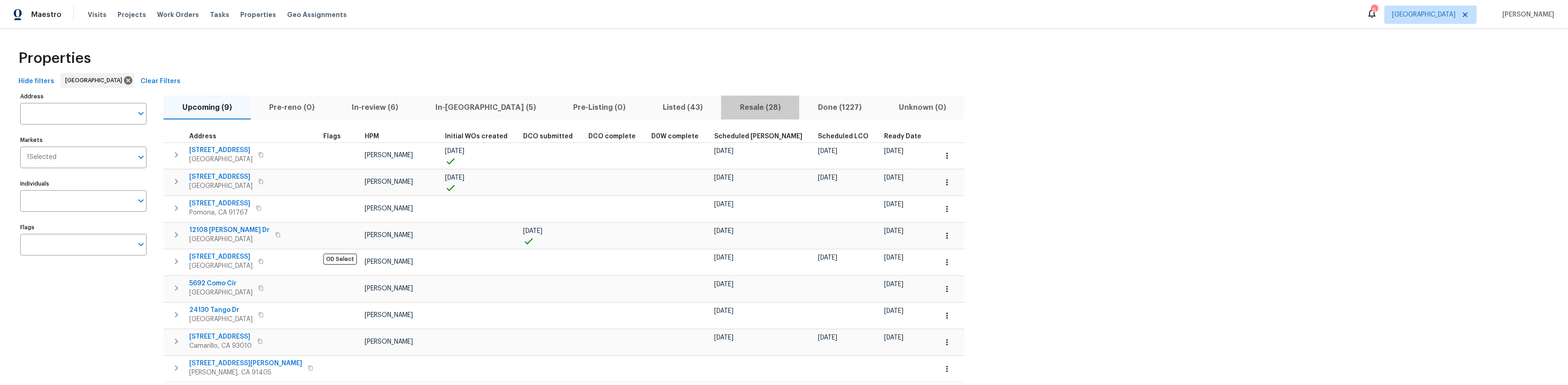
click at [726, 106] on span "Resale (28)" at bounding box center [760, 107] width 67 height 13
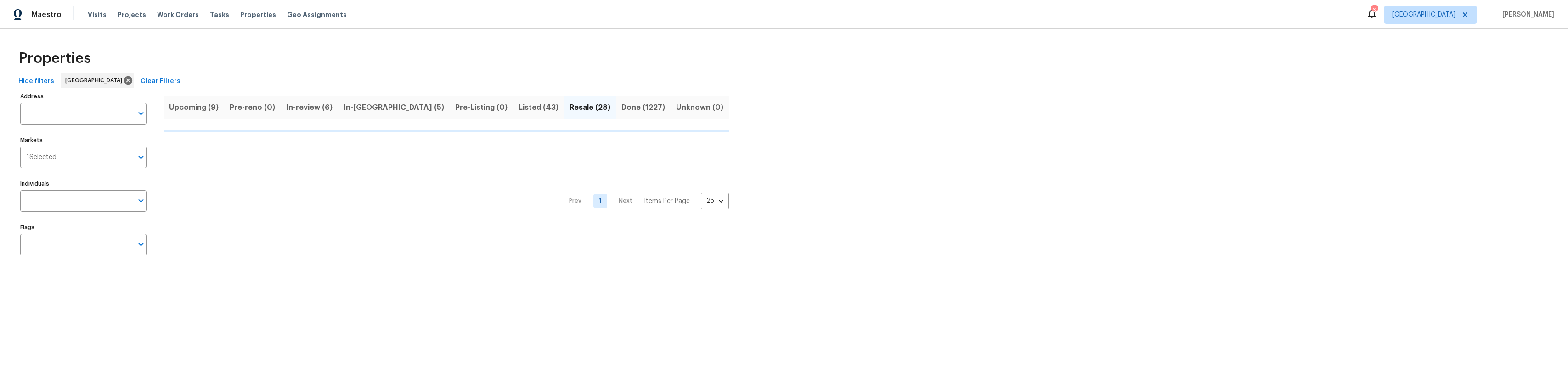
click at [513, 100] on button "Listed (43)" at bounding box center [538, 108] width 51 height 24
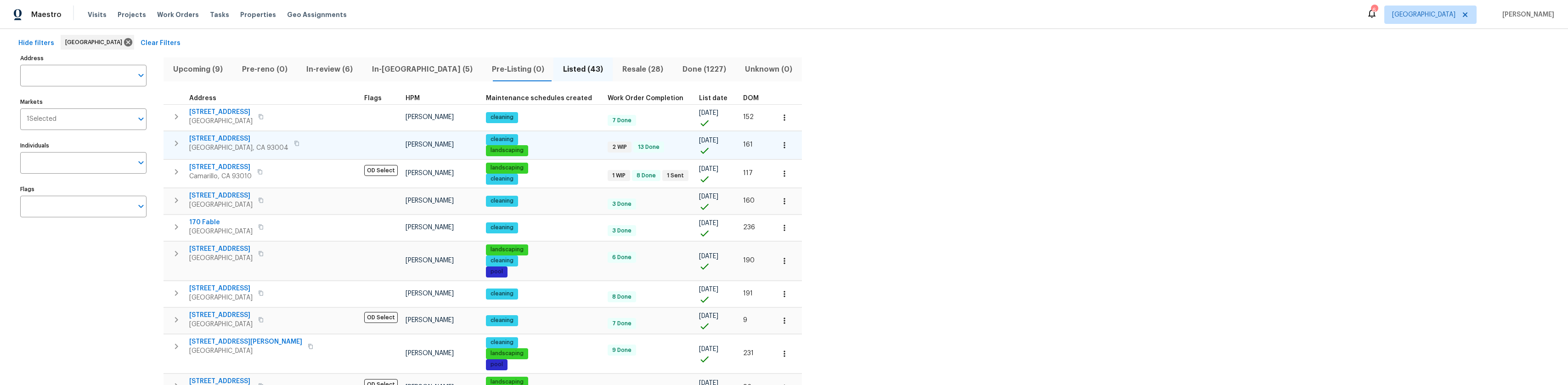
scroll to position [46, 0]
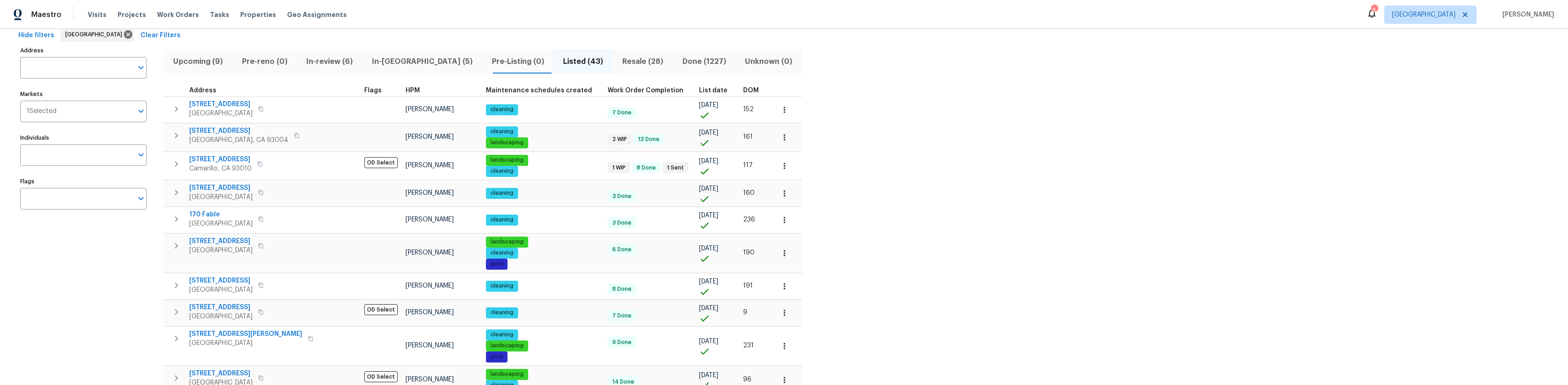
click at [406, 89] on span "HPM" at bounding box center [412, 90] width 14 height 7
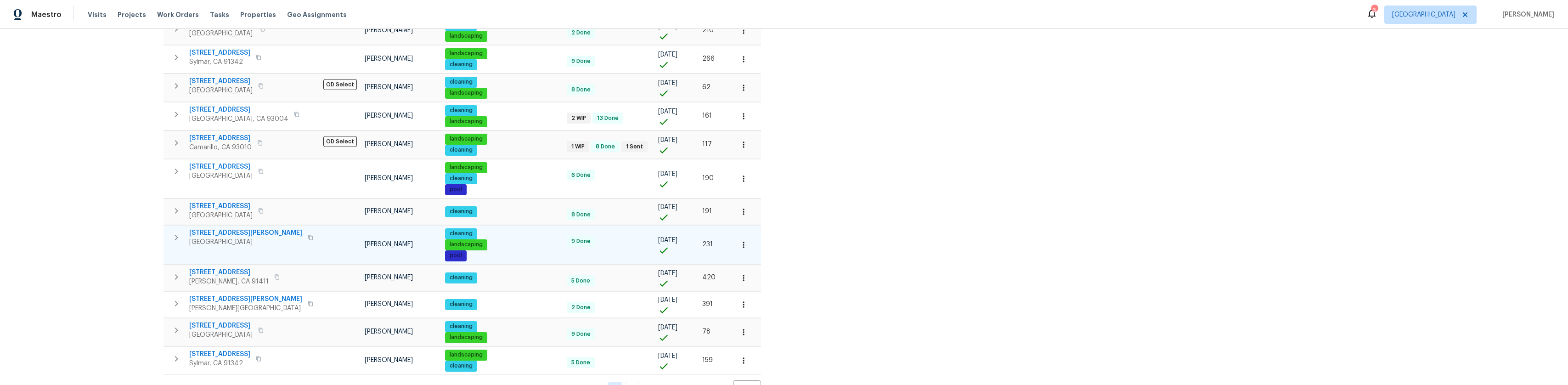
scroll to position [544, 0]
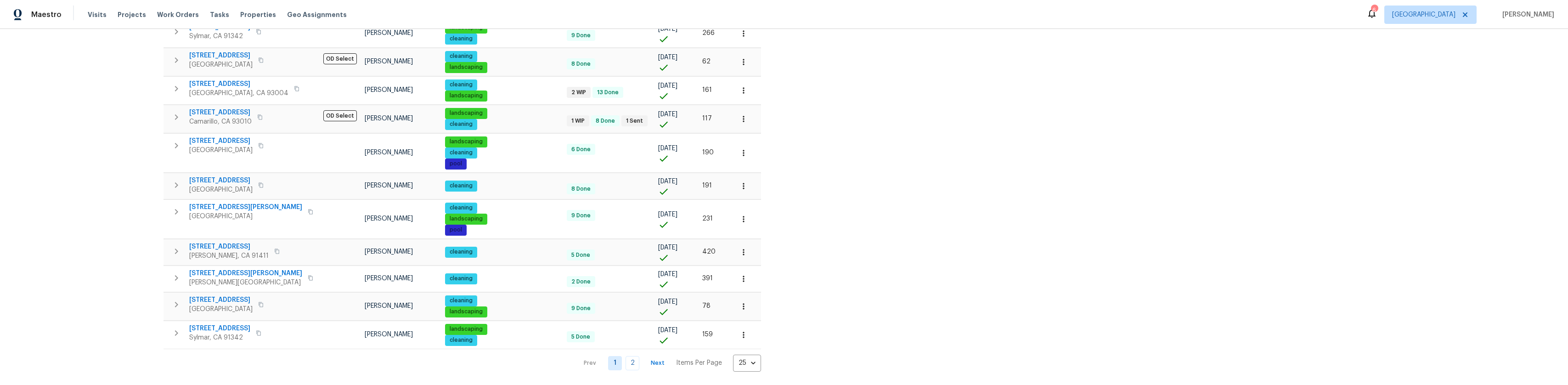
click at [625, 357] on link "2" at bounding box center [632, 363] width 14 height 14
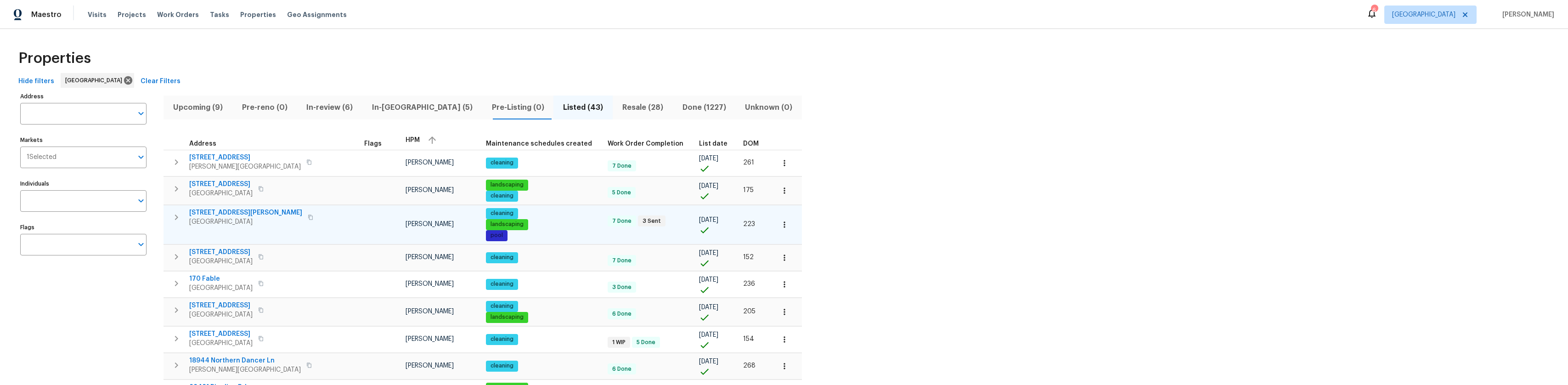
click at [226, 210] on span "1908 Hazel Nut Ct" at bounding box center [246, 212] width 113 height 9
click at [780, 227] on icon "button" at bounding box center [784, 224] width 9 height 9
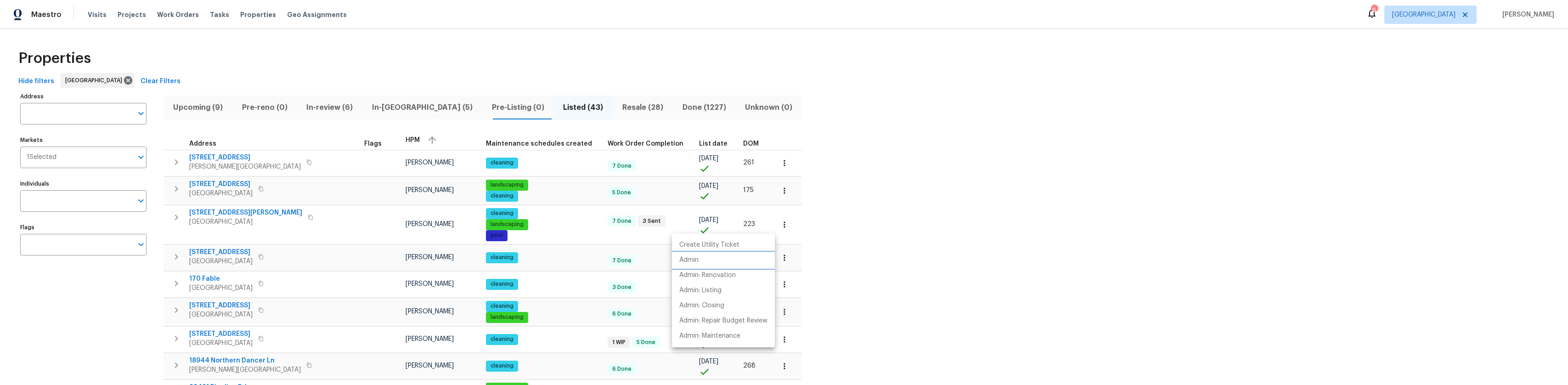
click at [736, 259] on li "Admin" at bounding box center [723, 260] width 103 height 15
